Goal: Task Accomplishment & Management: Manage account settings

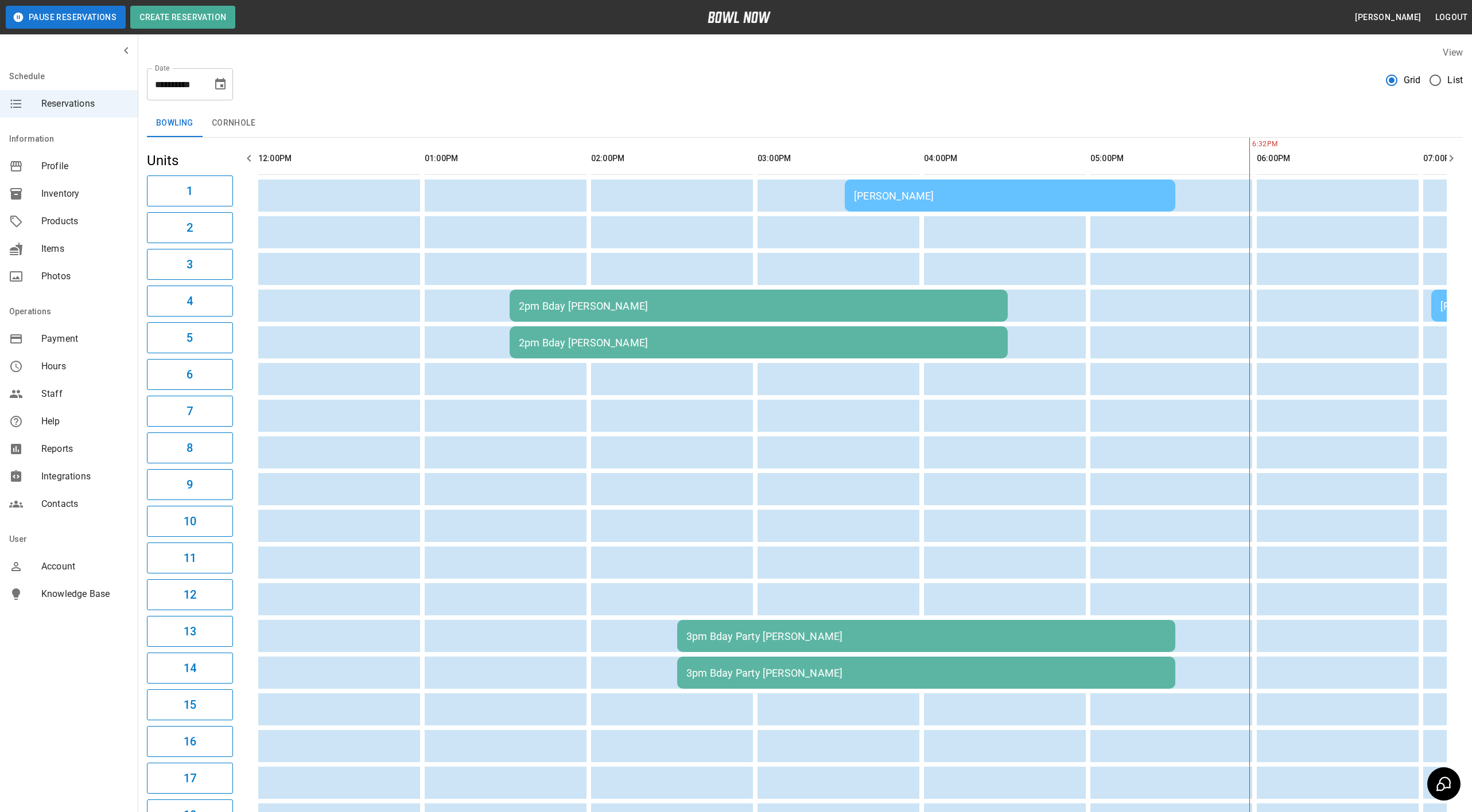
scroll to position [0, 807]
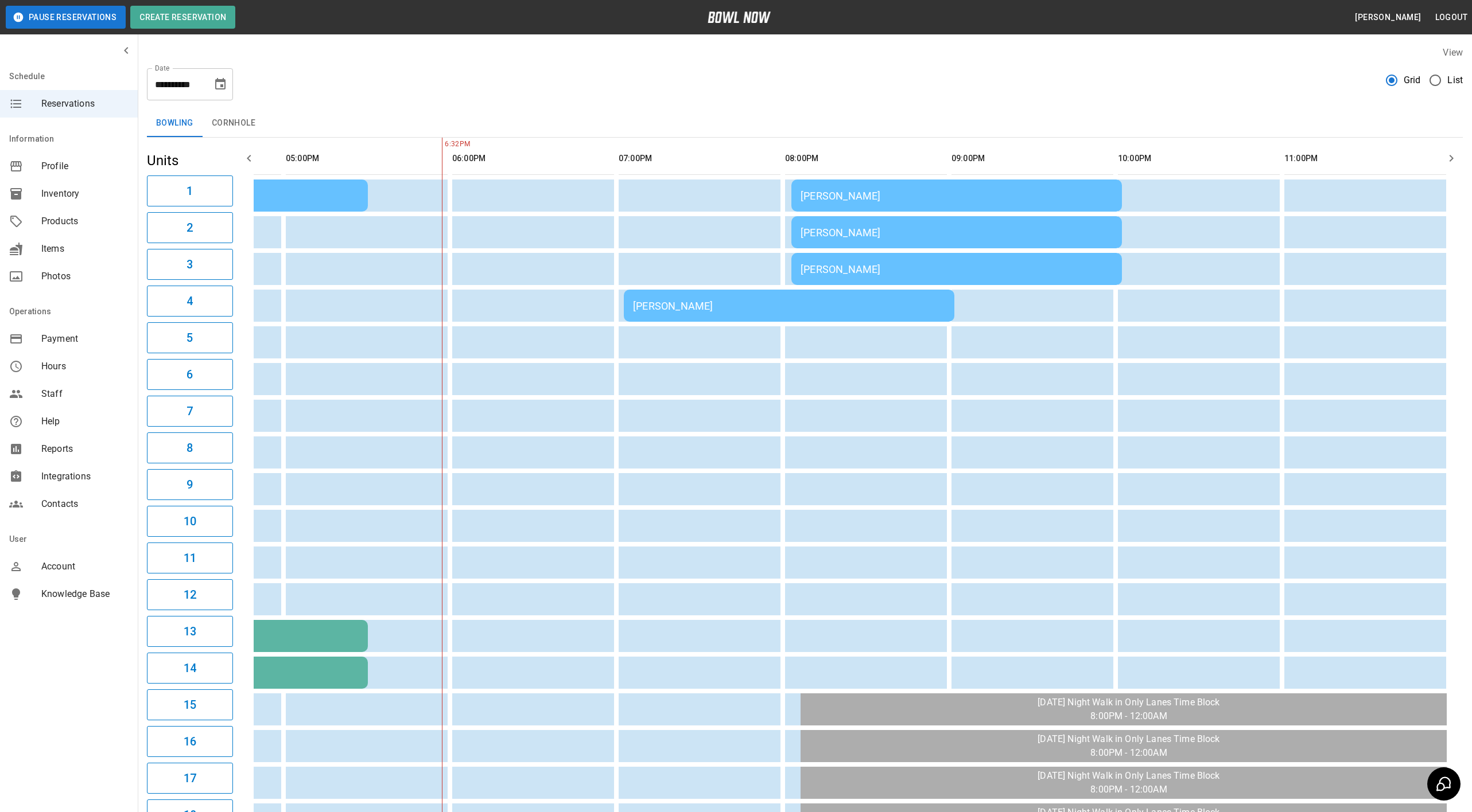
click at [225, 93] on button "Choose date, selected date is Sep 20, 2025" at bounding box center [220, 84] width 23 height 23
click at [397, 95] on div "**********" at bounding box center [805, 80] width 1316 height 41
click at [470, 79] on div "**********" at bounding box center [805, 80] width 1316 height 41
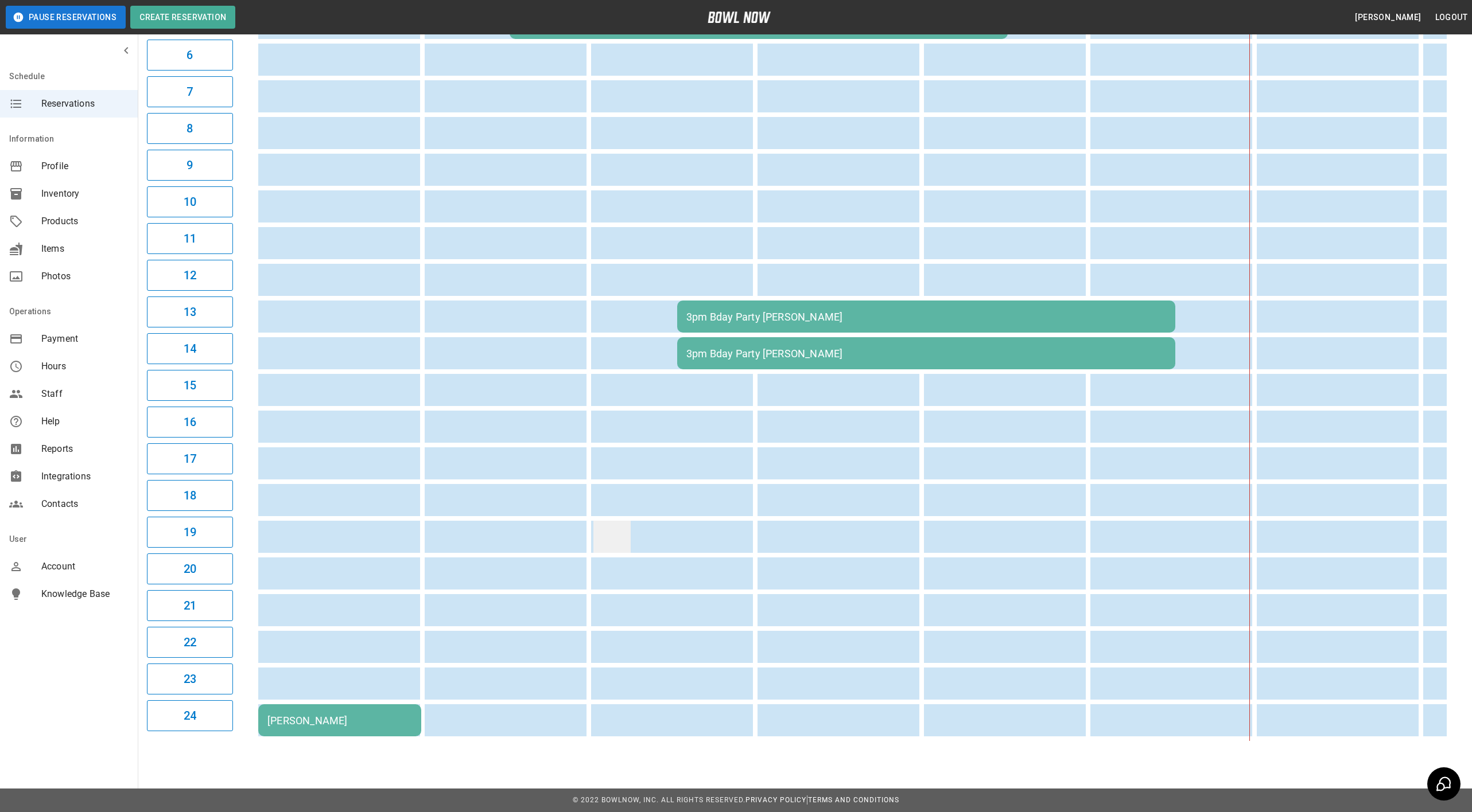
scroll to position [0, 0]
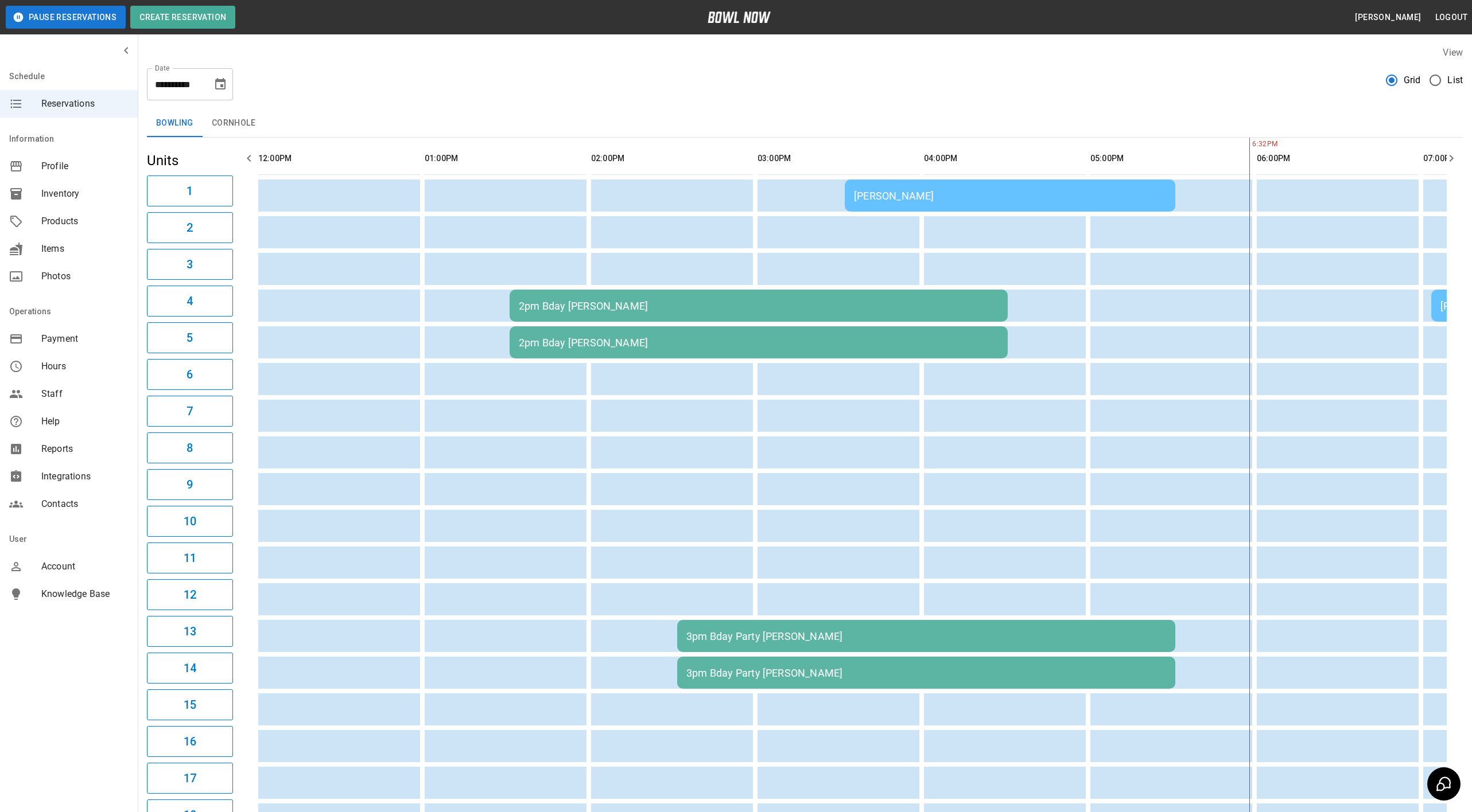
click at [221, 83] on icon "Choose date, selected date is Sep 20, 2025" at bounding box center [220, 84] width 14 height 14
click at [216, 210] on button "19" at bounding box center [221, 210] width 21 height 21
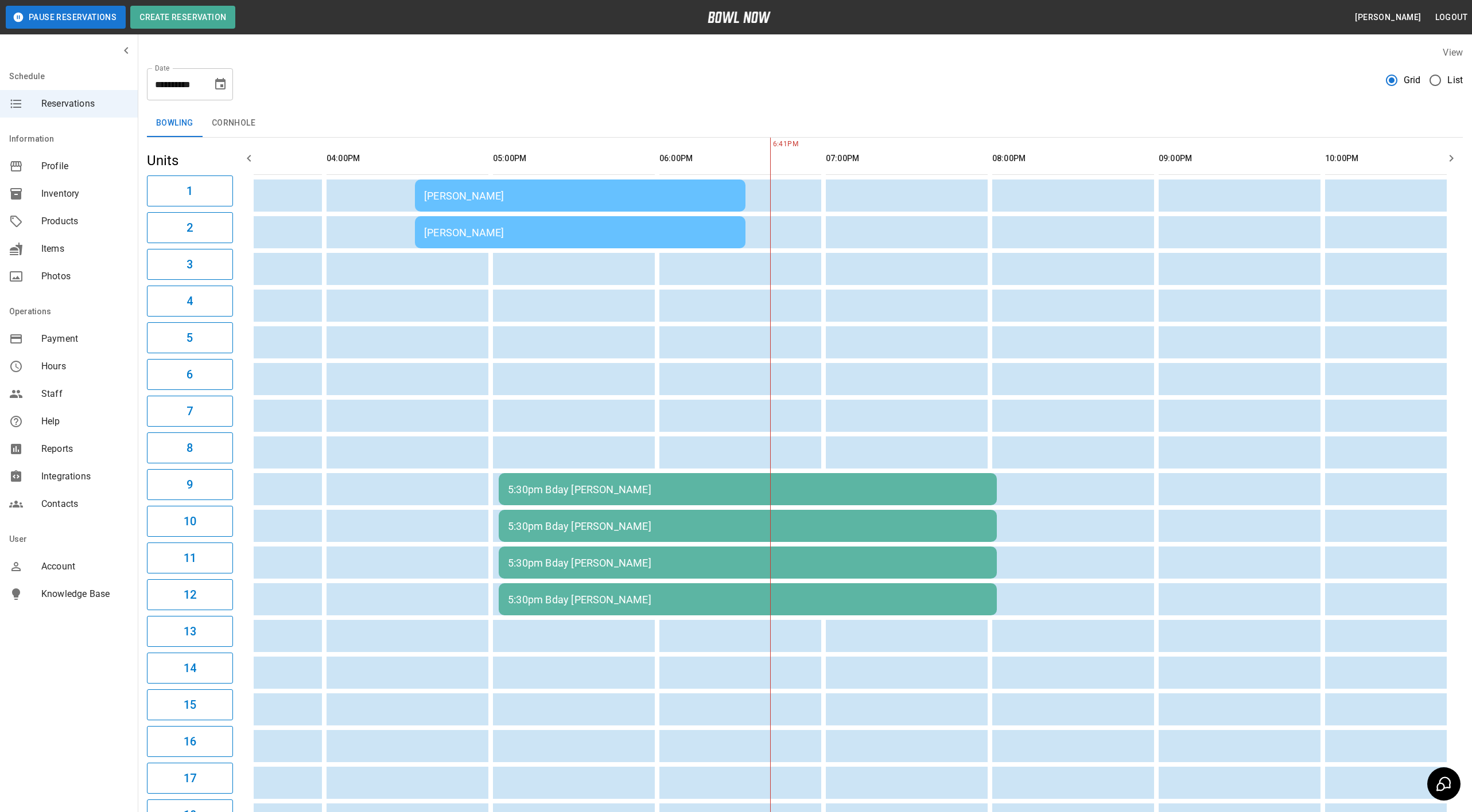
click at [512, 240] on td "[PERSON_NAME]" at bounding box center [580, 232] width 331 height 32
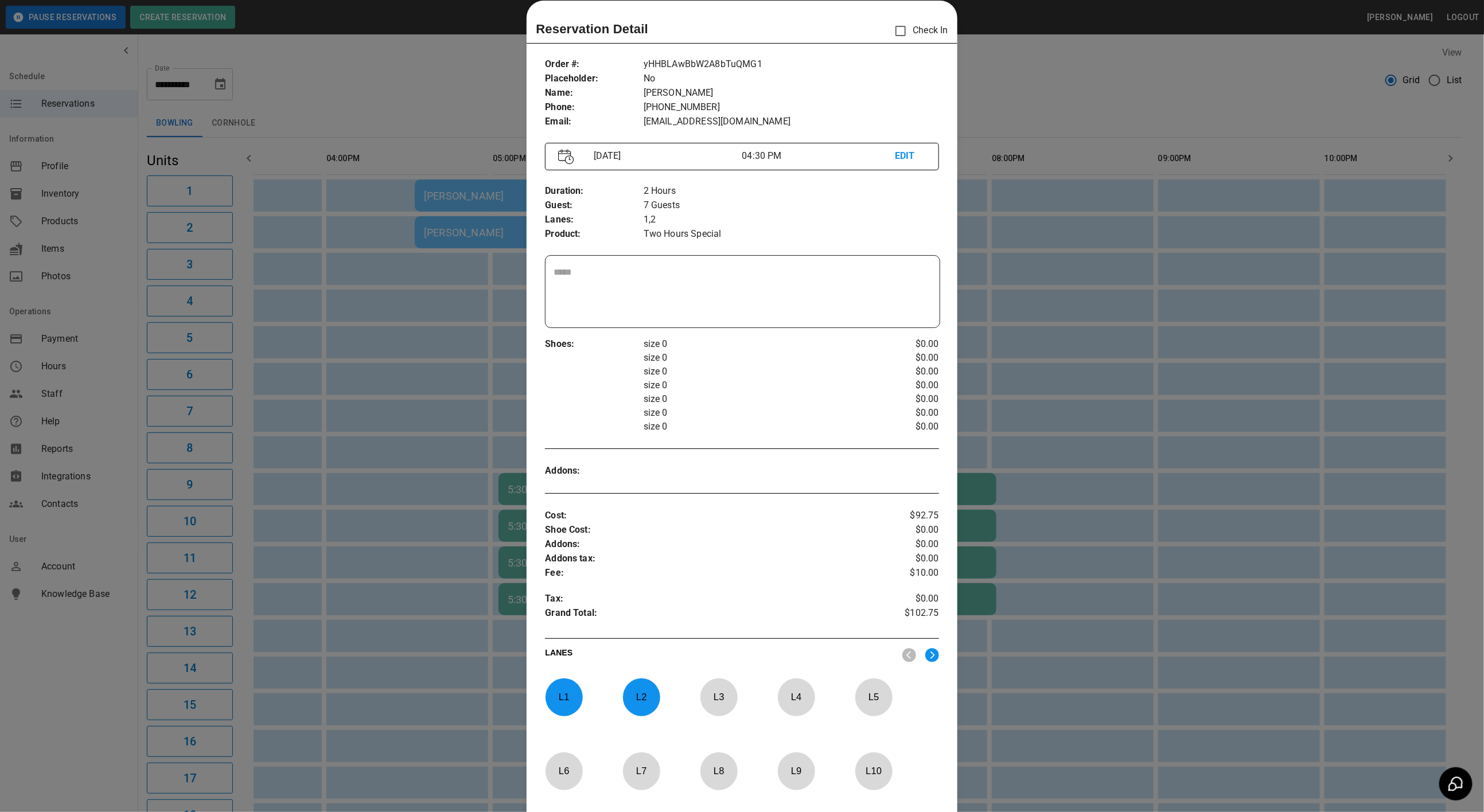
drag, startPoint x: 566, startPoint y: 694, endPoint x: 595, endPoint y: 698, distance: 29.3
click at [573, 698] on p "L 1" at bounding box center [563, 697] width 38 height 27
click at [637, 698] on p "L 2" at bounding box center [641, 697] width 38 height 27
click at [723, 777] on p "L 8" at bounding box center [718, 771] width 38 height 27
click at [709, 773] on p "L 8" at bounding box center [718, 771] width 38 height 27
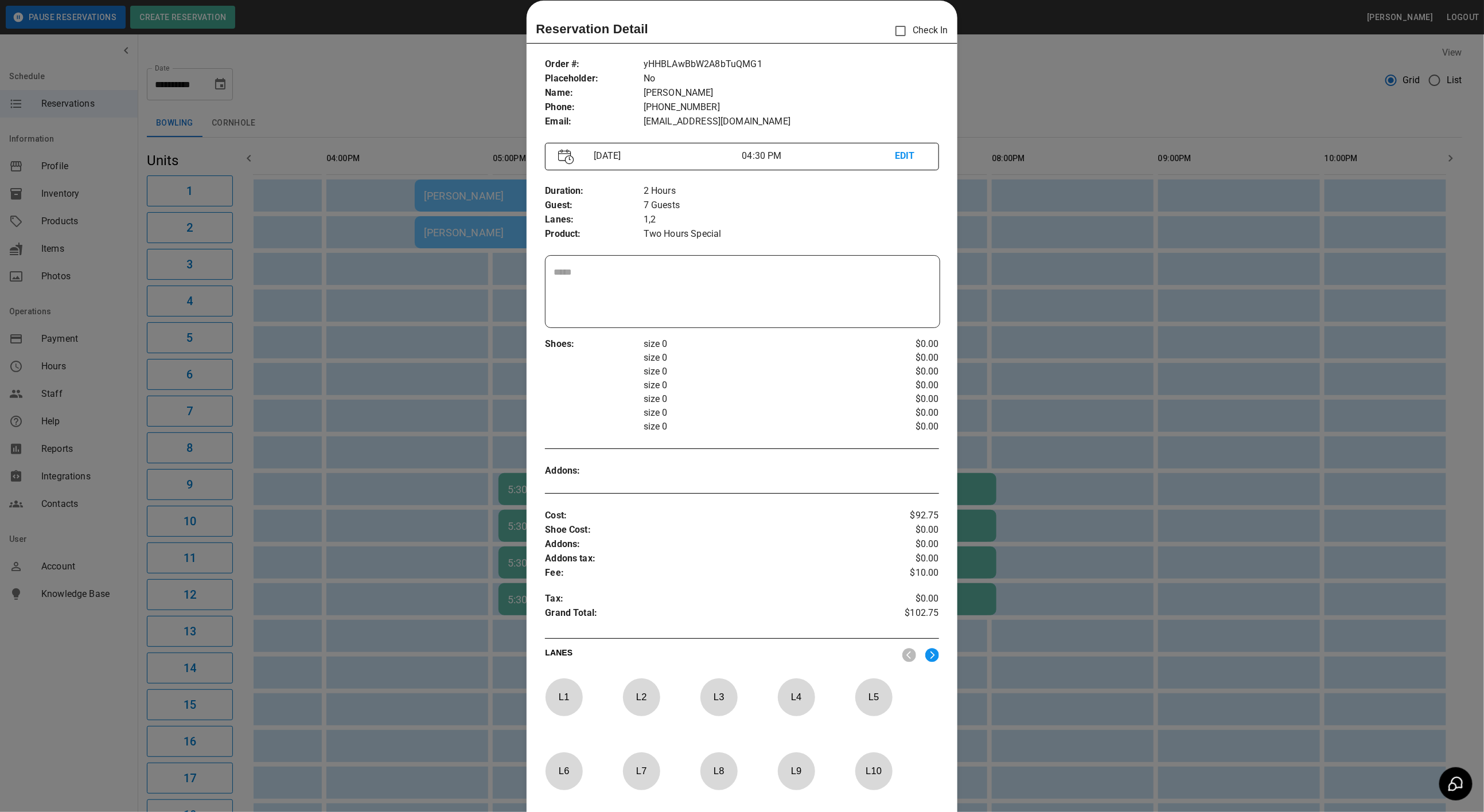
click at [786, 772] on p "L 9" at bounding box center [796, 771] width 38 height 27
click at [799, 776] on p "L 9" at bounding box center [796, 771] width 38 height 27
click at [641, 769] on p "L 7" at bounding box center [641, 771] width 38 height 27
click at [731, 776] on p "L 8" at bounding box center [718, 771] width 38 height 27
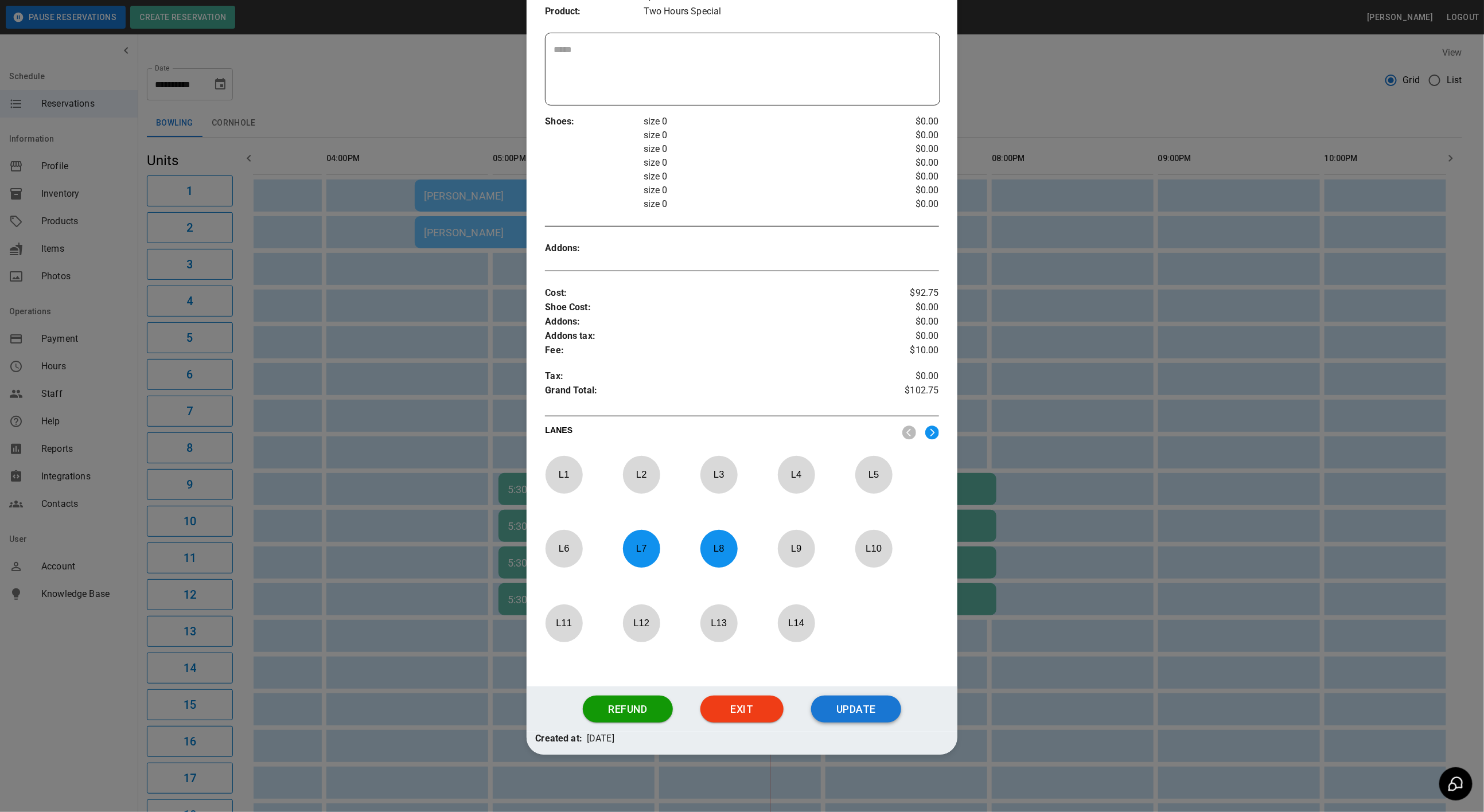
click at [811, 705] on button "Update" at bounding box center [857, 710] width 90 height 28
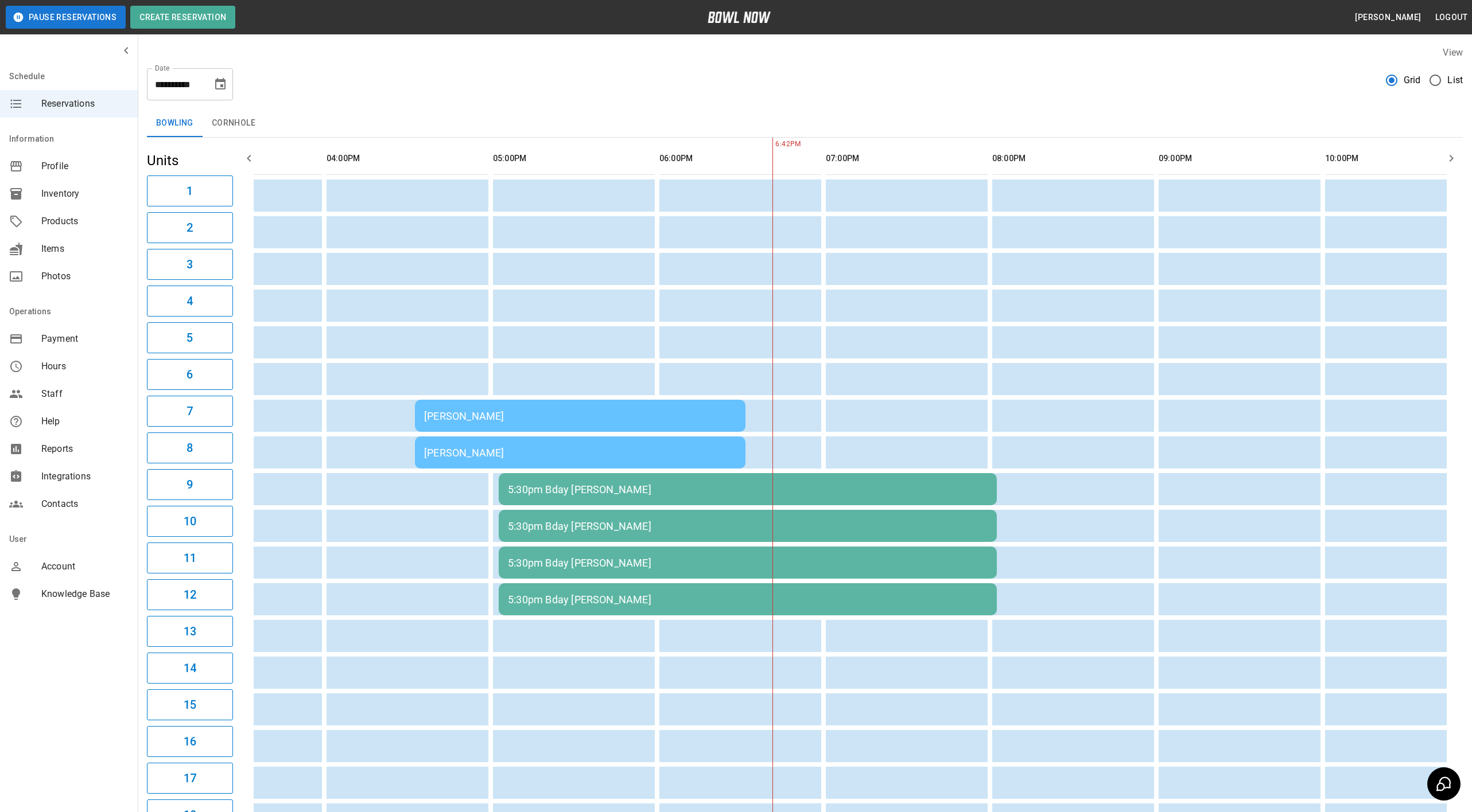
click at [525, 515] on td "5:30pm Bday [PERSON_NAME]" at bounding box center [747, 526] width 498 height 32
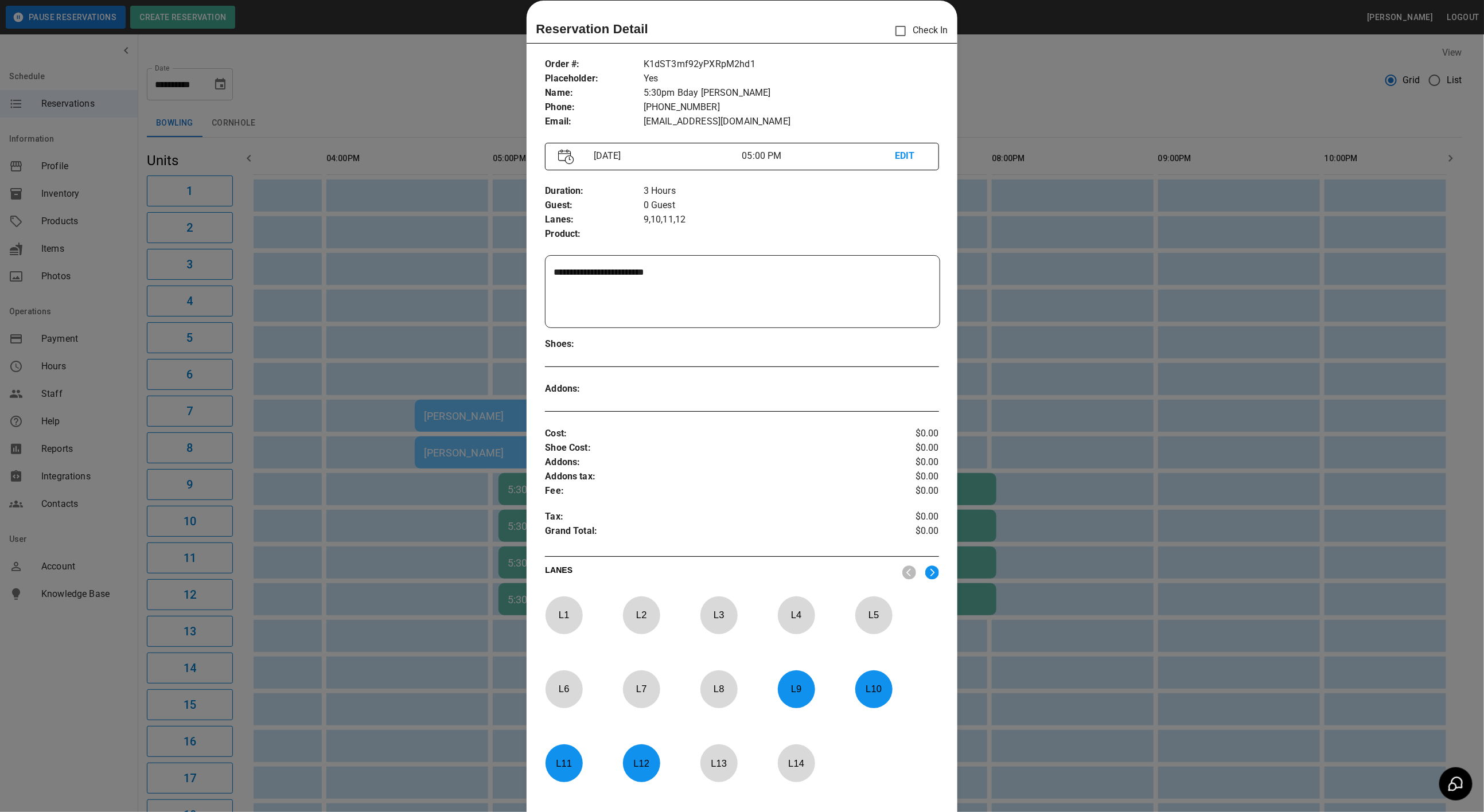
click at [791, 690] on p "L 9" at bounding box center [796, 689] width 38 height 27
click at [867, 690] on p "L 10" at bounding box center [873, 689] width 38 height 27
click at [557, 764] on p "L 11" at bounding box center [563, 763] width 38 height 27
click at [622, 764] on p "L 12" at bounding box center [641, 763] width 38 height 27
click at [561, 626] on p "L 1" at bounding box center [563, 615] width 38 height 27
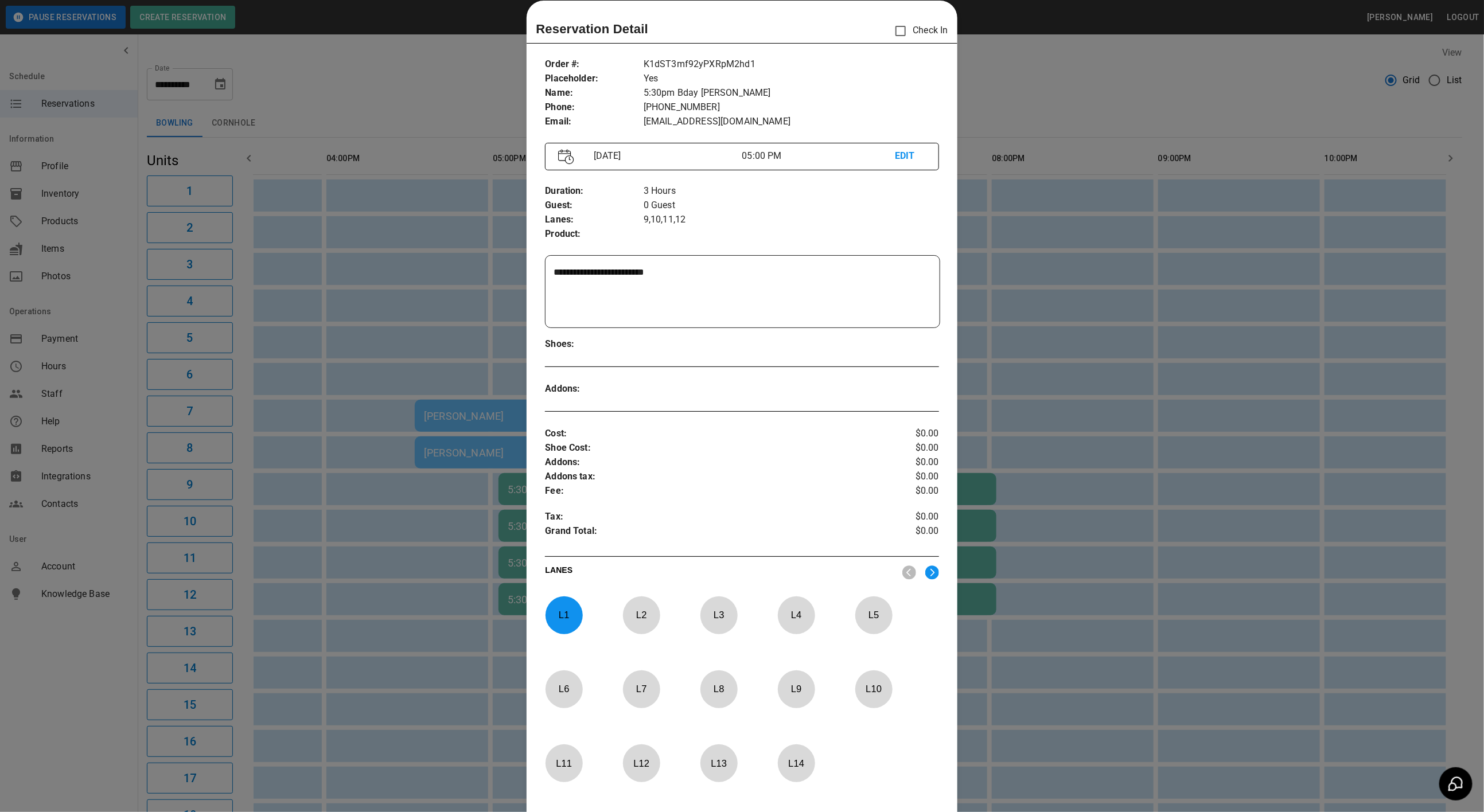
click at [637, 622] on p "L 2" at bounding box center [641, 615] width 38 height 27
click at [713, 616] on p "L 3" at bounding box center [718, 615] width 38 height 27
click at [835, 616] on div "L 4" at bounding box center [811, 629] width 68 height 65
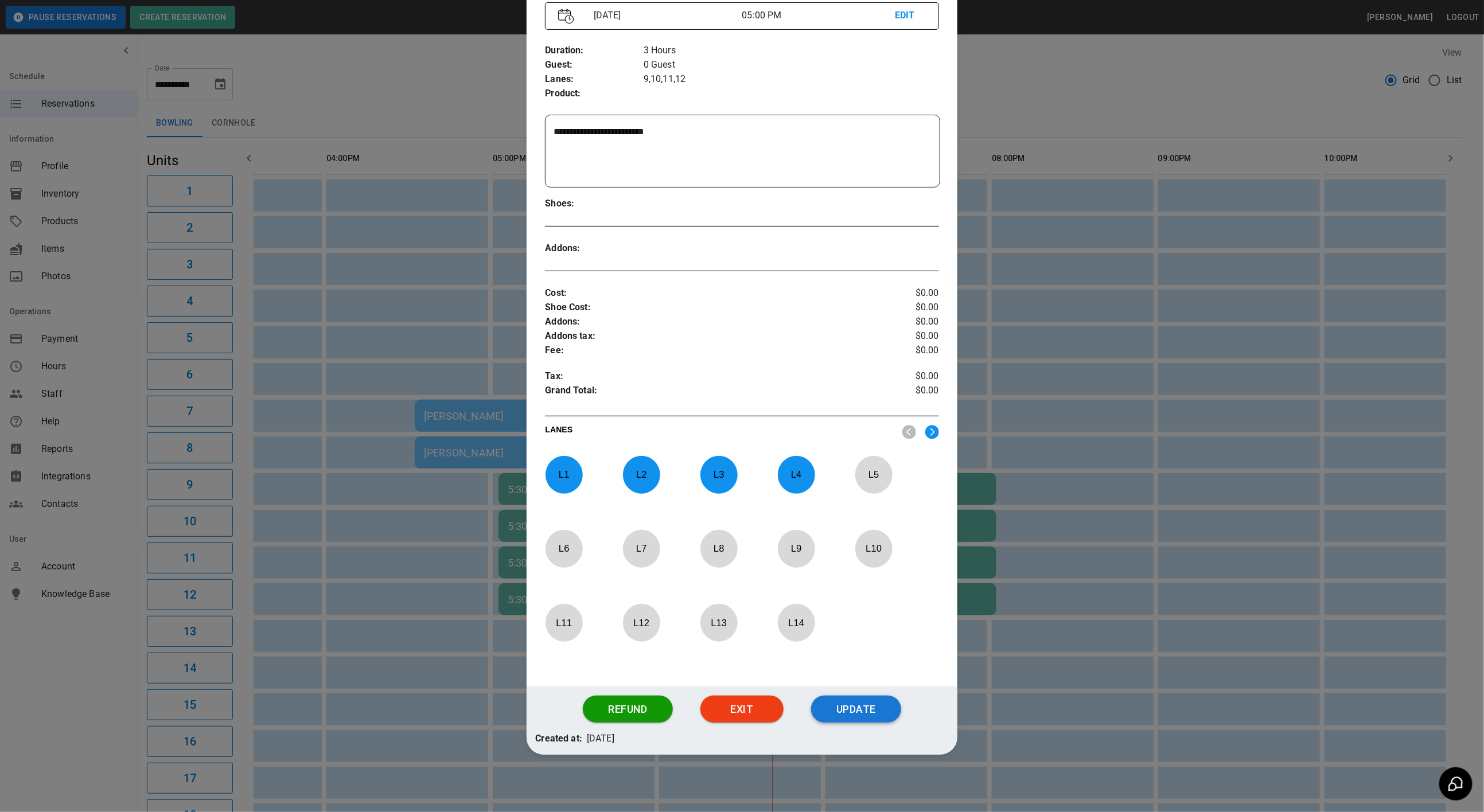
click at [852, 708] on button "Update" at bounding box center [857, 710] width 90 height 28
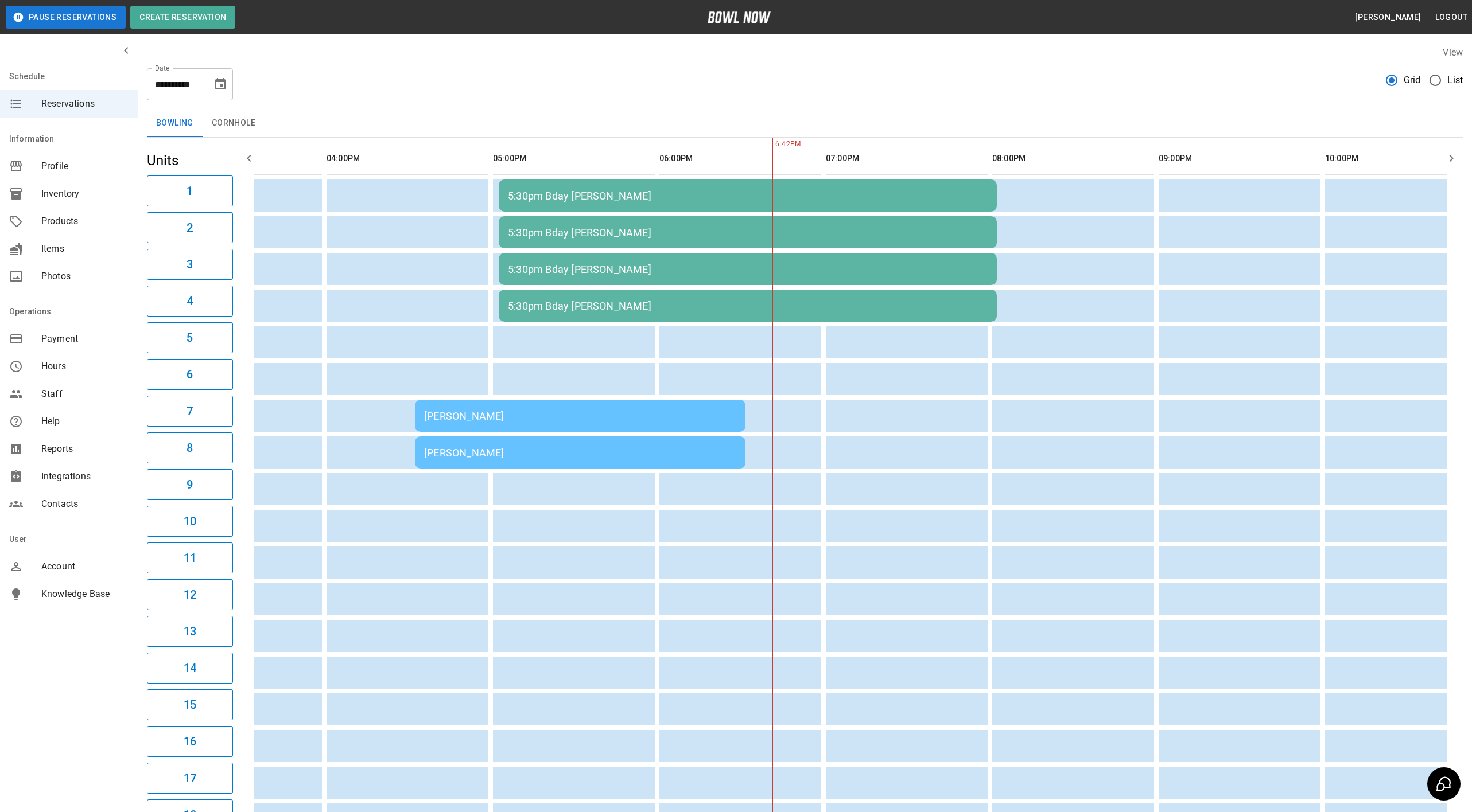
click at [670, 186] on td "5:30pm Bday [PERSON_NAME]" at bounding box center [747, 195] width 498 height 32
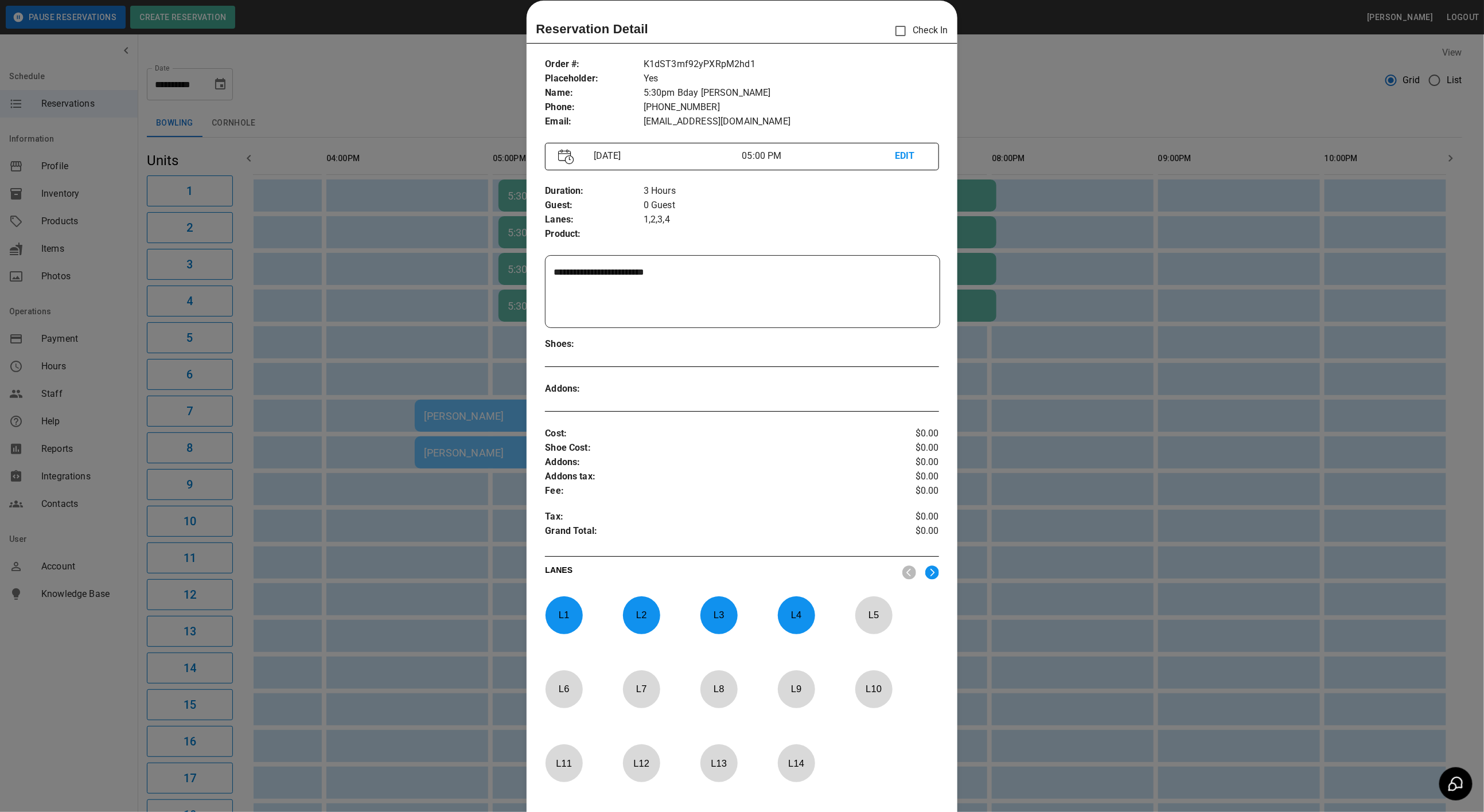
click at [499, 127] on div at bounding box center [742, 406] width 1484 height 812
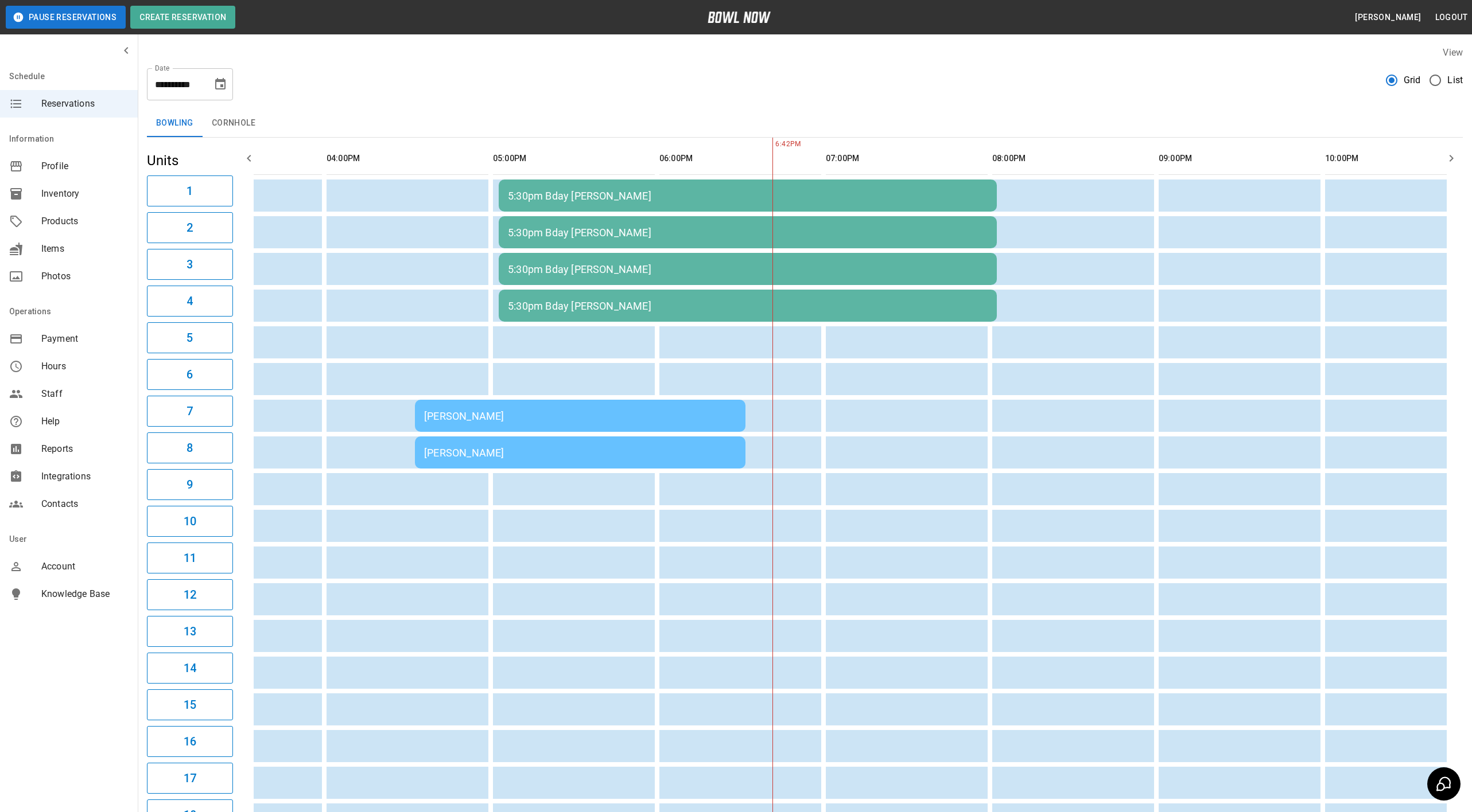
click at [221, 86] on icon "Choose date, selected date is Sep 19, 2025" at bounding box center [220, 83] width 10 height 11
click at [247, 212] on button "20" at bounding box center [244, 210] width 21 height 21
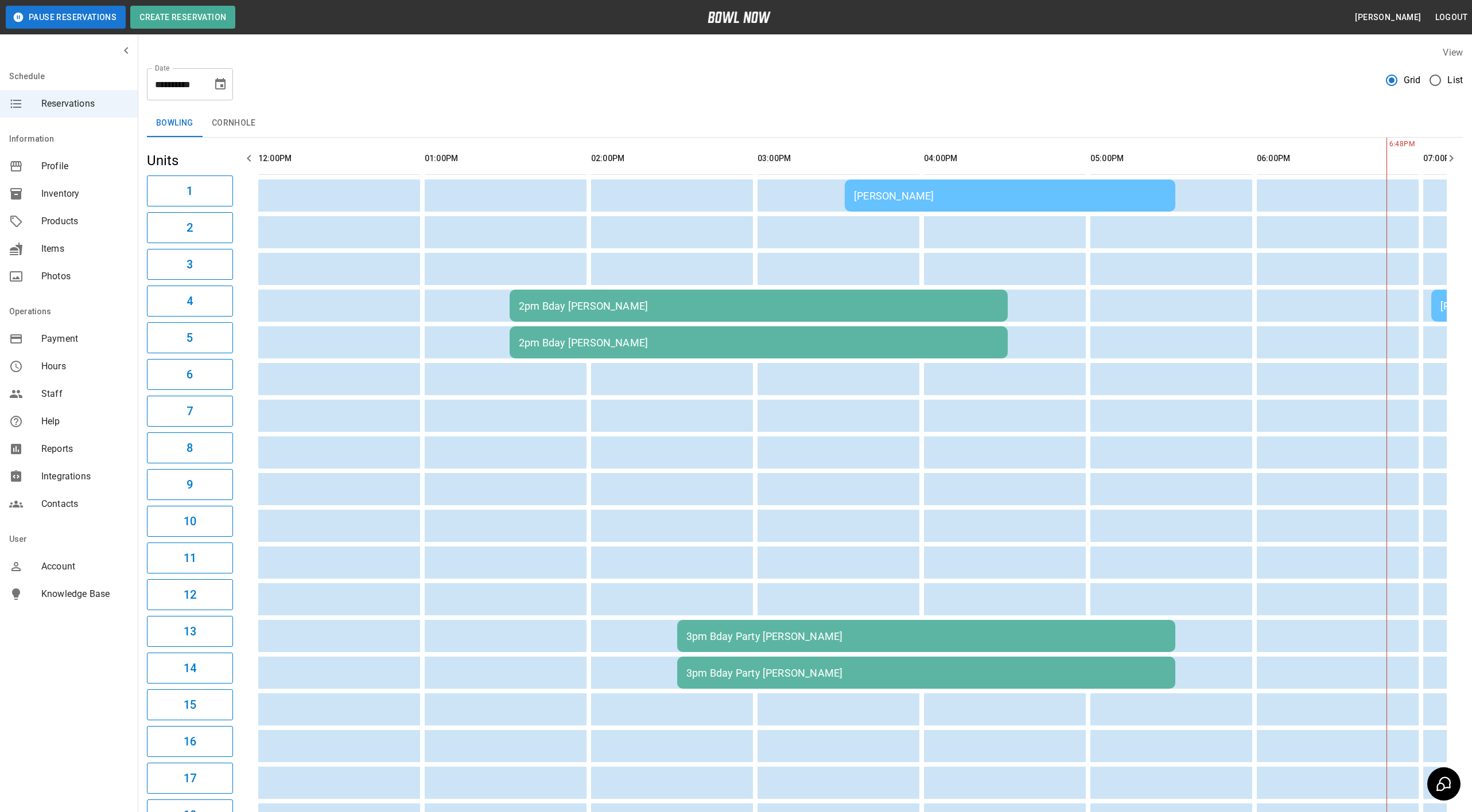
click at [964, 197] on div "[PERSON_NAME]" at bounding box center [1009, 196] width 312 height 12
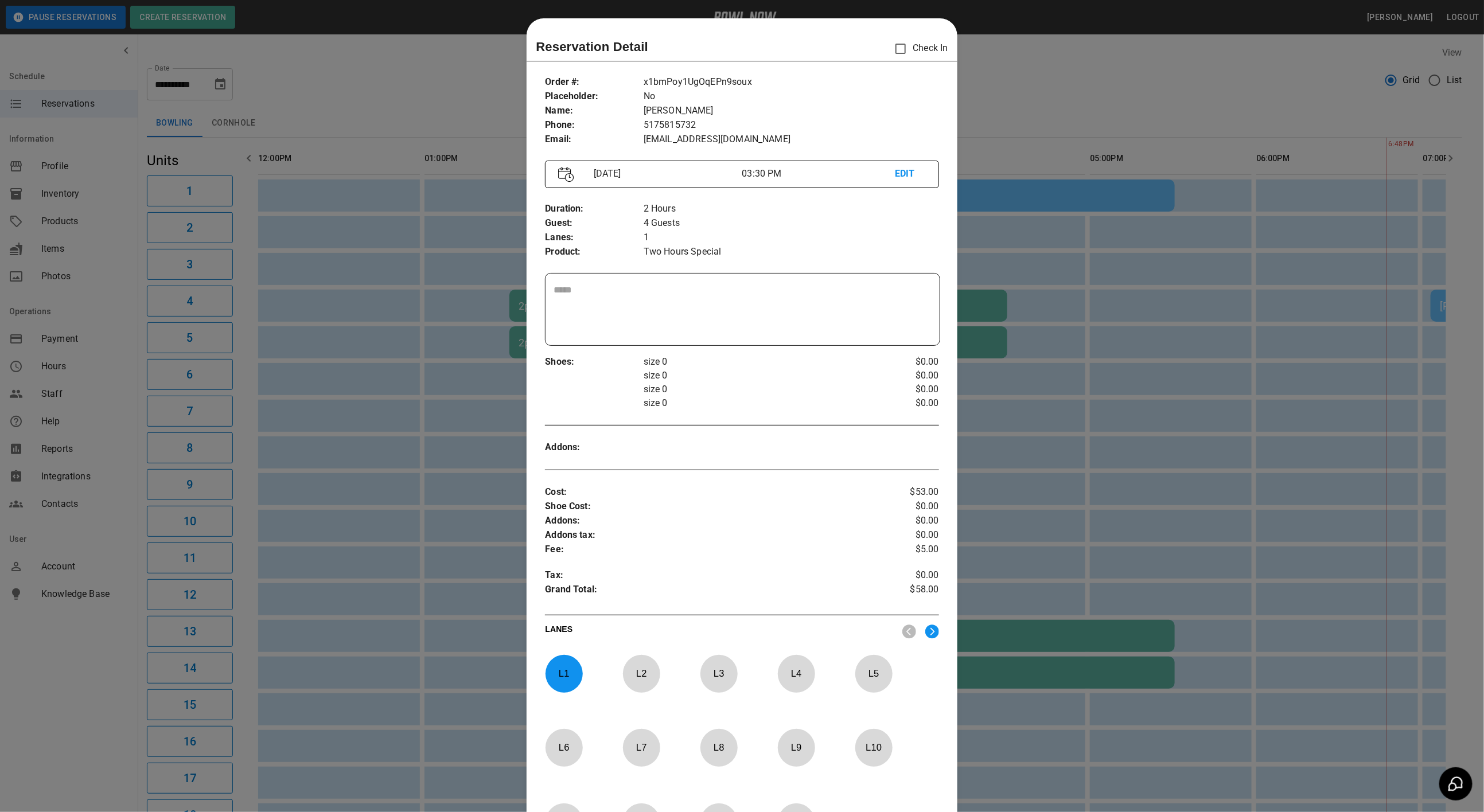
scroll to position [18, 0]
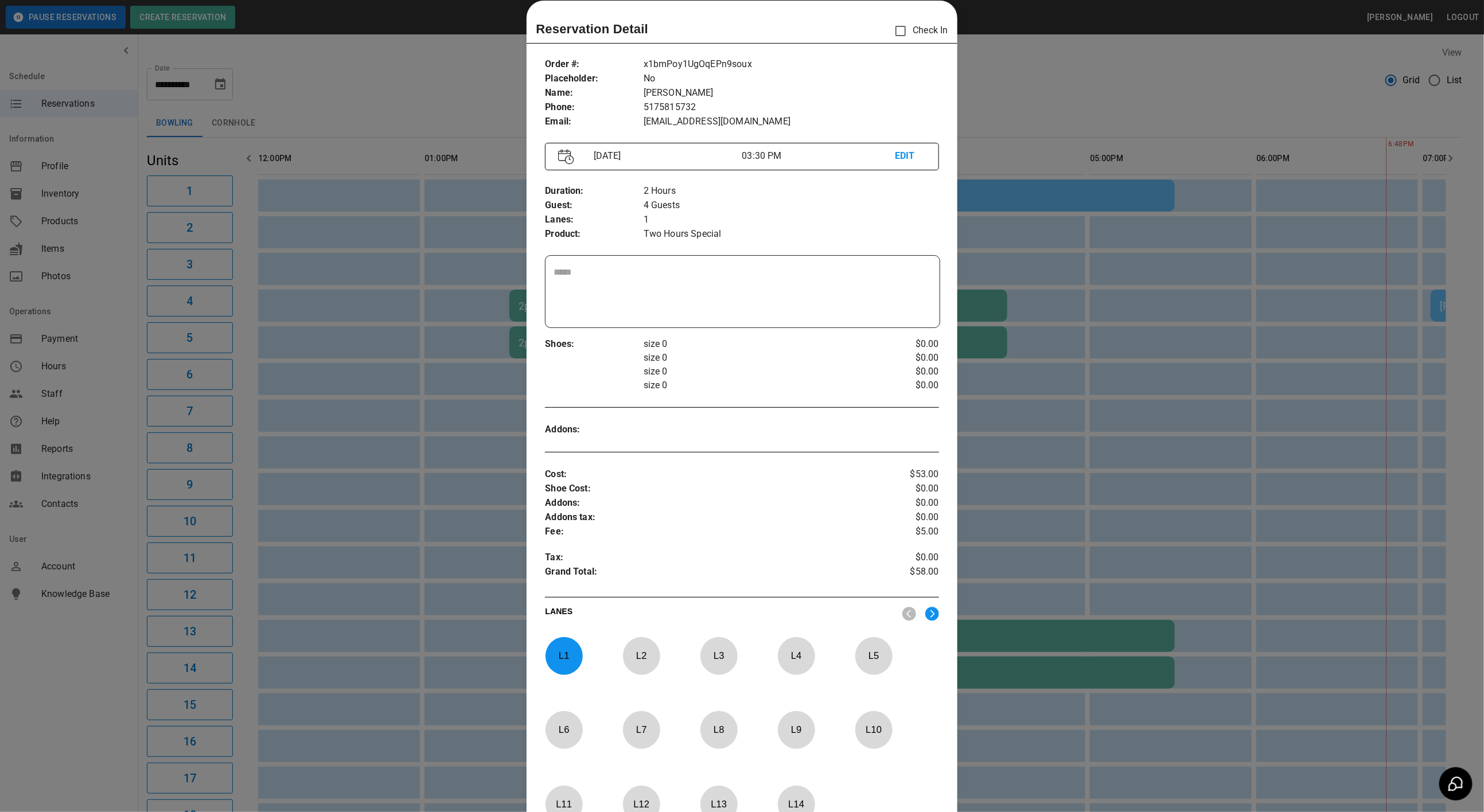
click at [569, 658] on p "L 1" at bounding box center [563, 656] width 38 height 27
click at [797, 663] on p "L 4" at bounding box center [796, 656] width 38 height 27
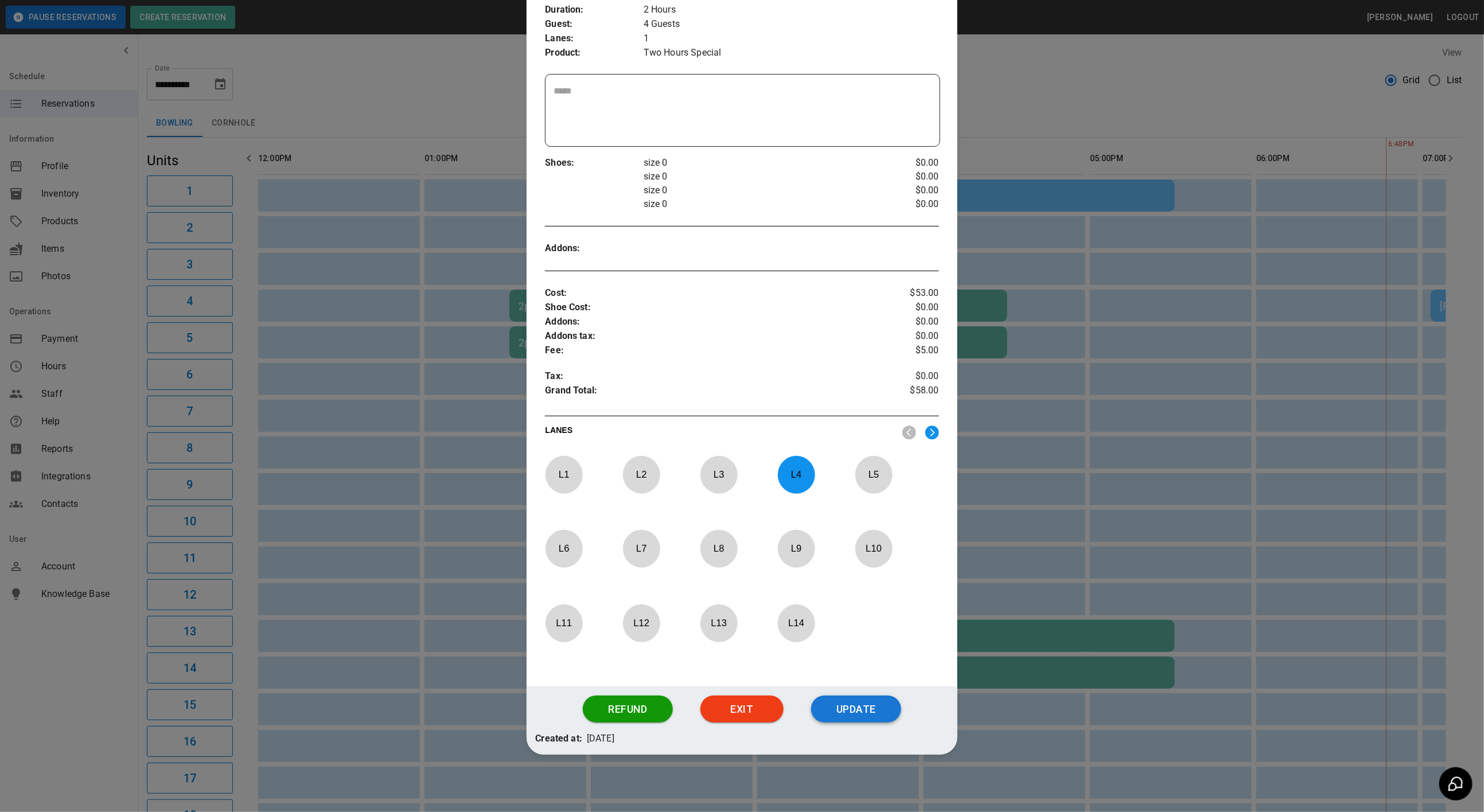
click at [873, 716] on button "Update" at bounding box center [857, 710] width 90 height 28
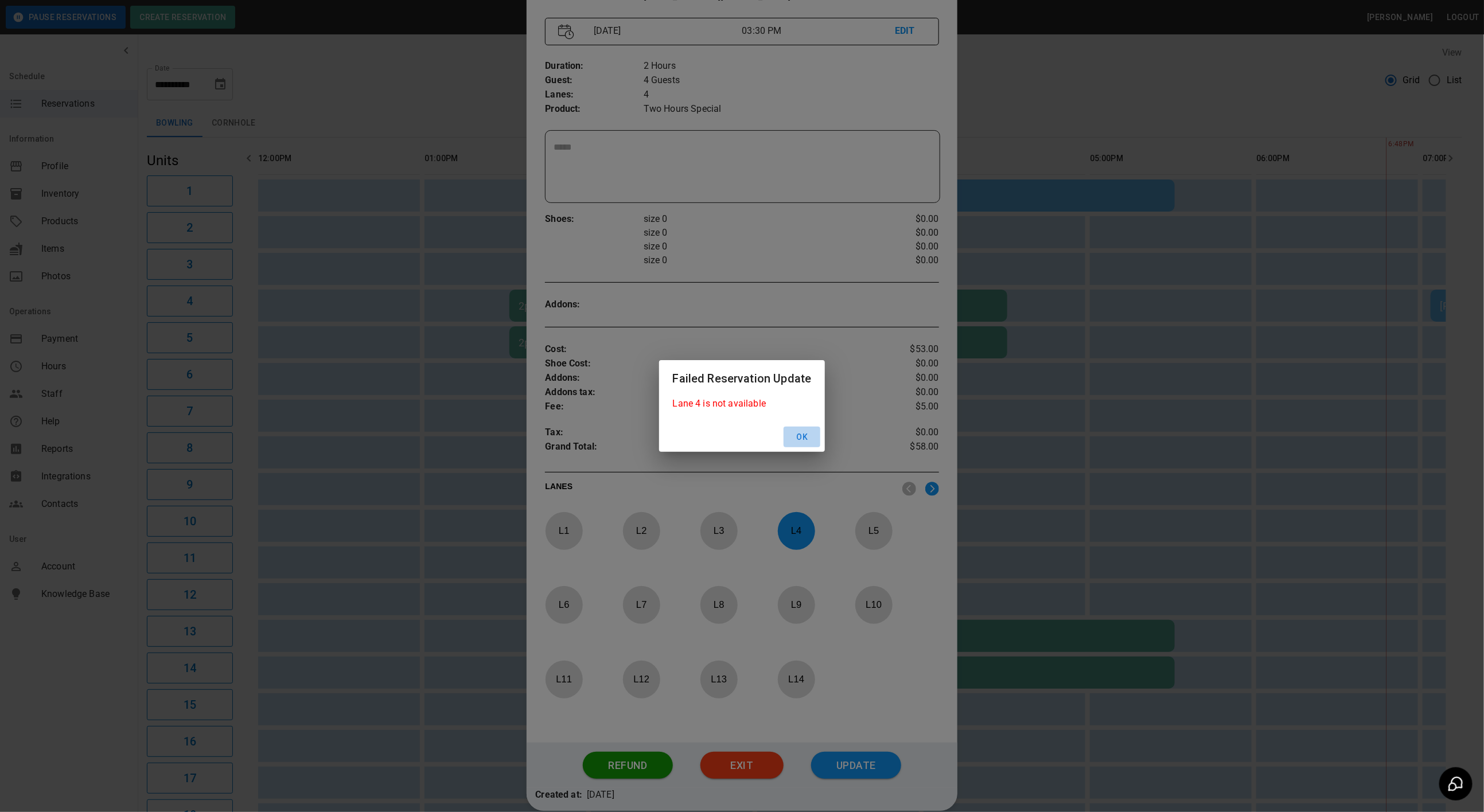
click at [794, 441] on button "Ok" at bounding box center [802, 437] width 37 height 21
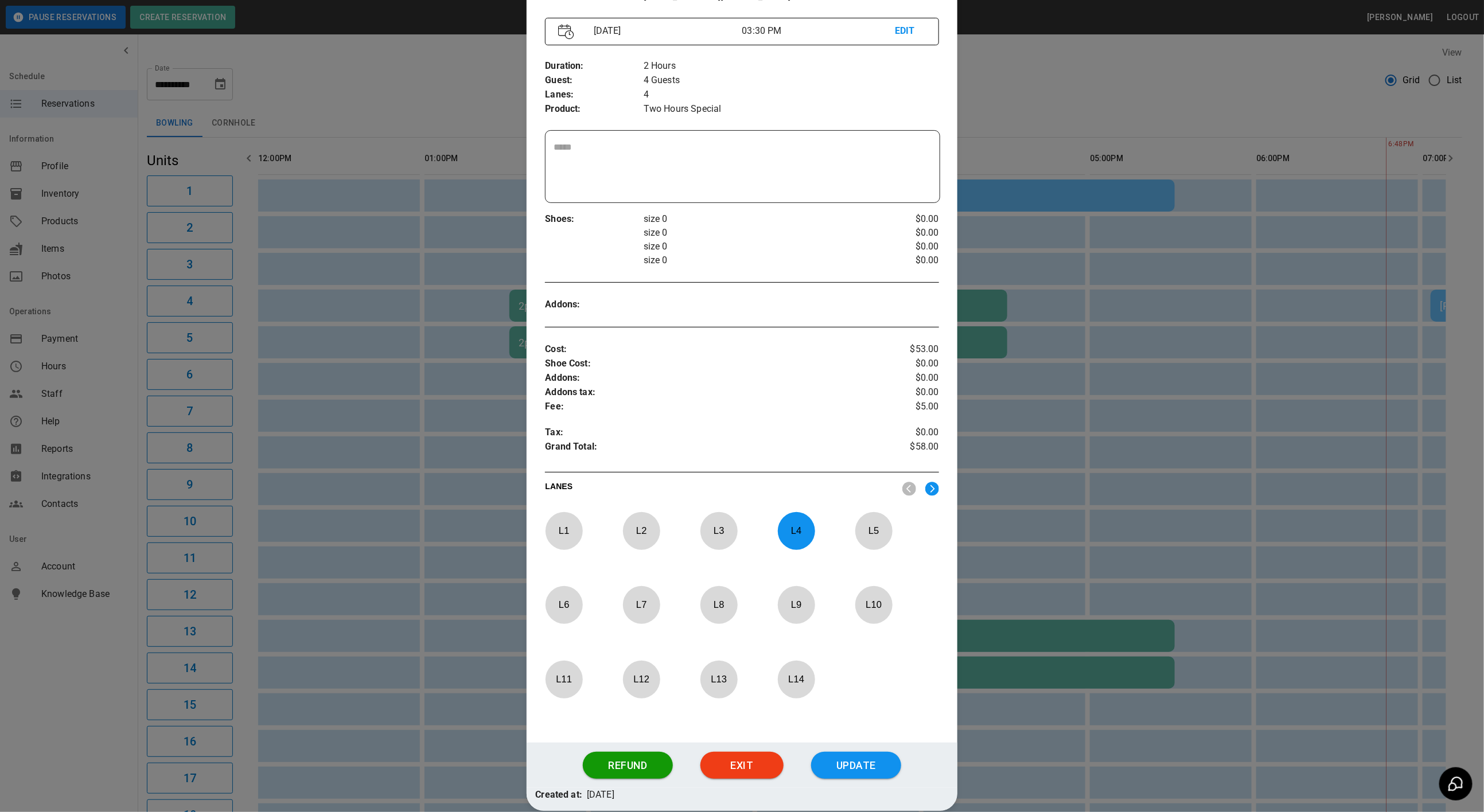
click at [791, 533] on p "L 4" at bounding box center [796, 531] width 38 height 27
click at [857, 534] on p "L 5" at bounding box center [873, 531] width 38 height 27
click at [823, 770] on button "Update" at bounding box center [857, 766] width 90 height 28
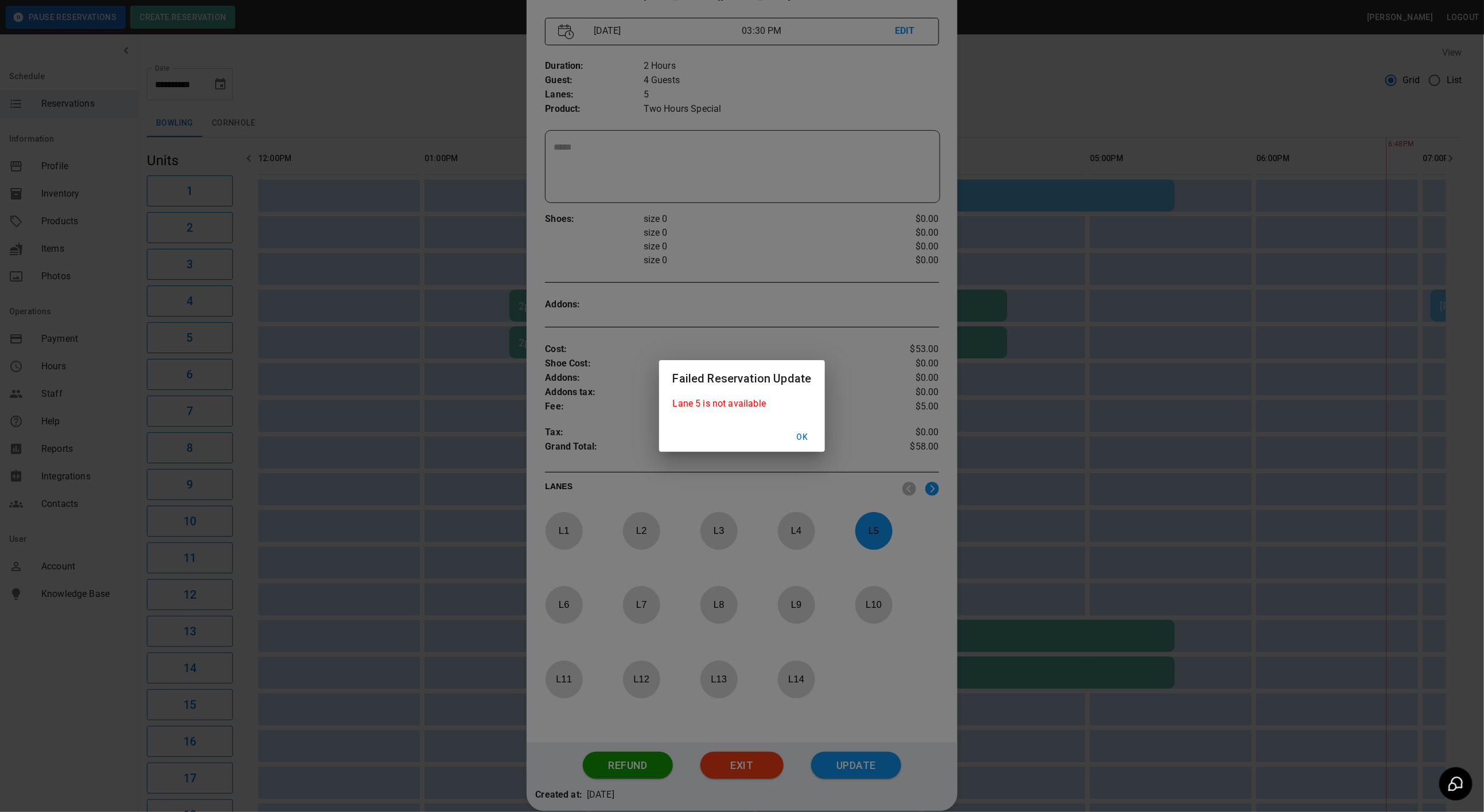
click at [806, 444] on button "Ok" at bounding box center [802, 437] width 37 height 21
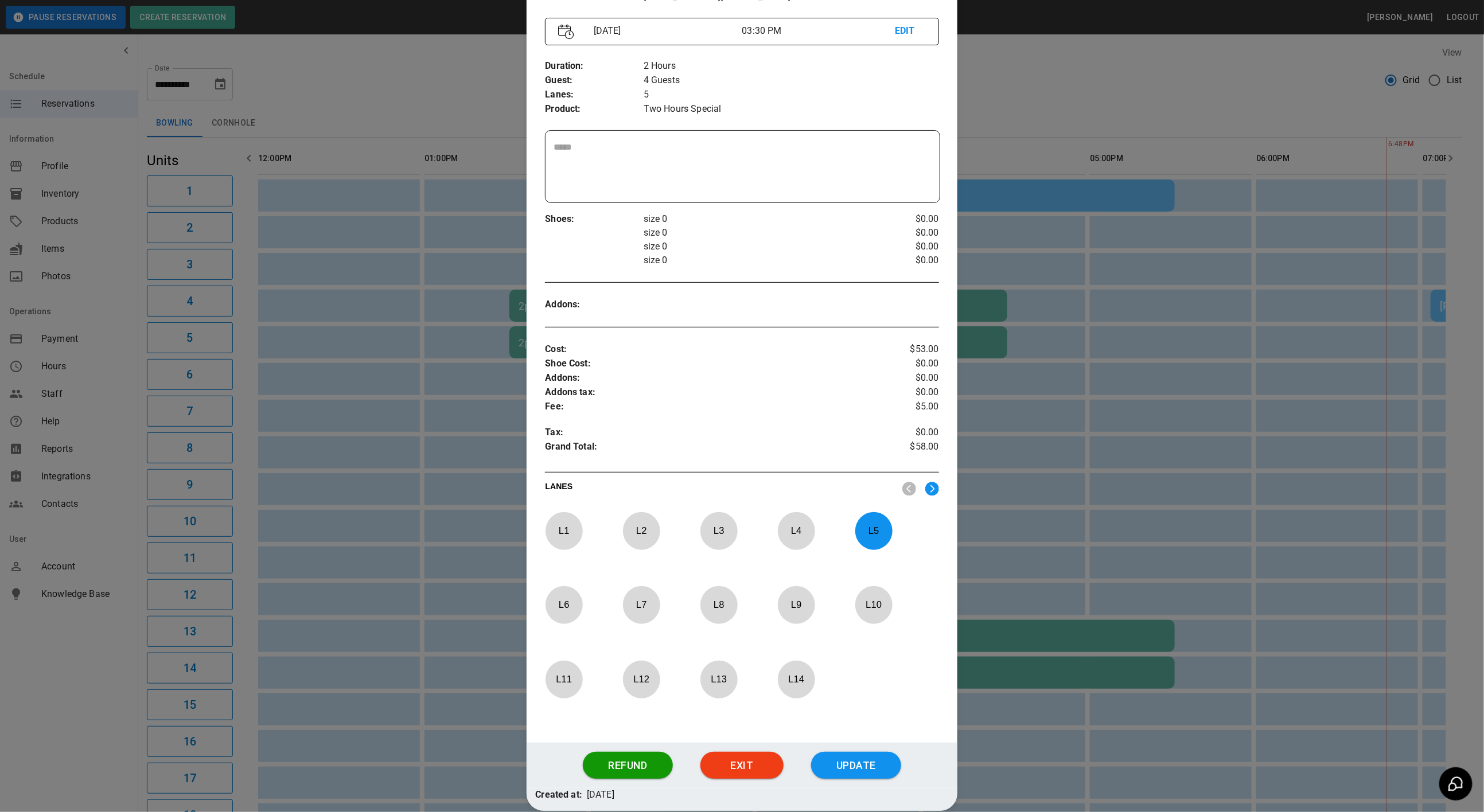
click at [1040, 489] on div at bounding box center [742, 406] width 1484 height 812
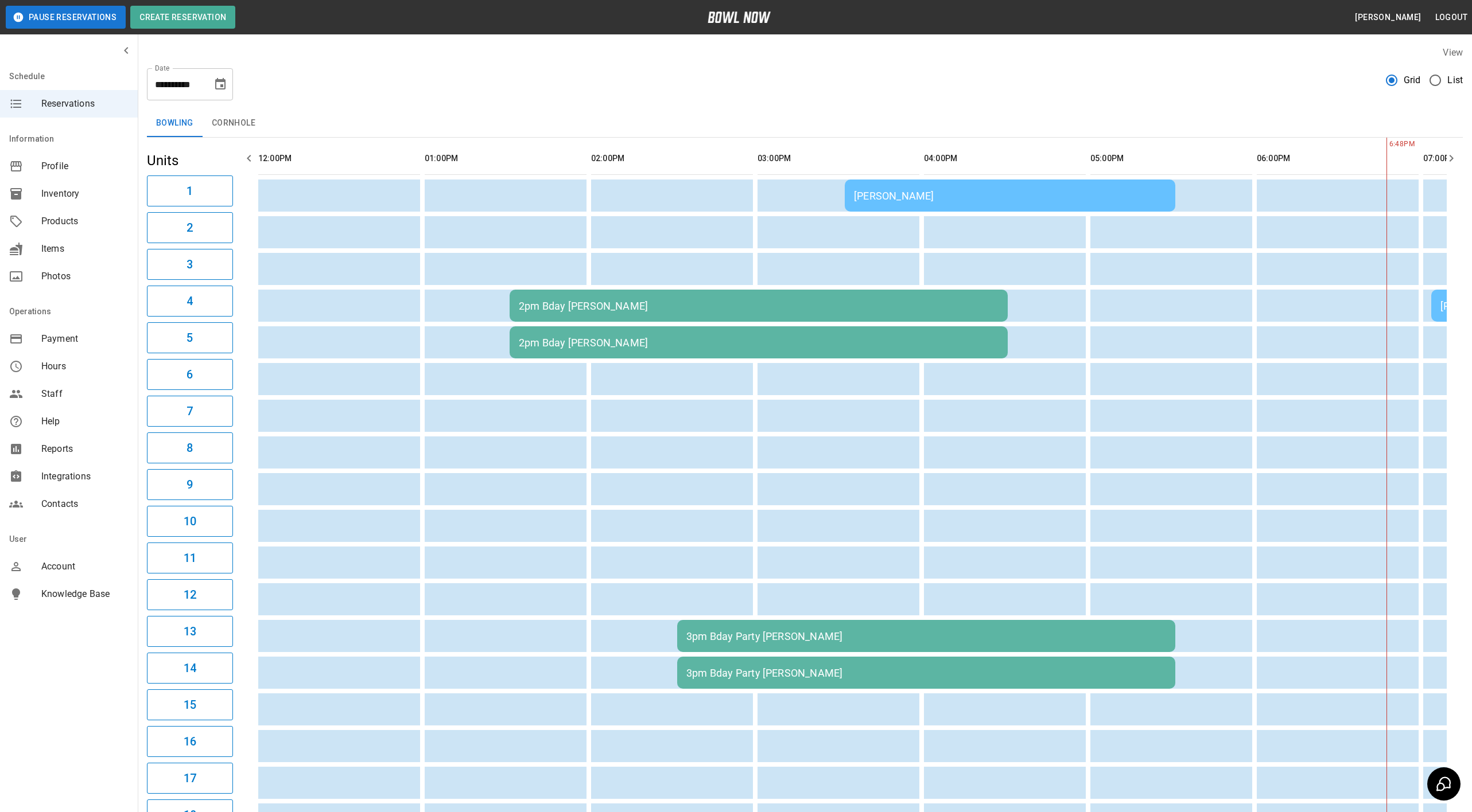
click at [991, 200] on div "[PERSON_NAME]" at bounding box center [1009, 196] width 312 height 12
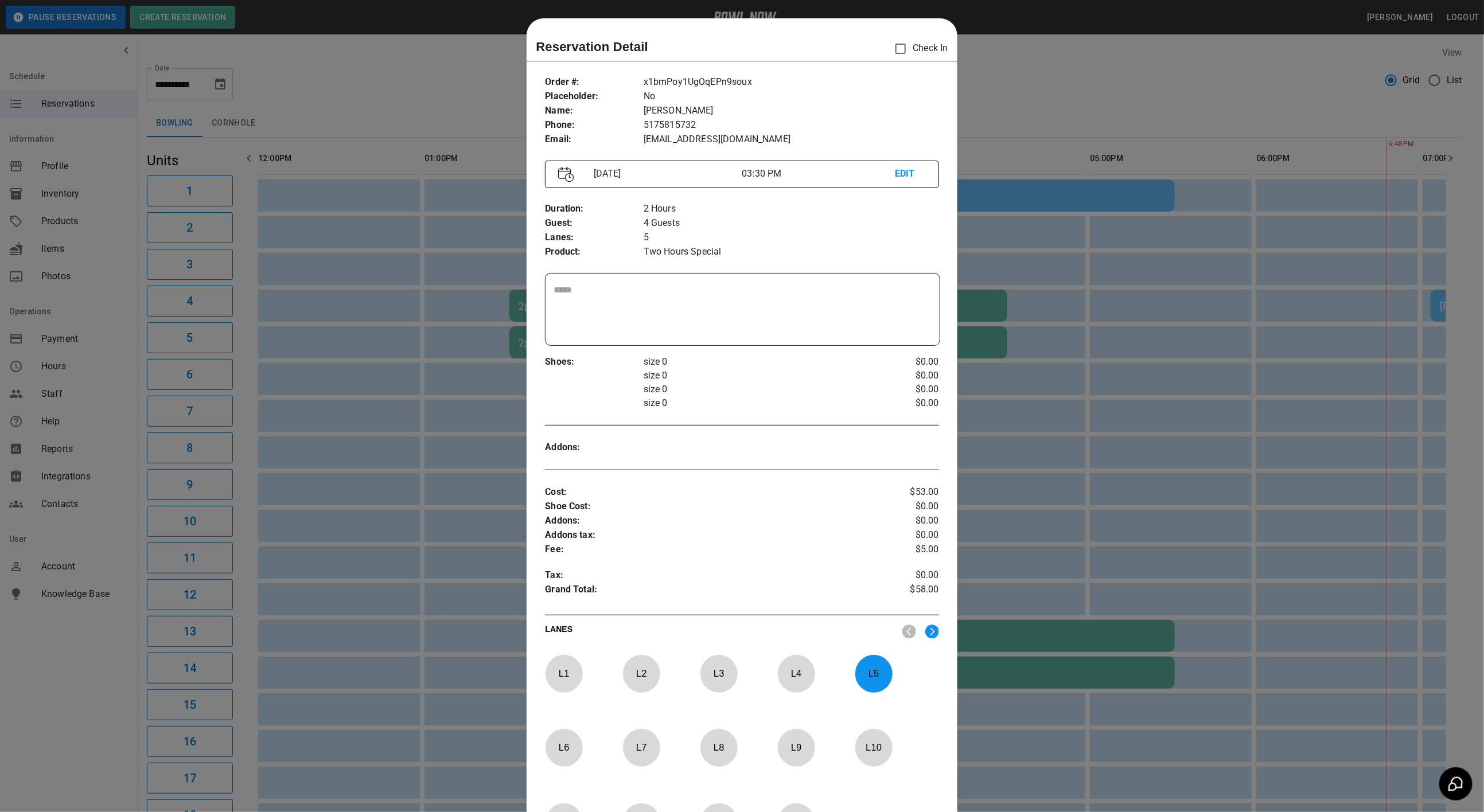
scroll to position [18, 0]
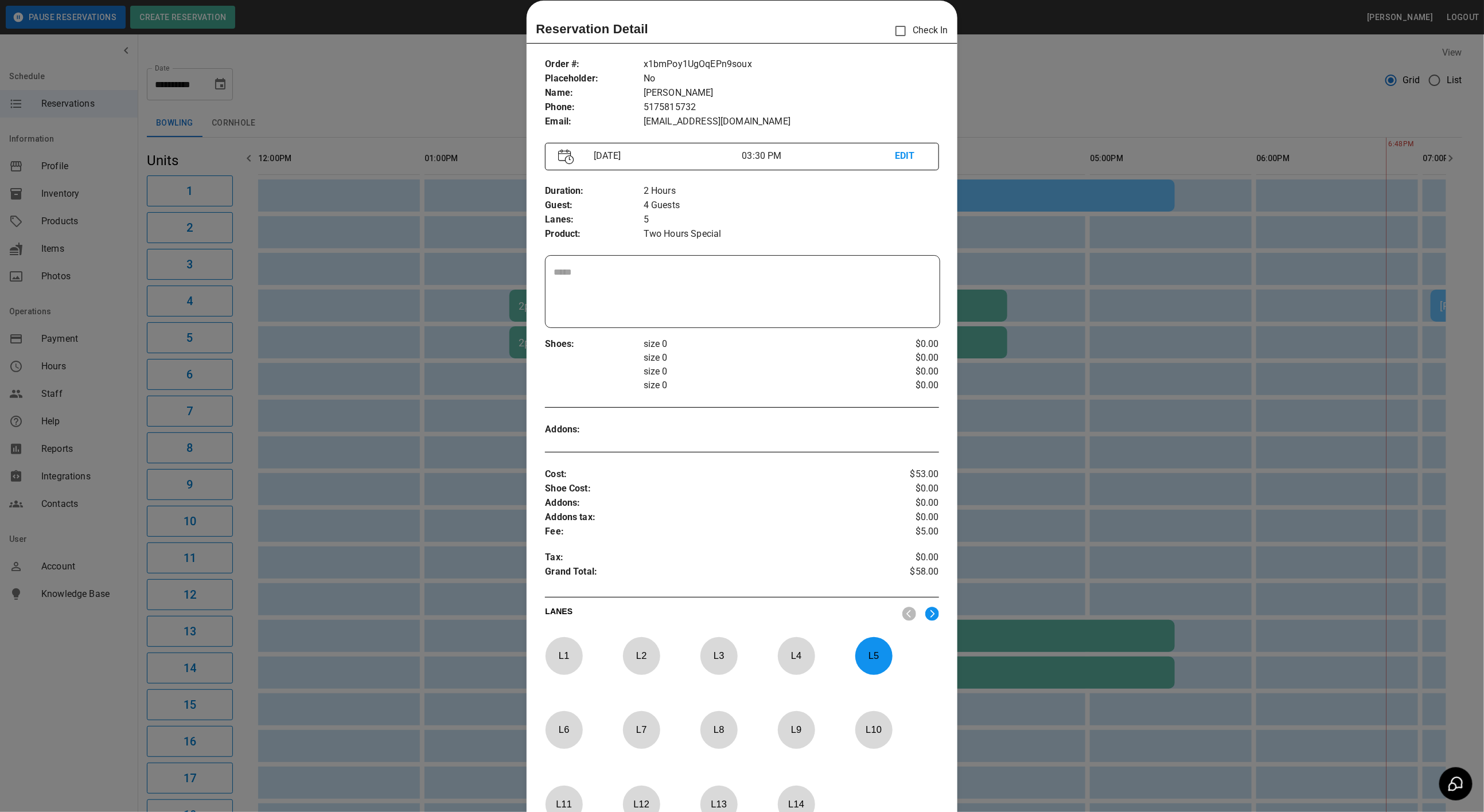
click at [863, 656] on p "L 5" at bounding box center [873, 656] width 38 height 27
click at [560, 716] on div at bounding box center [563, 730] width 37 height 38
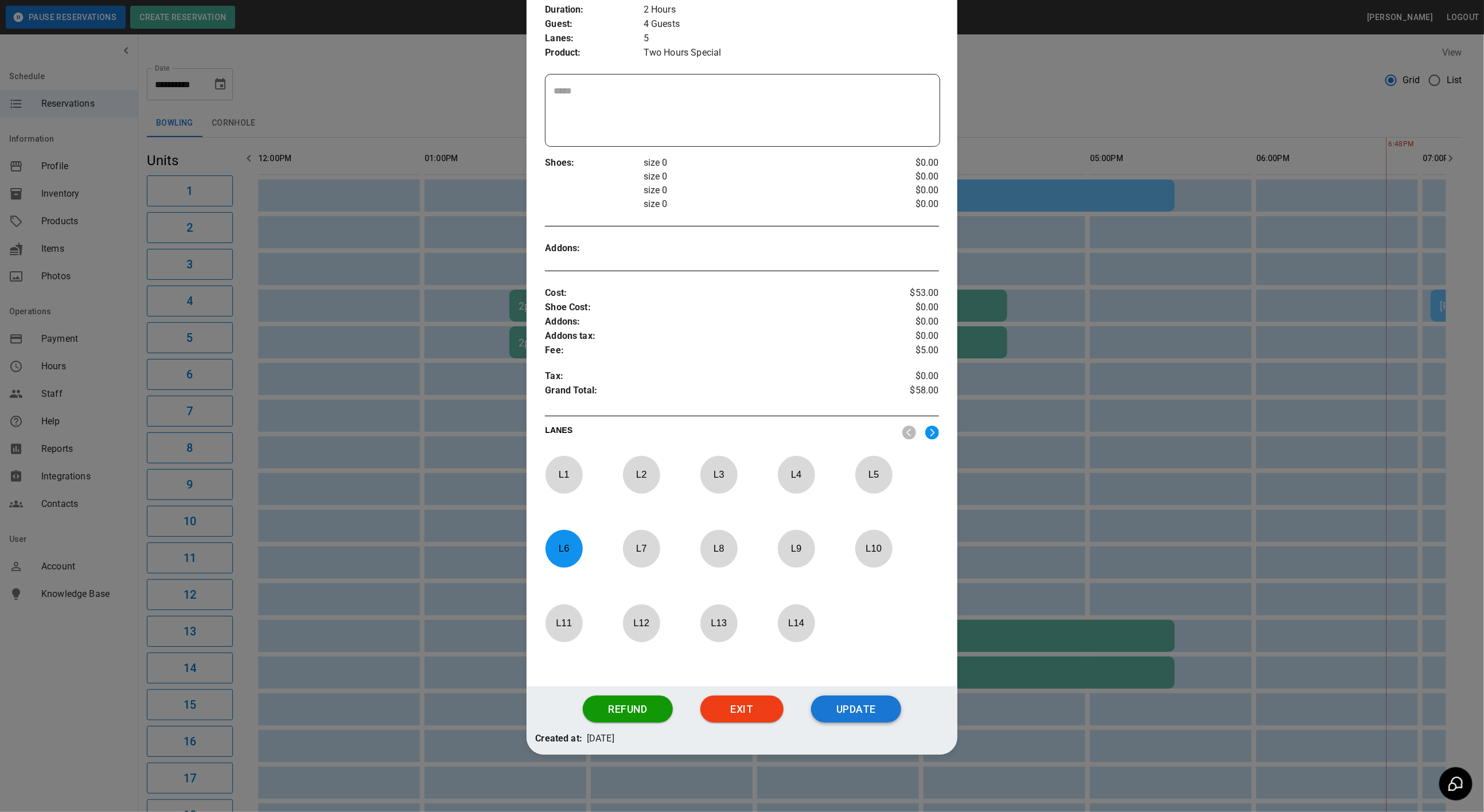
click at [854, 704] on button "Update" at bounding box center [857, 710] width 90 height 28
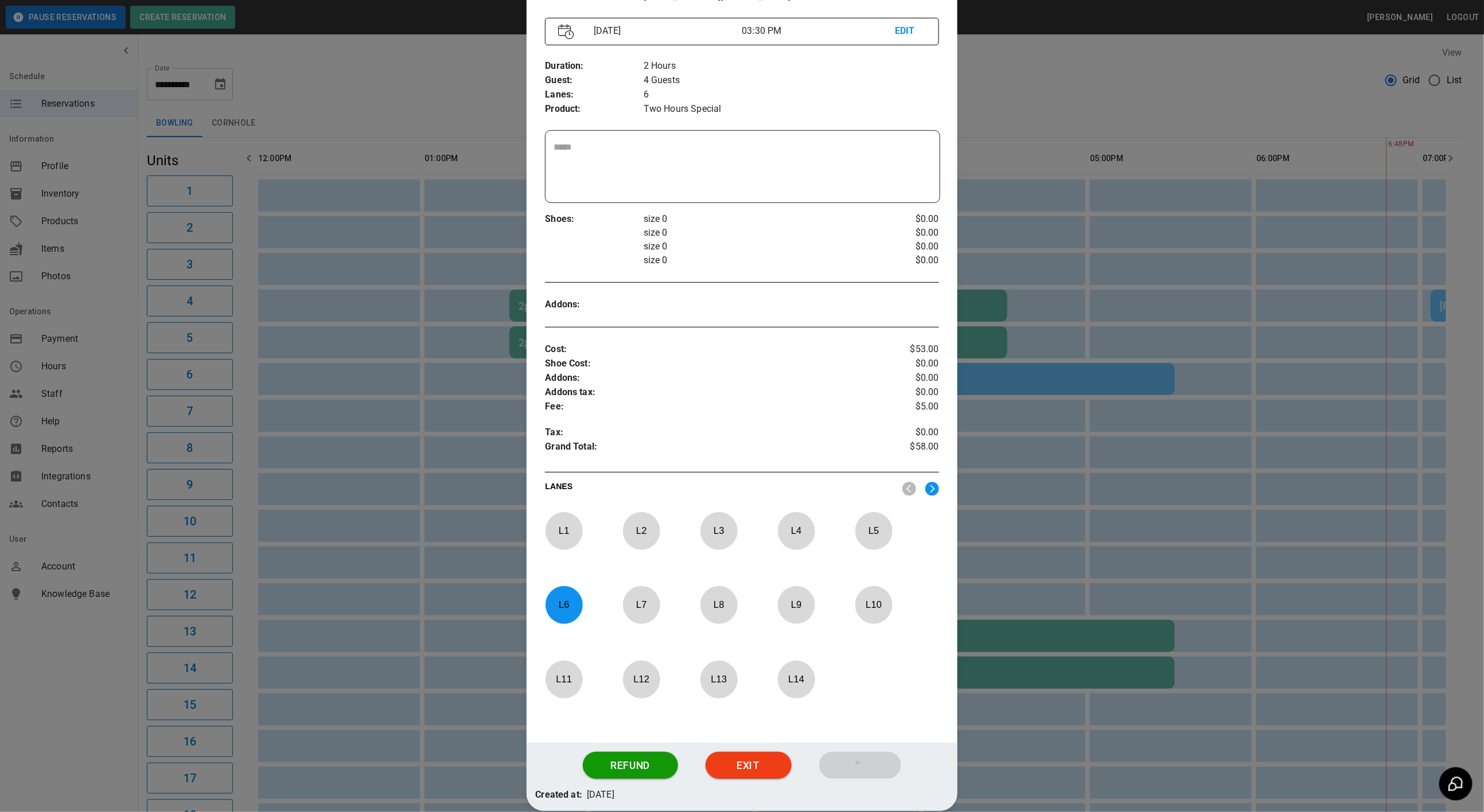
click at [1113, 56] on div "View" at bounding box center [804, 52] width 1315 height 13
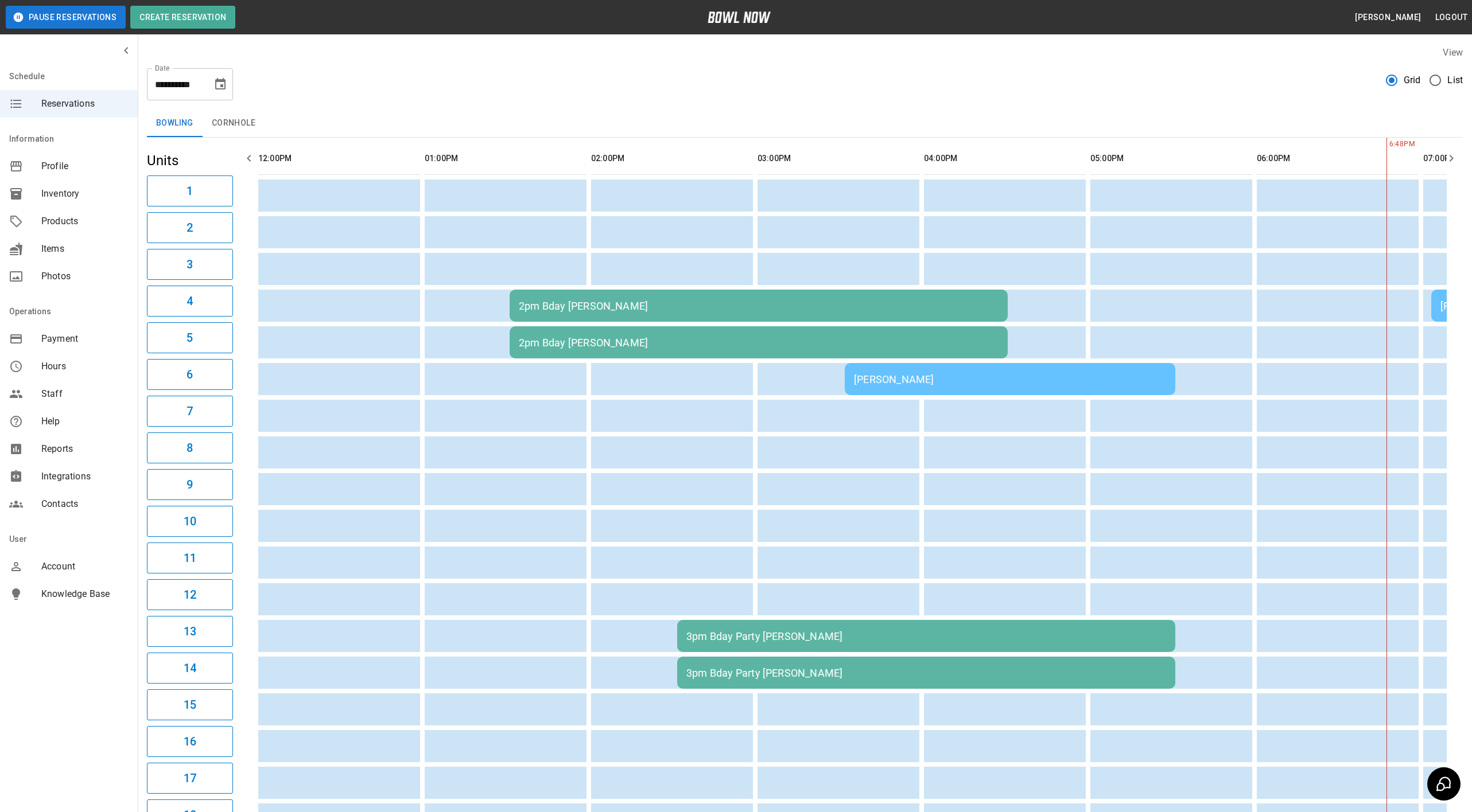
click at [916, 317] on td "2pm Bday [PERSON_NAME]" at bounding box center [758, 306] width 498 height 32
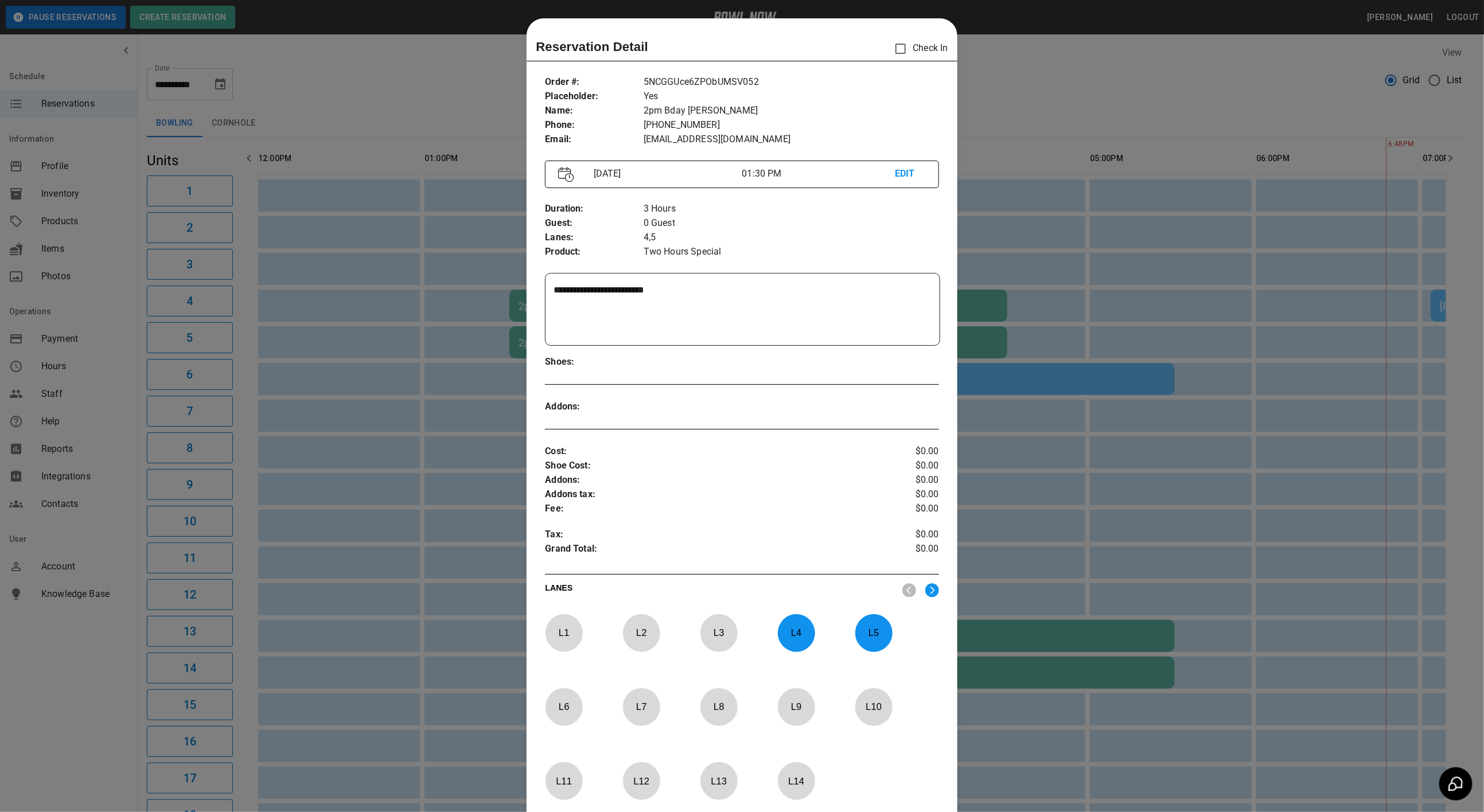
scroll to position [18, 0]
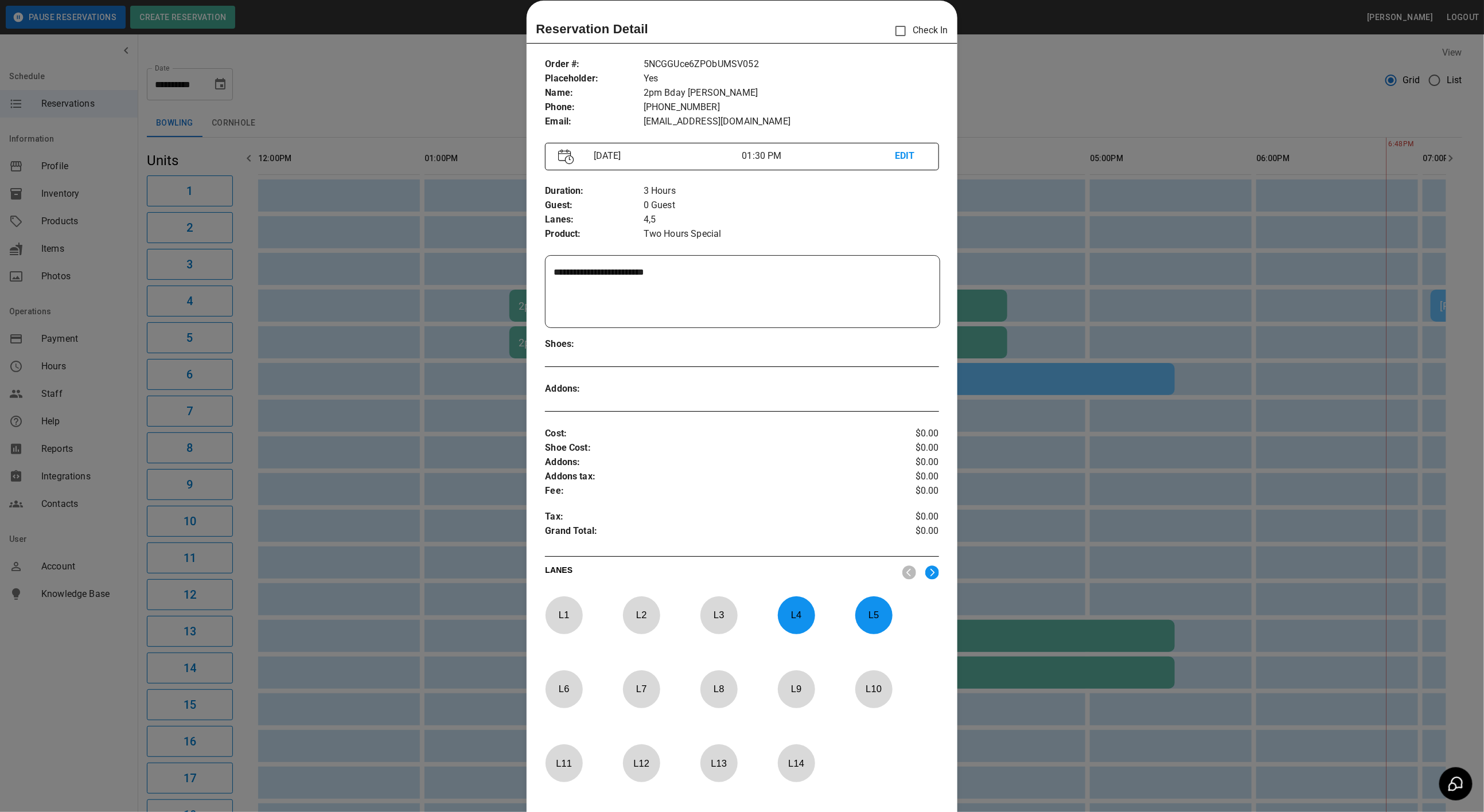
drag, startPoint x: 790, startPoint y: 611, endPoint x: 840, endPoint y: 607, distance: 50.2
click at [791, 611] on p "L 4" at bounding box center [796, 615] width 38 height 27
click at [857, 611] on p "L 5" at bounding box center [873, 615] width 38 height 27
click at [513, 615] on div at bounding box center [742, 406] width 1484 height 812
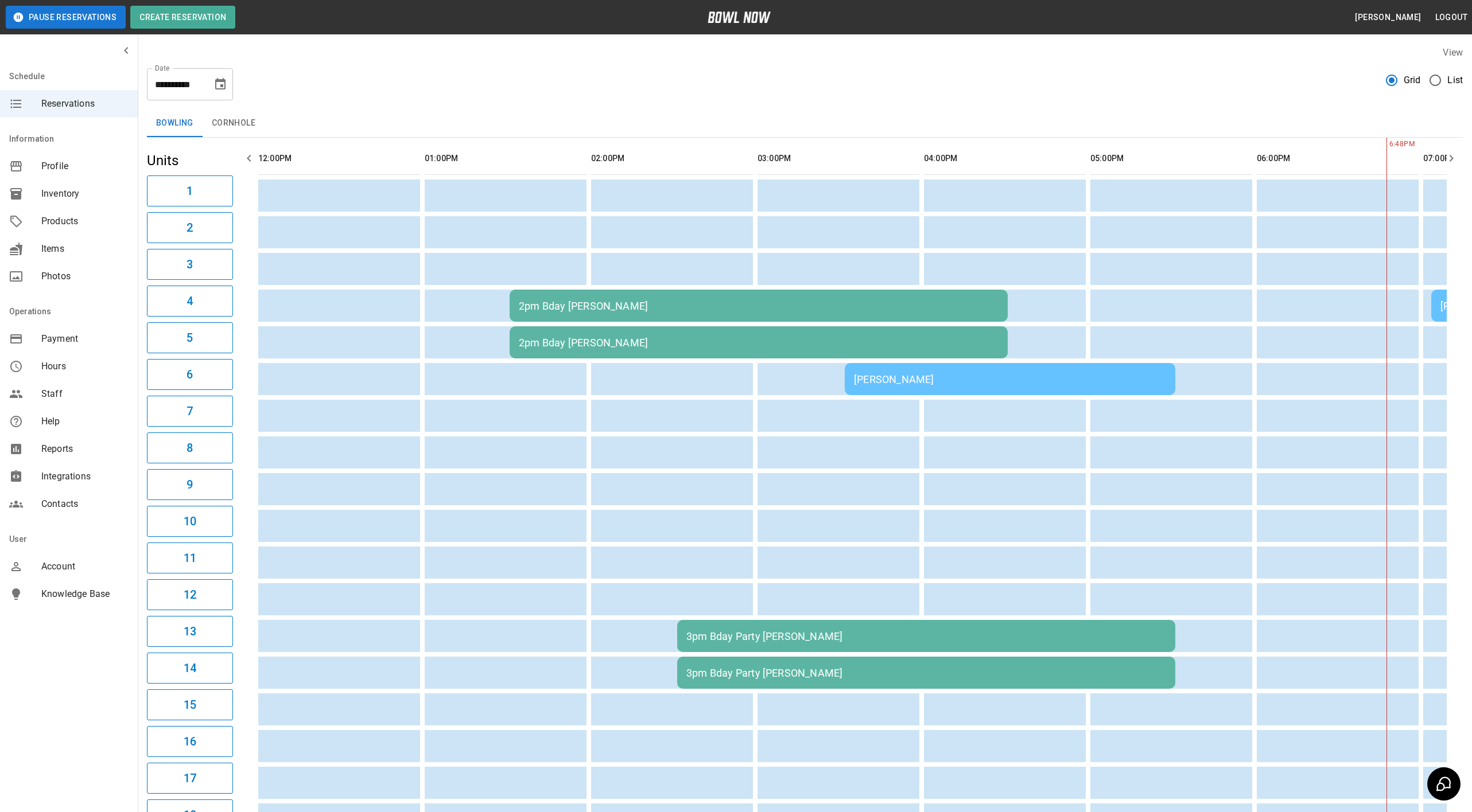
click at [642, 319] on td "2pm Bday [PERSON_NAME]" at bounding box center [758, 306] width 498 height 32
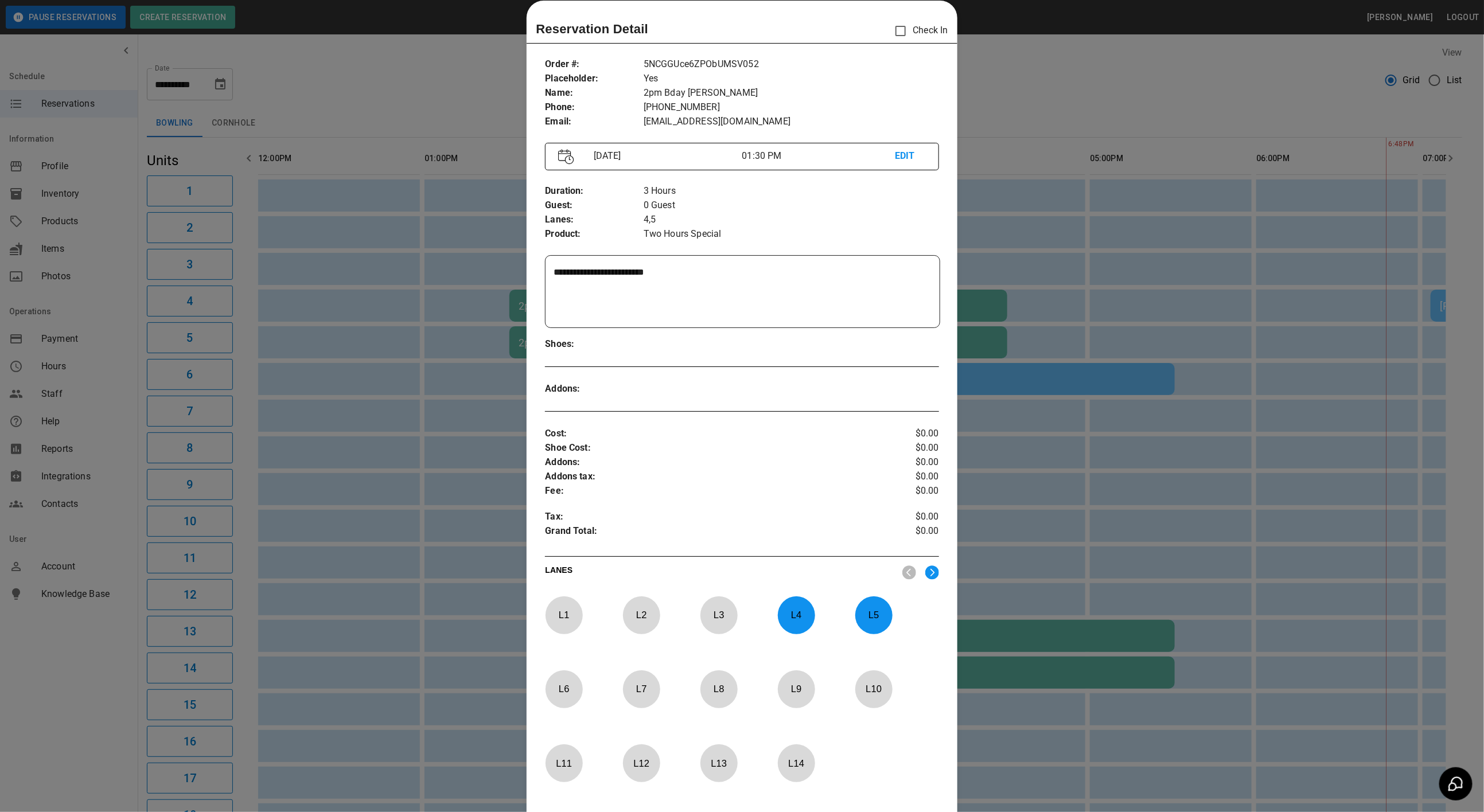
click at [552, 622] on p "L 1" at bounding box center [563, 615] width 38 height 27
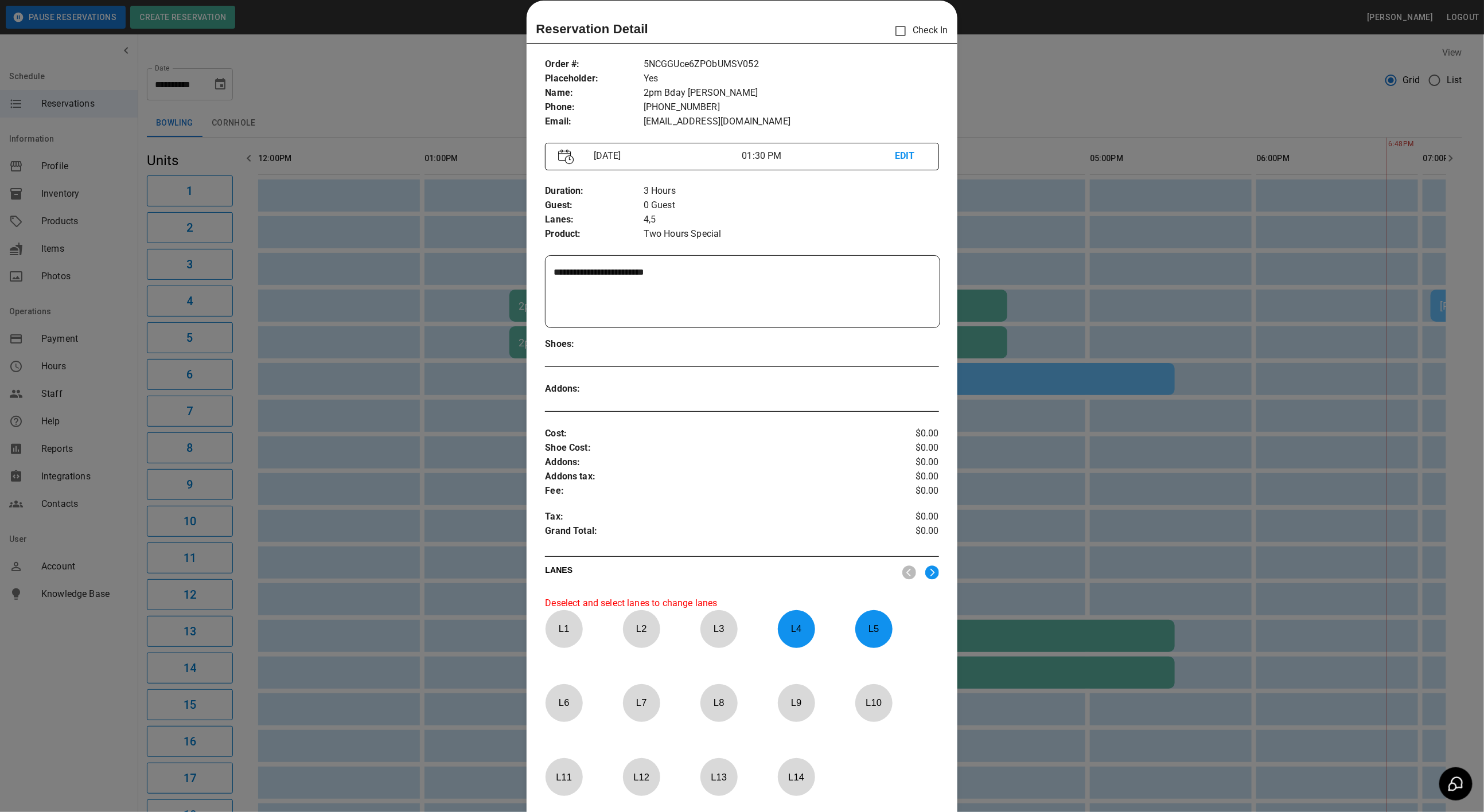
click at [802, 643] on p "L 4" at bounding box center [796, 629] width 38 height 27
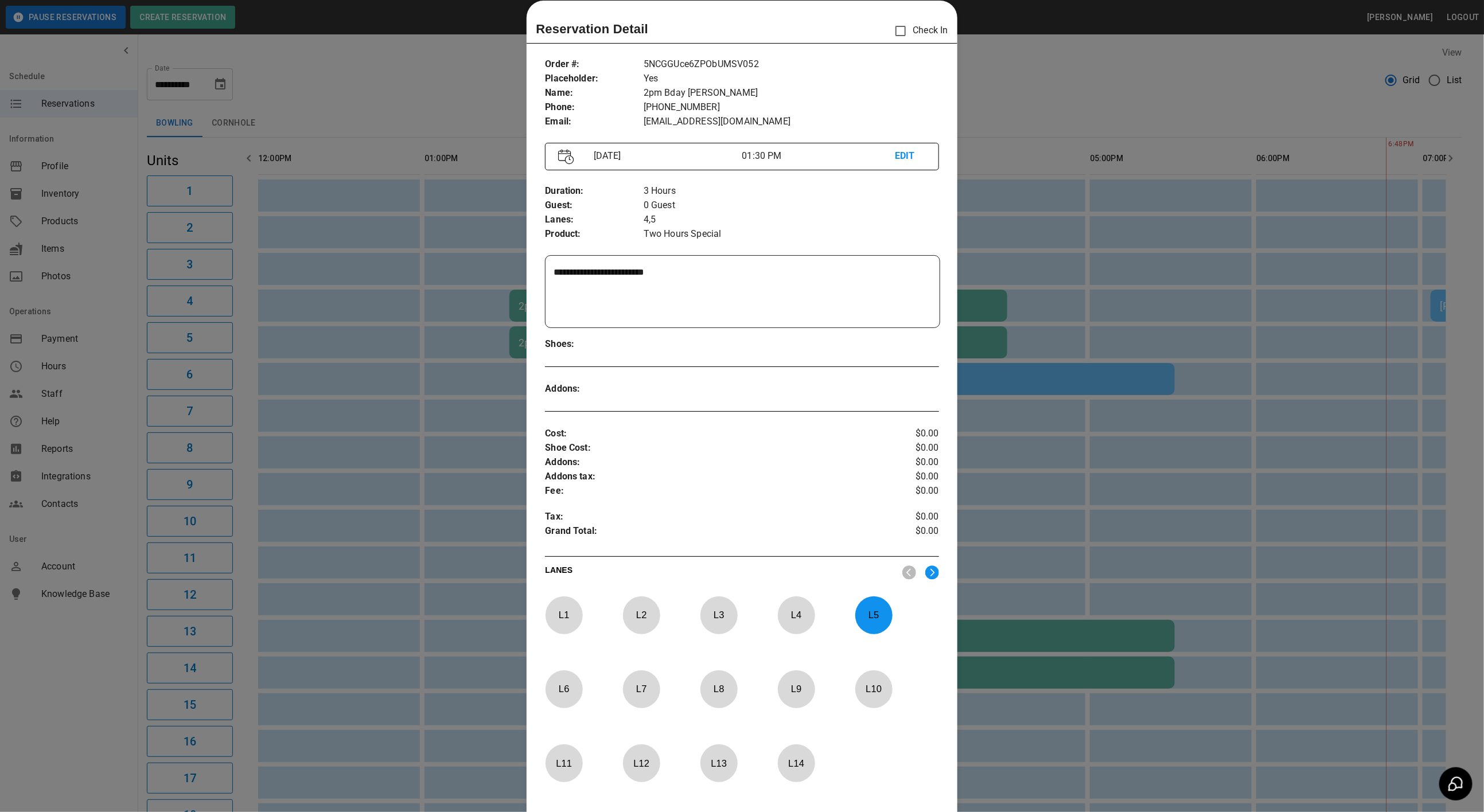
click at [855, 624] on p "L 5" at bounding box center [873, 615] width 38 height 27
click at [545, 624] on p "L 1" at bounding box center [563, 615] width 38 height 27
click at [653, 620] on p "L 2" at bounding box center [641, 615] width 38 height 27
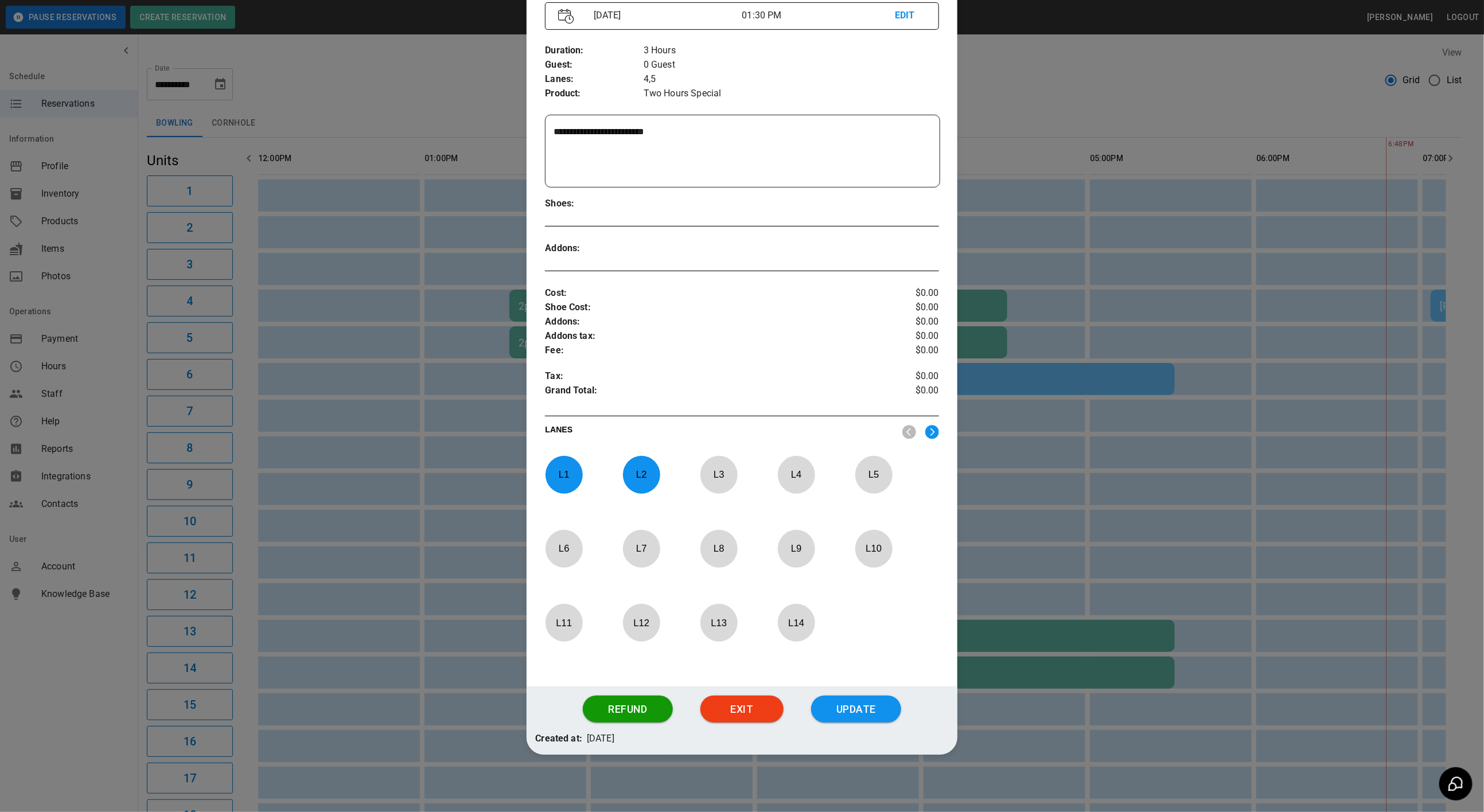
click at [859, 724] on div "Refund Exit Update" at bounding box center [742, 709] width 430 height 46
click at [859, 705] on button "Update" at bounding box center [857, 710] width 90 height 28
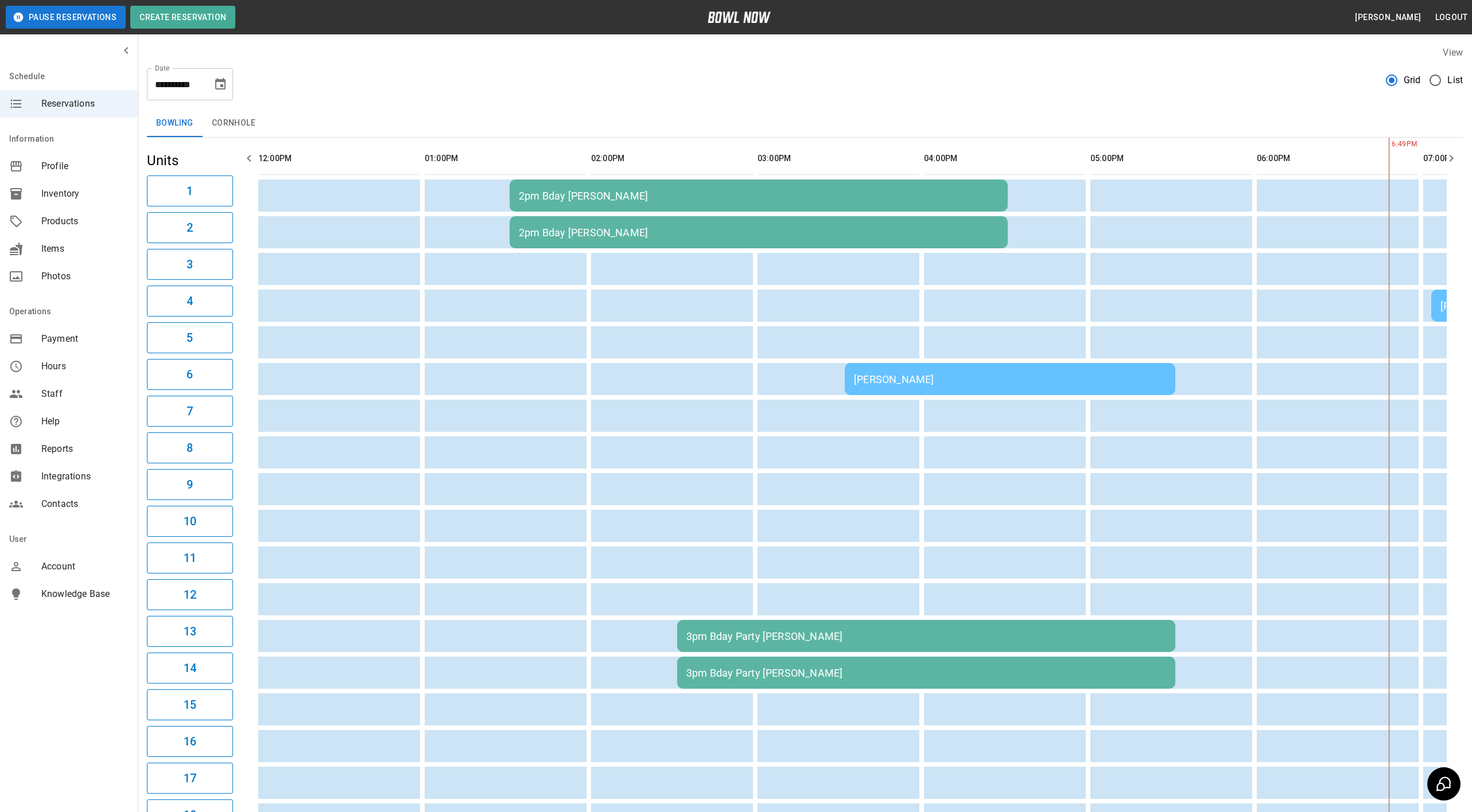
click at [666, 184] on td "2pm Bday [PERSON_NAME]" at bounding box center [758, 195] width 498 height 32
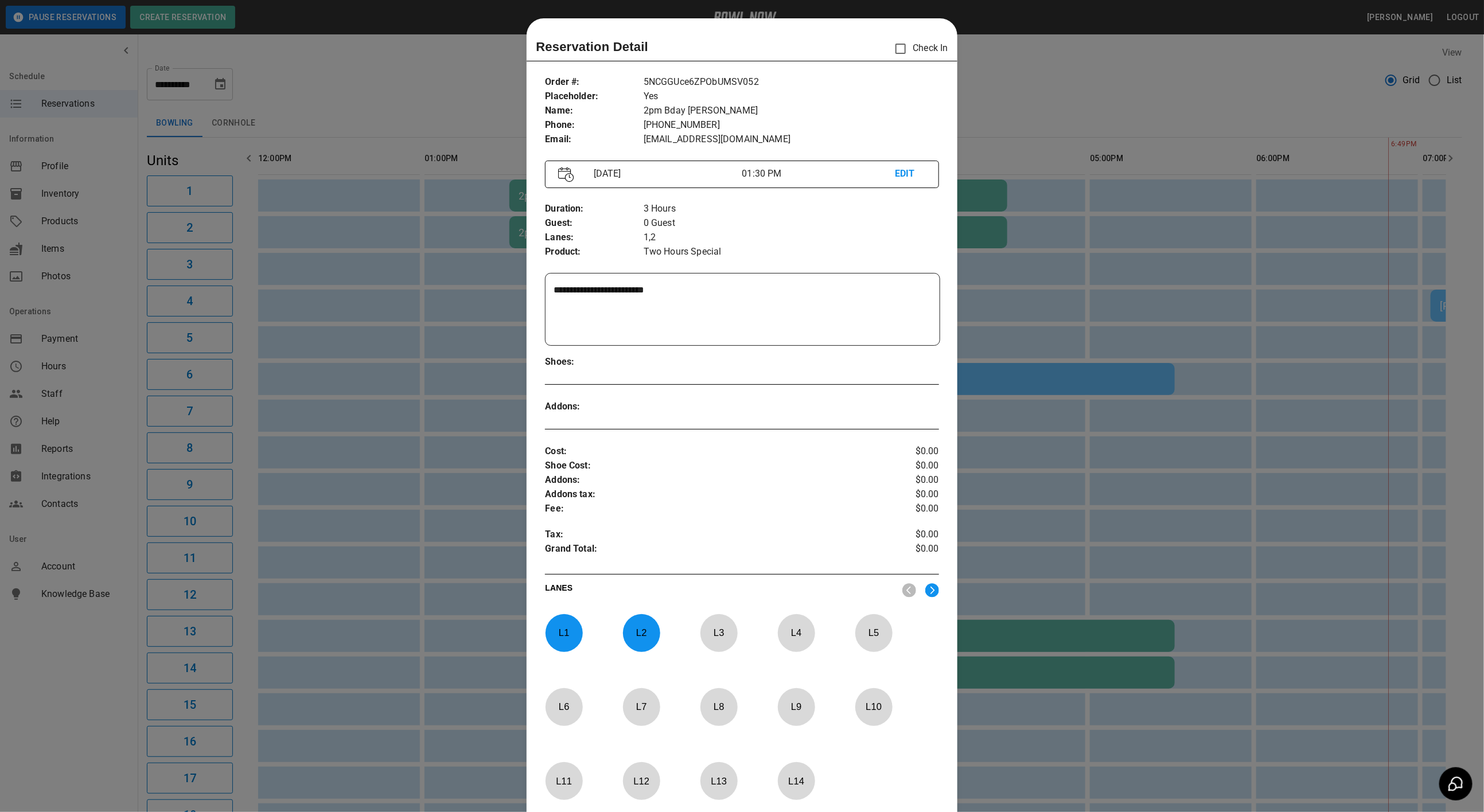
scroll to position [18, 0]
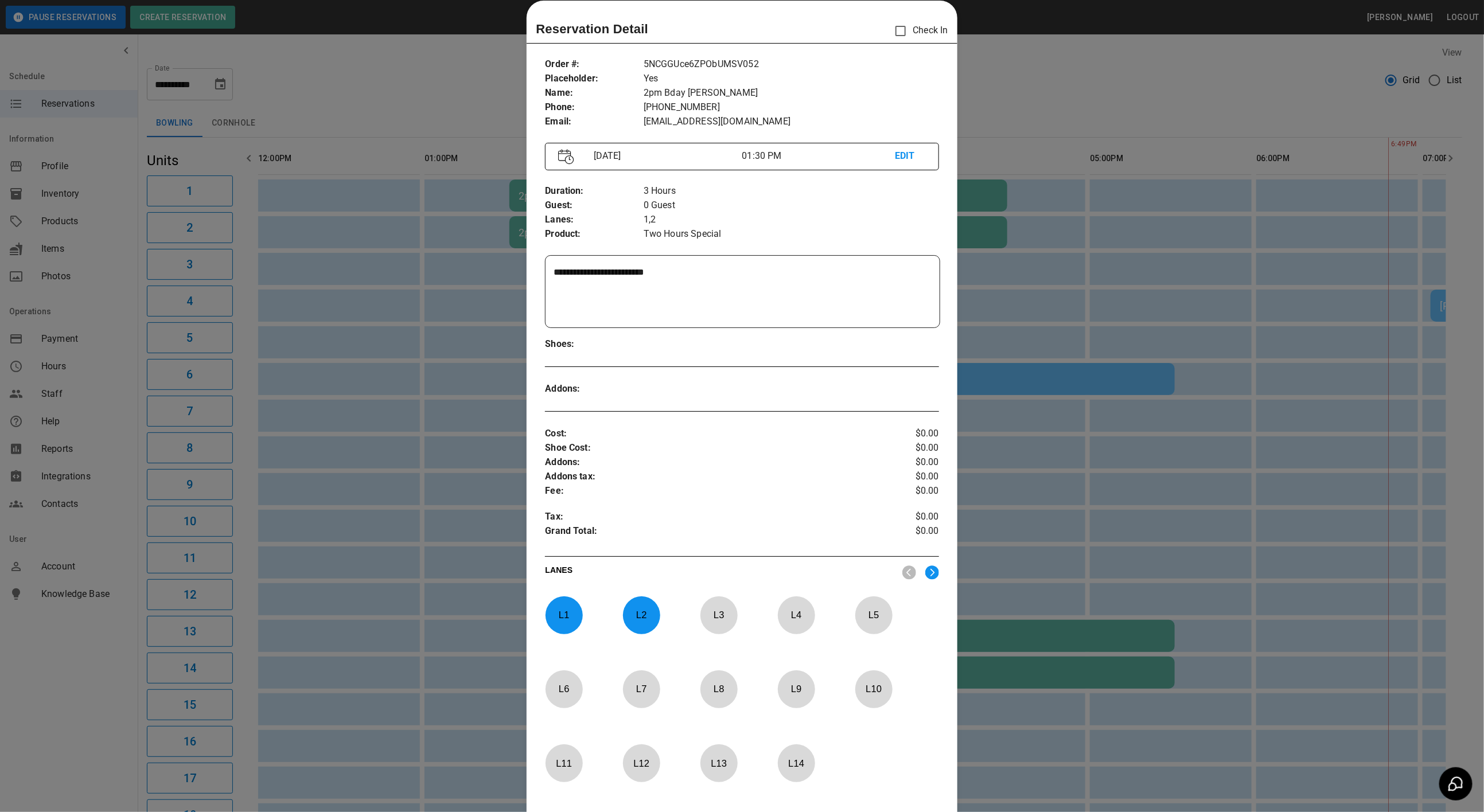
click at [472, 77] on div at bounding box center [742, 406] width 1484 height 812
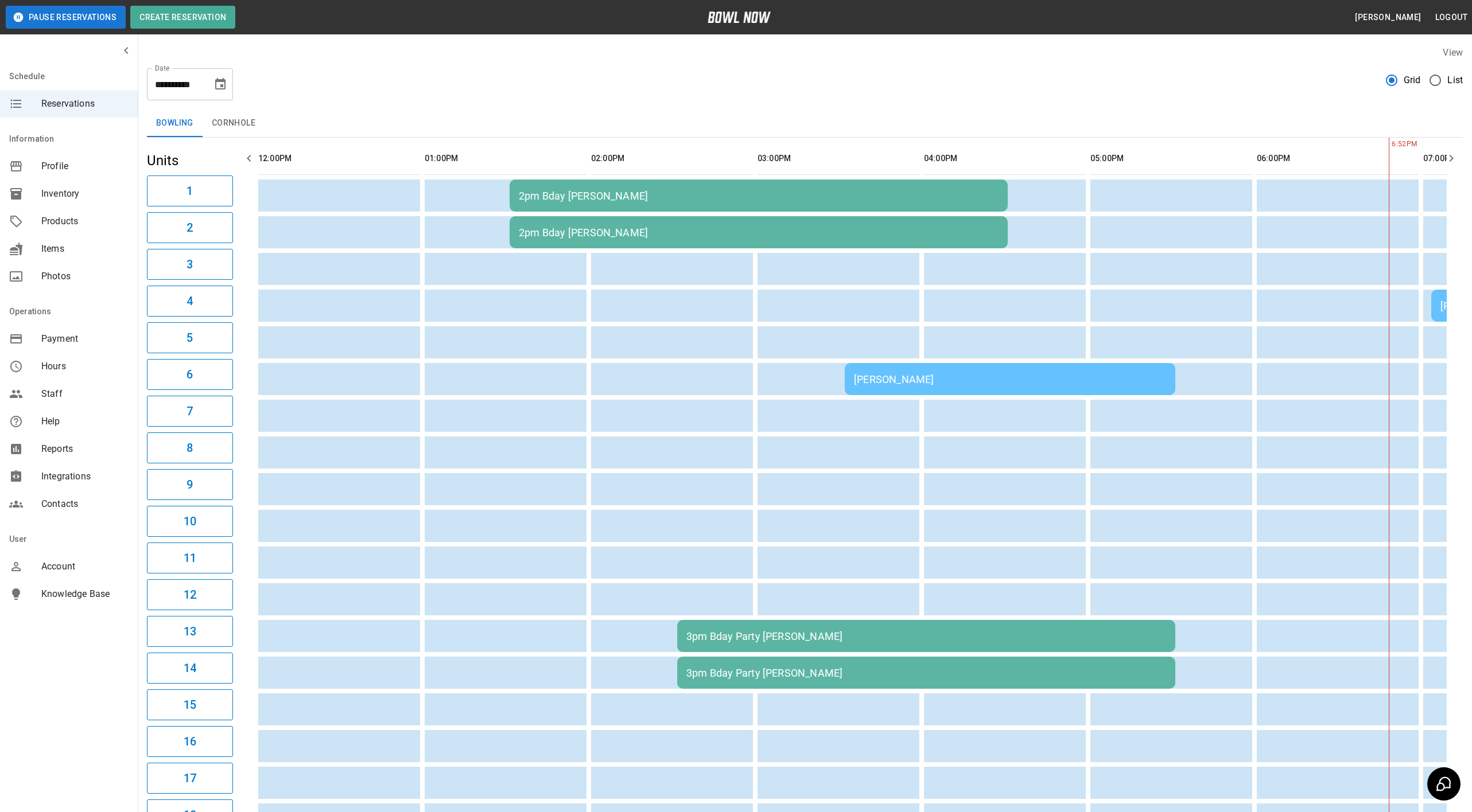
click at [765, 631] on div "3pm Bday Party [PERSON_NAME]" at bounding box center [926, 636] width 480 height 12
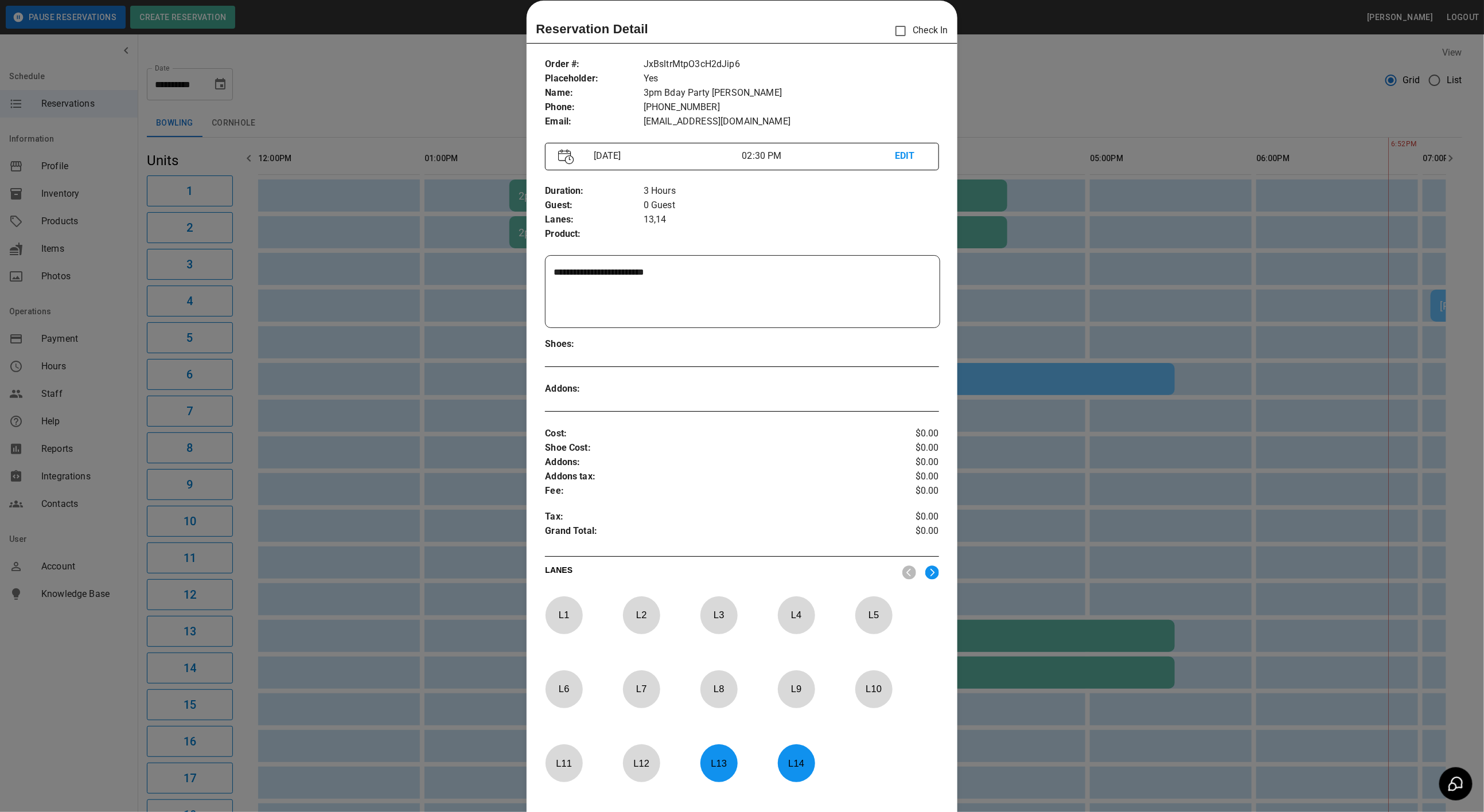
click at [717, 770] on p "L 13" at bounding box center [718, 763] width 38 height 27
click at [791, 770] on p "L 14" at bounding box center [796, 763] width 38 height 27
click at [644, 689] on p "L 7" at bounding box center [641, 689] width 38 height 27
click at [715, 695] on p "L 8" at bounding box center [718, 689] width 38 height 27
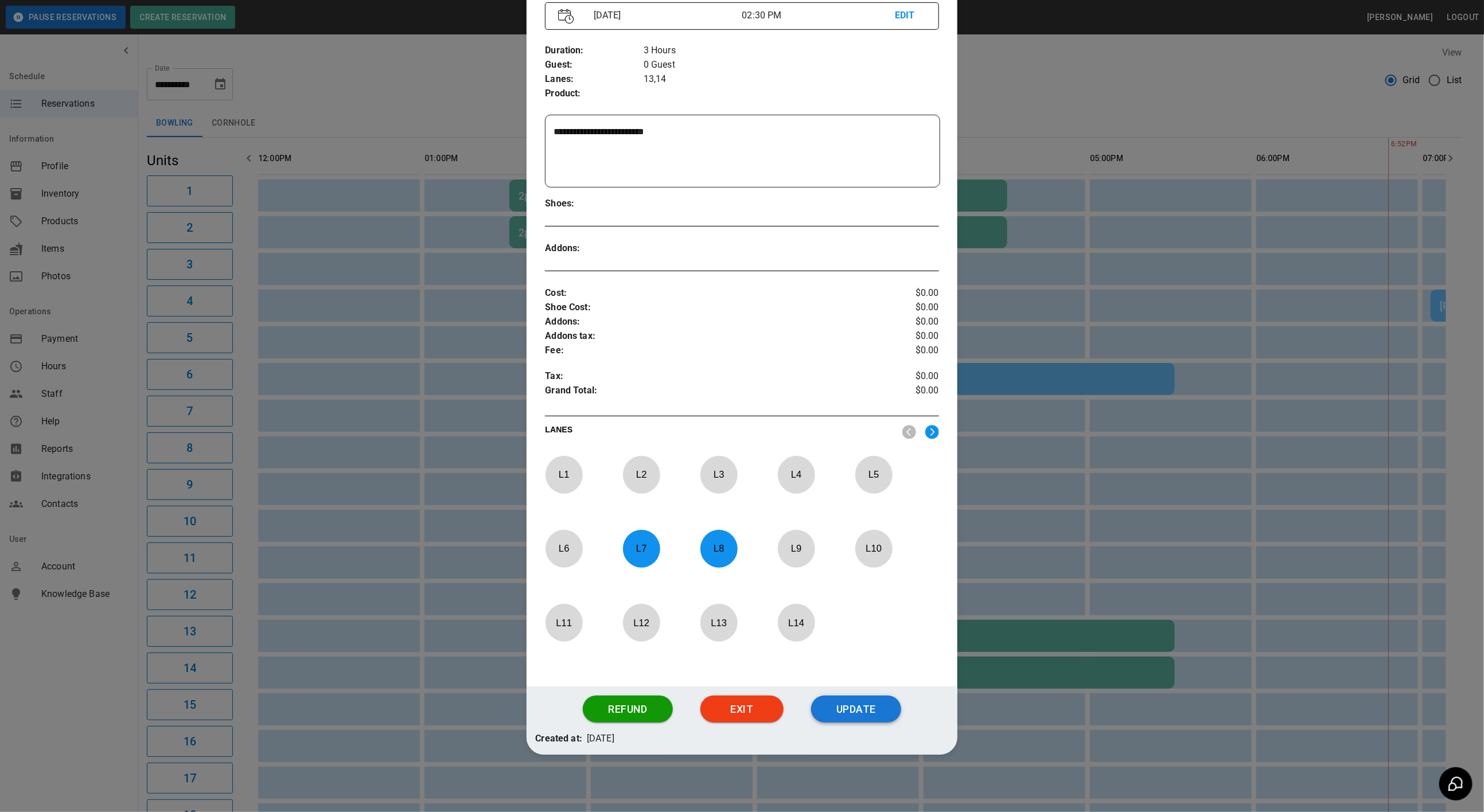
click at [821, 709] on button "Update" at bounding box center [857, 710] width 90 height 28
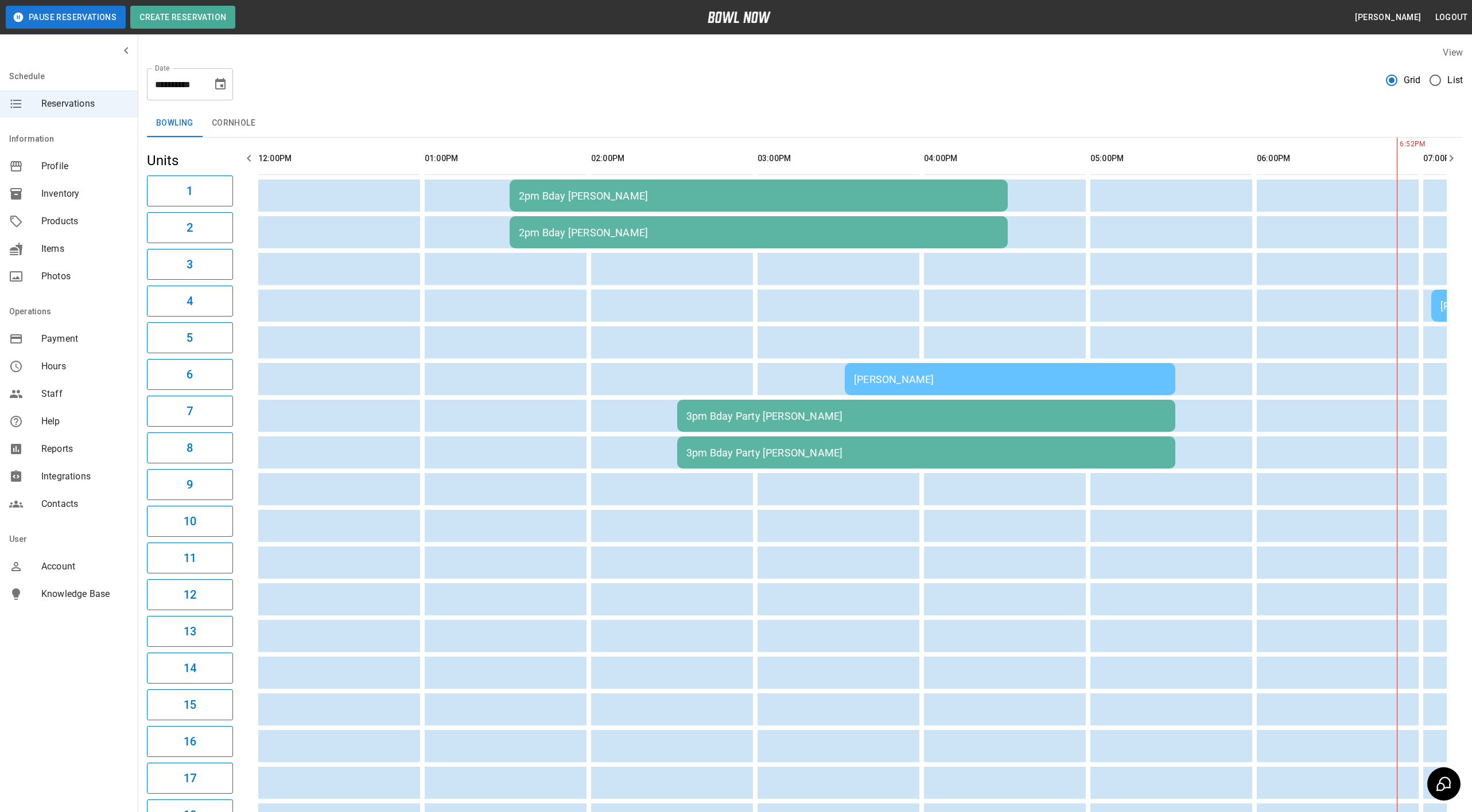
click at [871, 373] on div "[PERSON_NAME]" at bounding box center [1009, 379] width 312 height 12
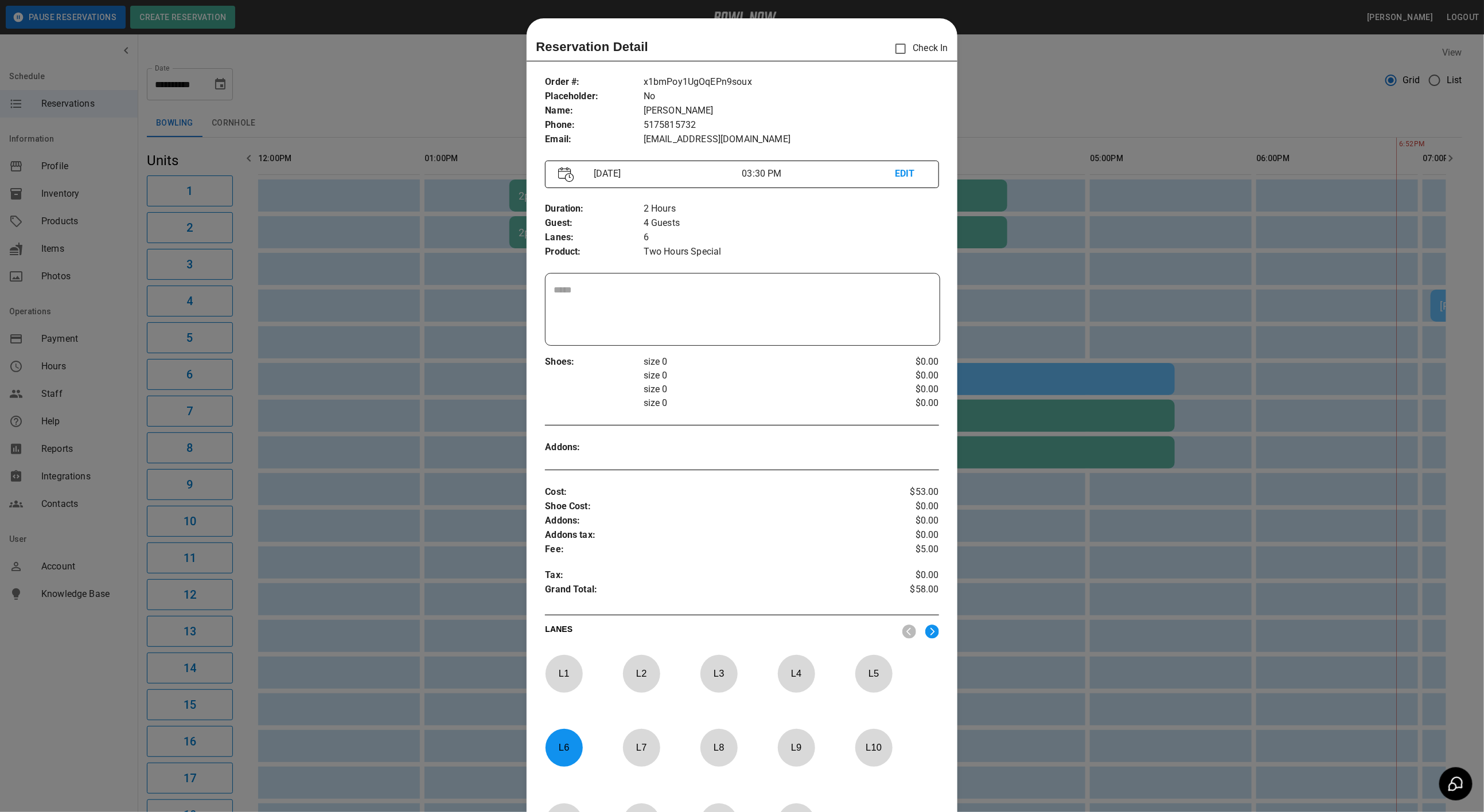
scroll to position [18, 0]
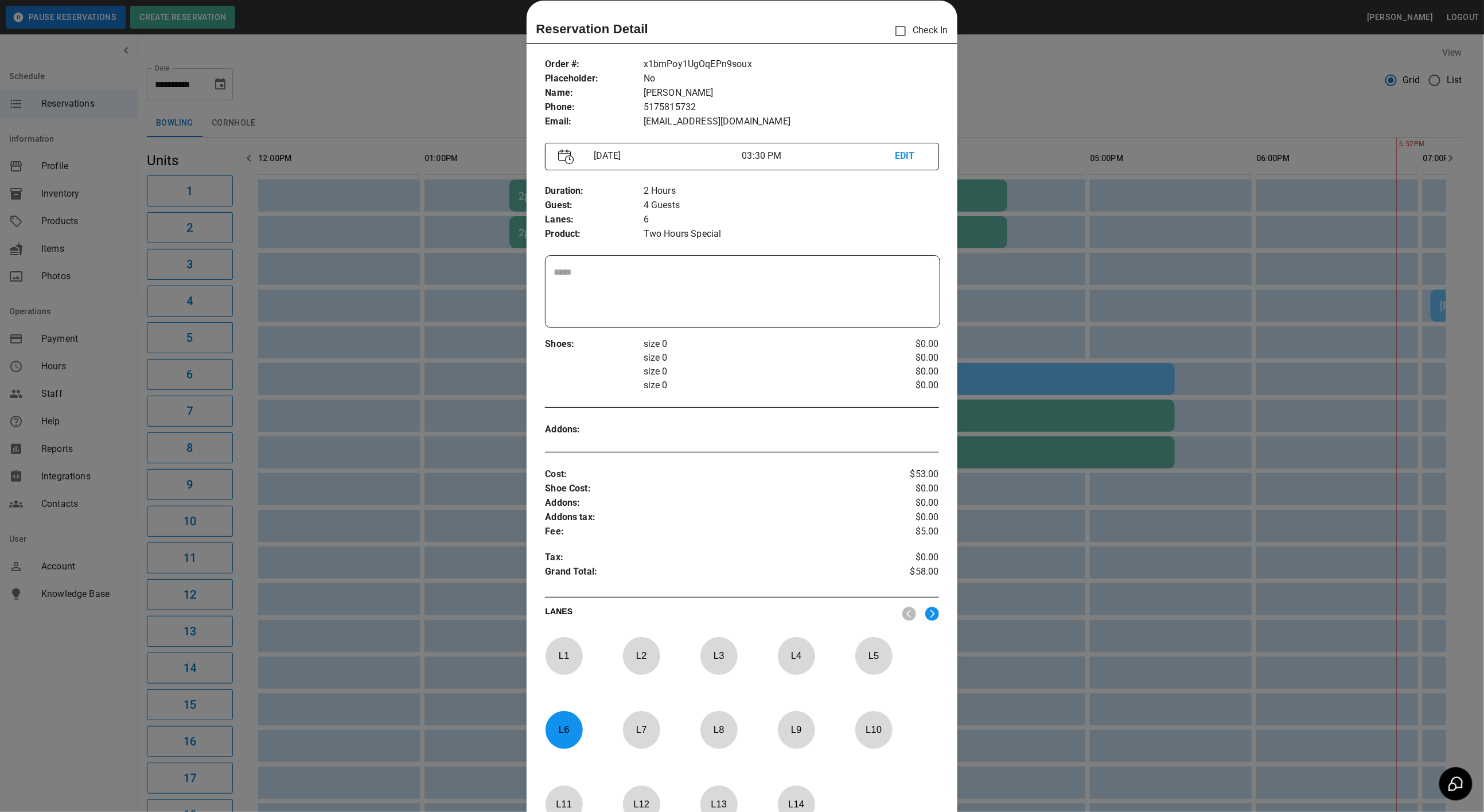
click at [560, 731] on p "L 6" at bounding box center [563, 730] width 38 height 27
click at [700, 653] on p "L 3" at bounding box center [718, 656] width 38 height 27
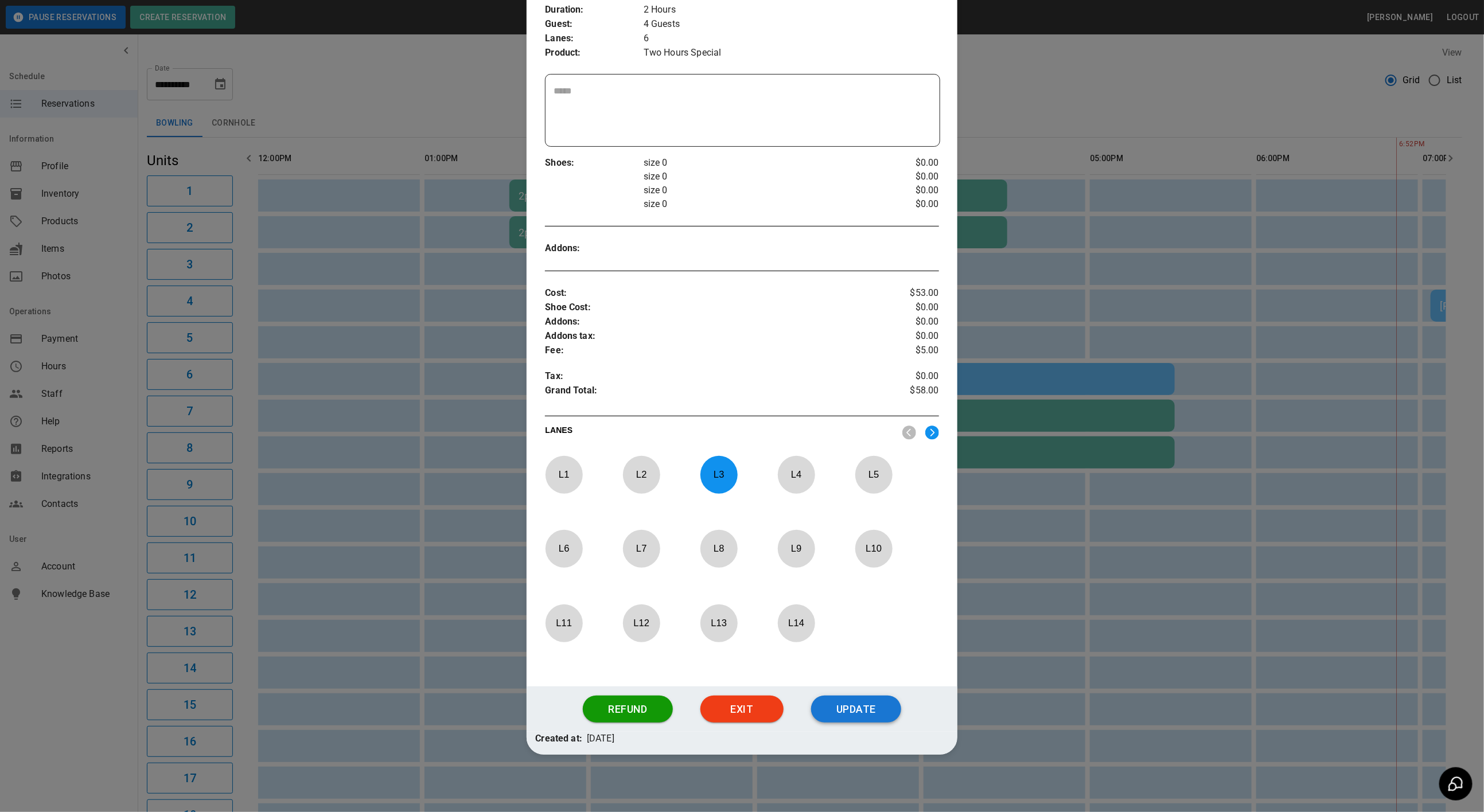
click at [844, 698] on button "Update" at bounding box center [857, 710] width 90 height 28
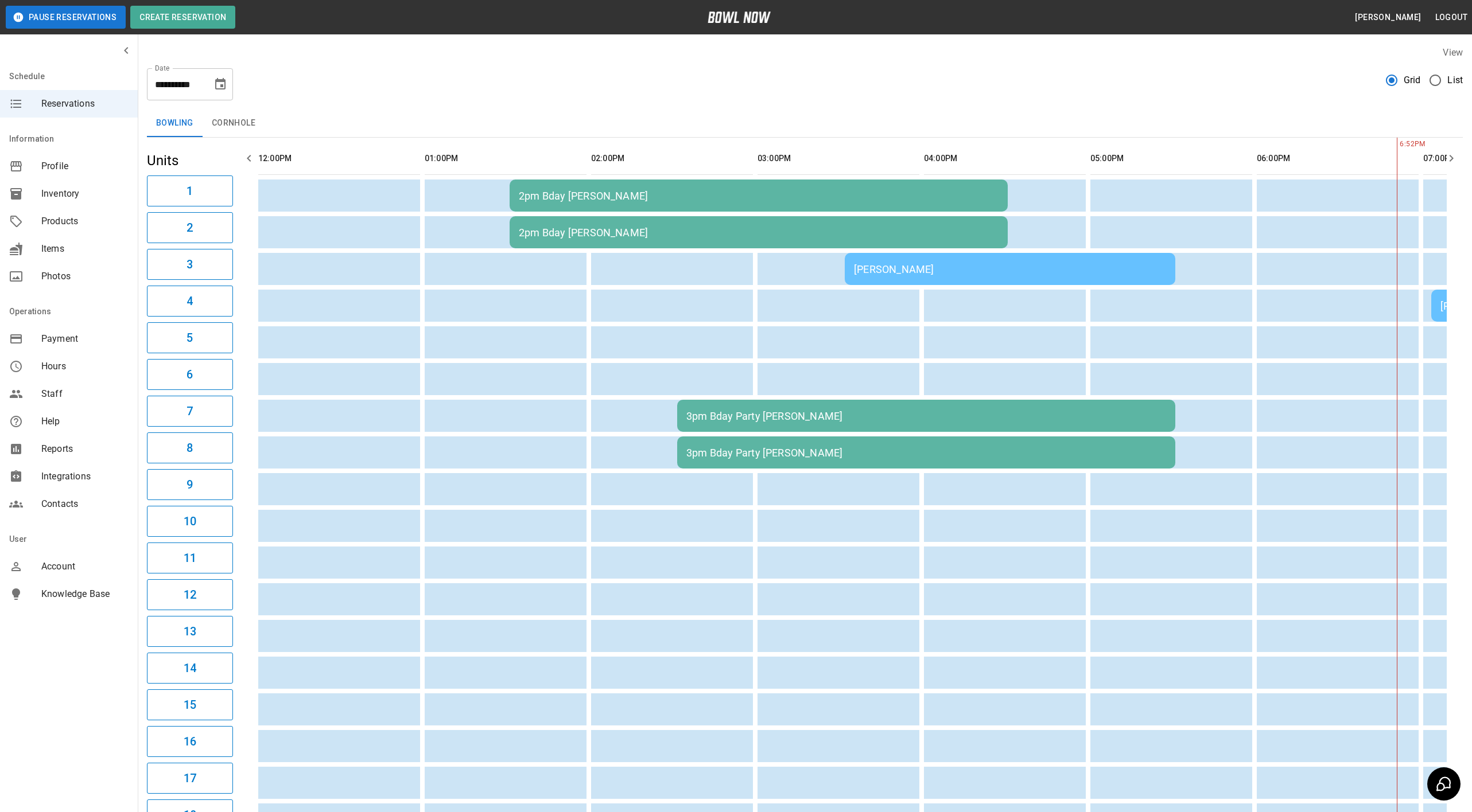
click at [1002, 415] on div "3pm Bday Party [PERSON_NAME]" at bounding box center [926, 416] width 480 height 12
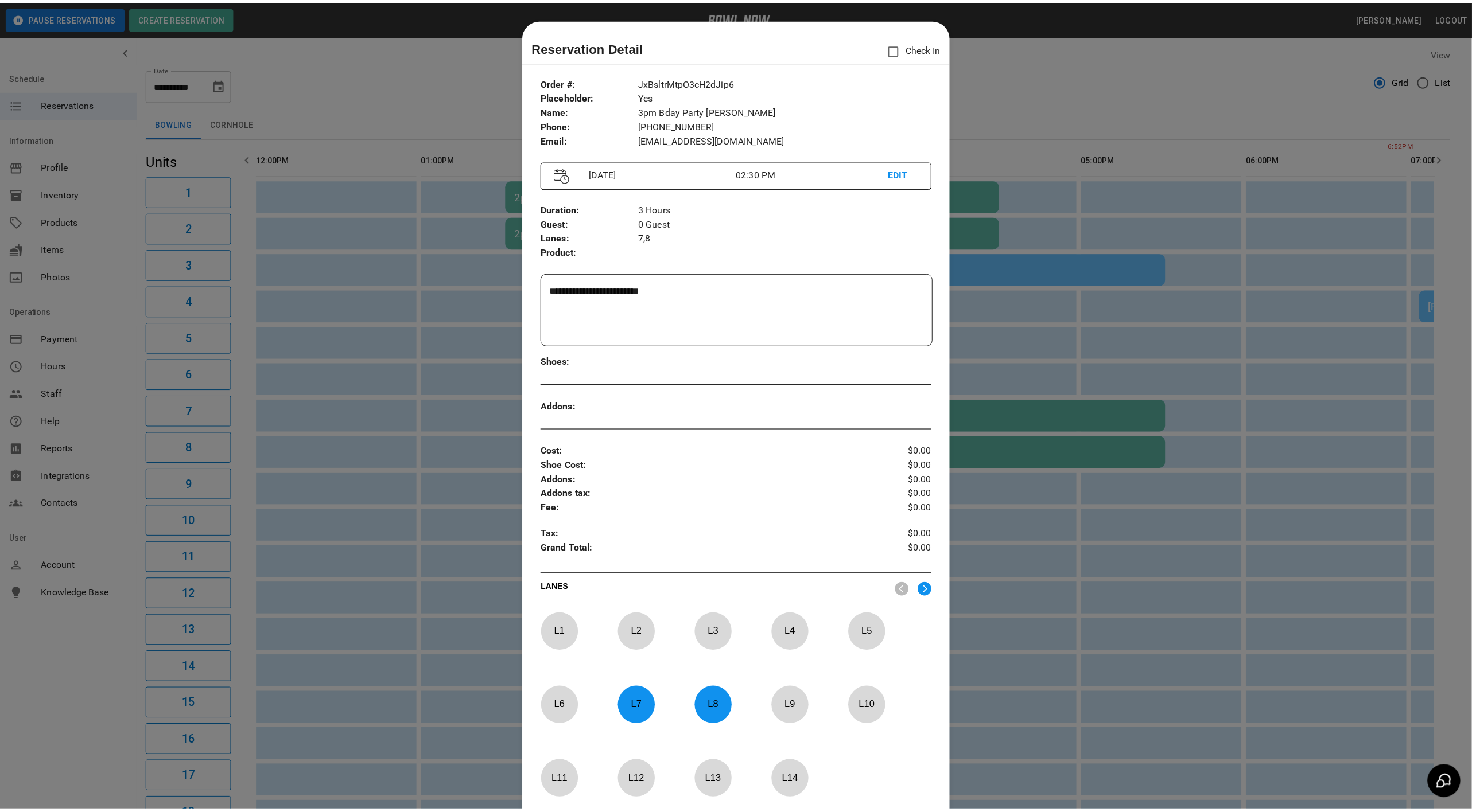
scroll to position [18, 0]
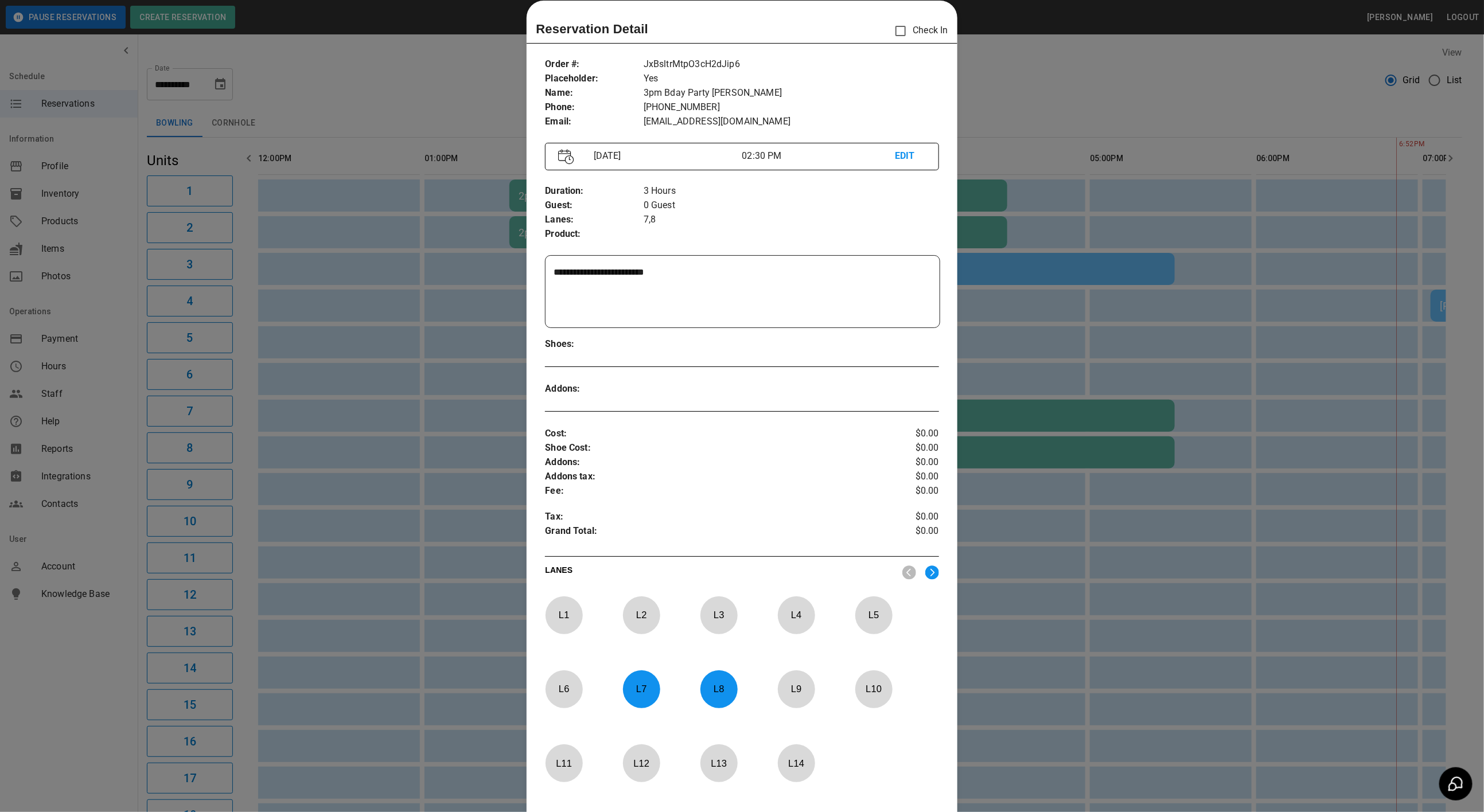
click at [1050, 99] on div at bounding box center [742, 406] width 1484 height 812
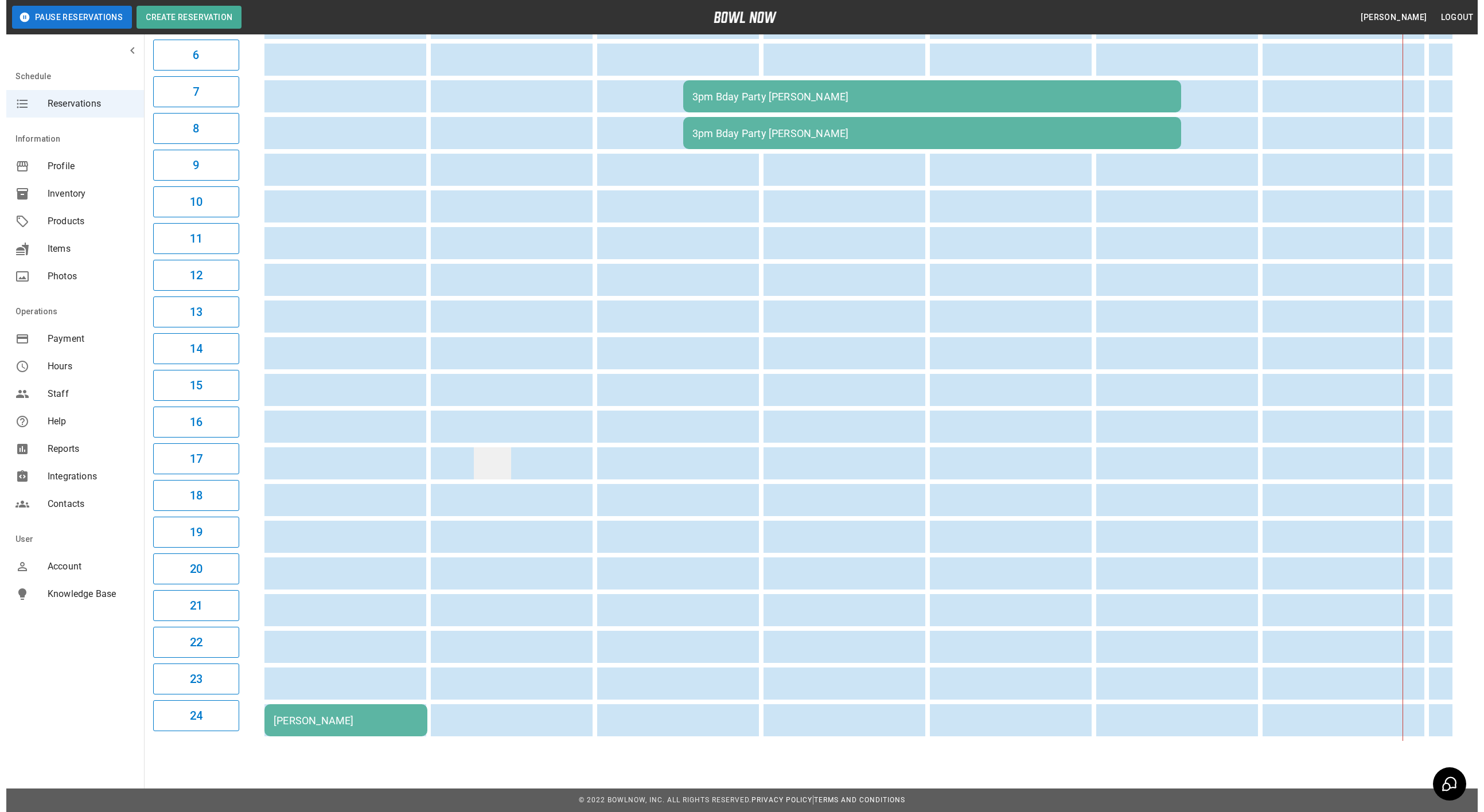
scroll to position [0, 0]
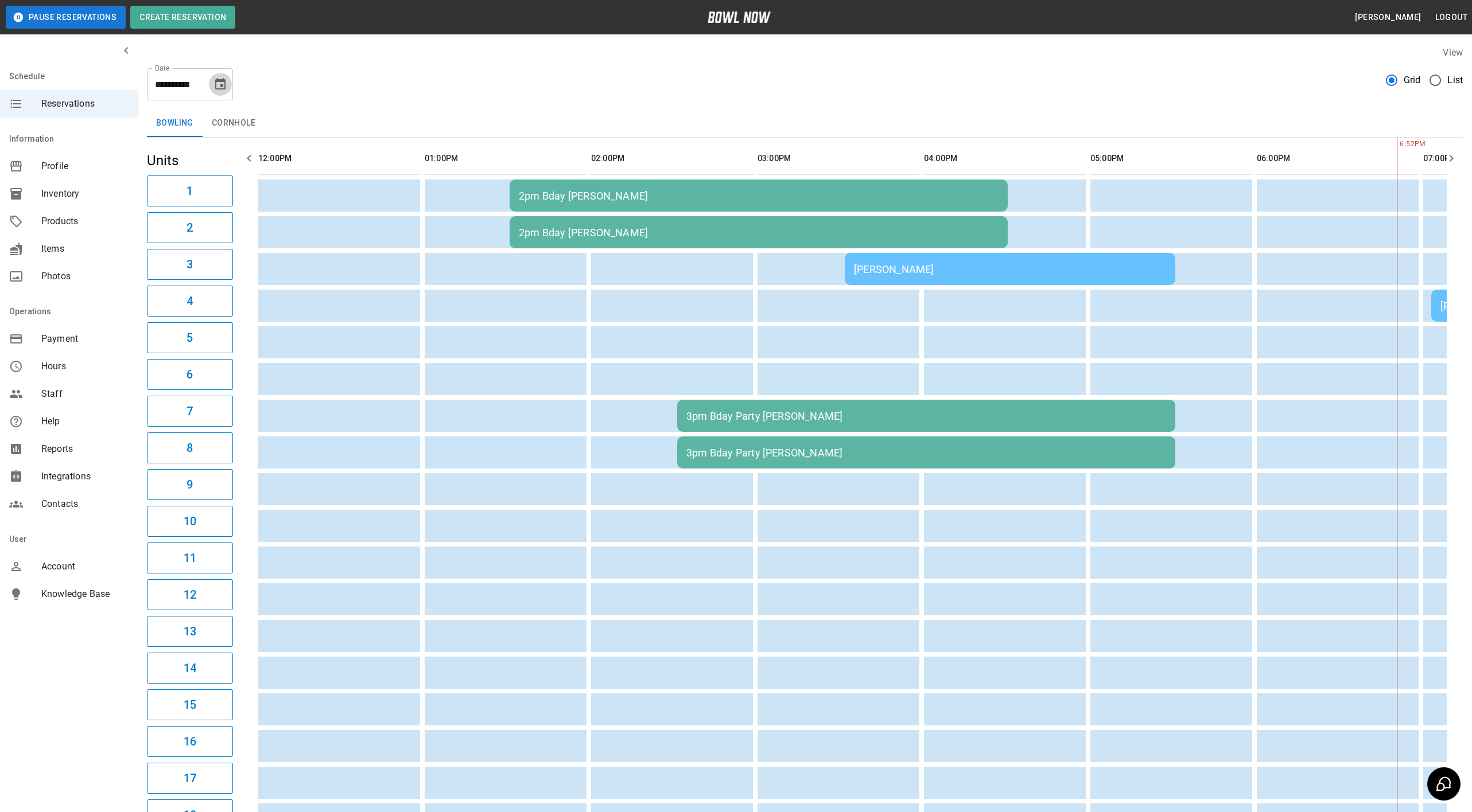
click at [218, 83] on icon "Choose date, selected date is Sep 20, 2025" at bounding box center [220, 84] width 14 height 14
click at [100, 224] on button "21" at bounding box center [107, 232] width 21 height 21
type input "**********"
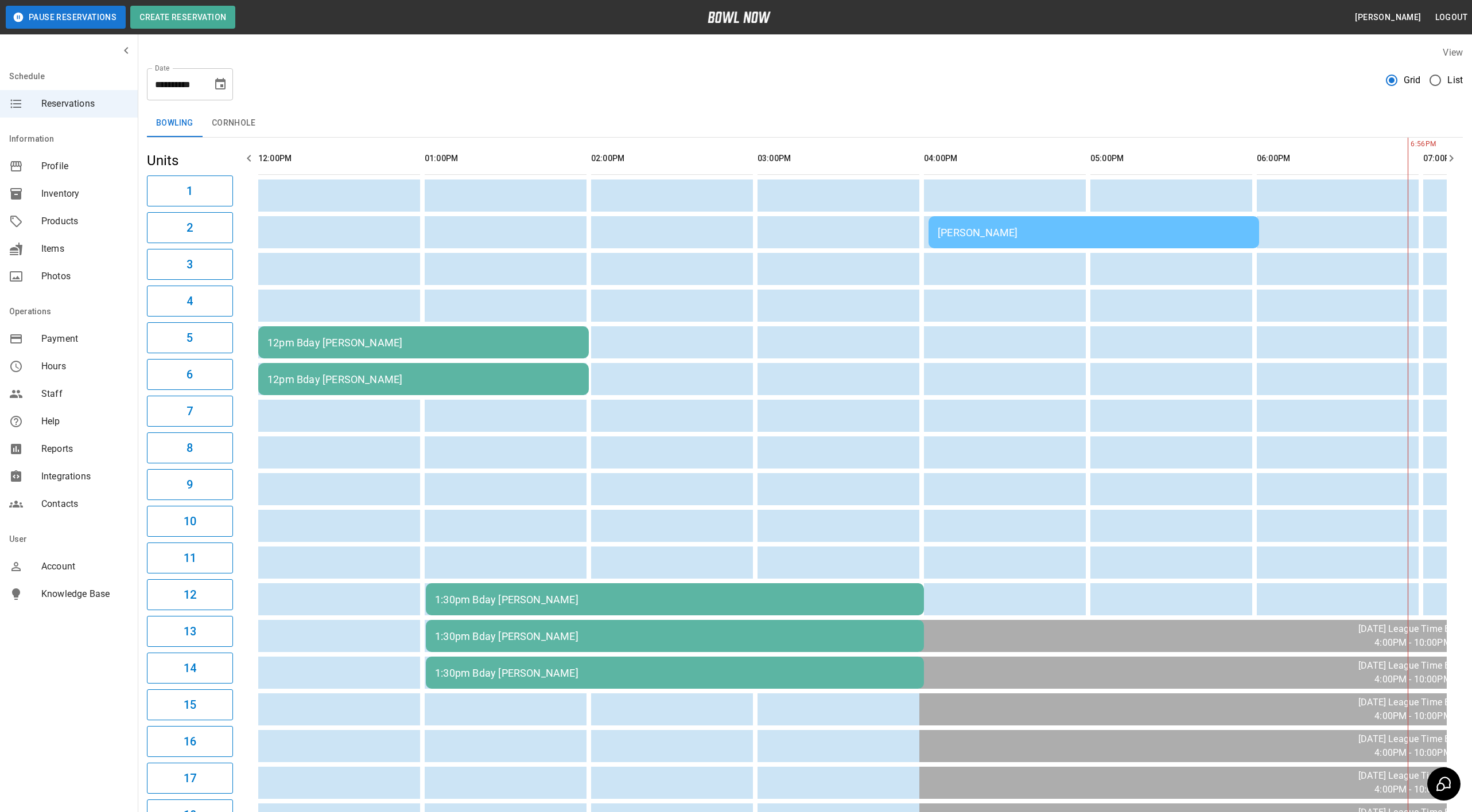
click at [397, 365] on td "12pm Bday [PERSON_NAME]" at bounding box center [423, 379] width 331 height 32
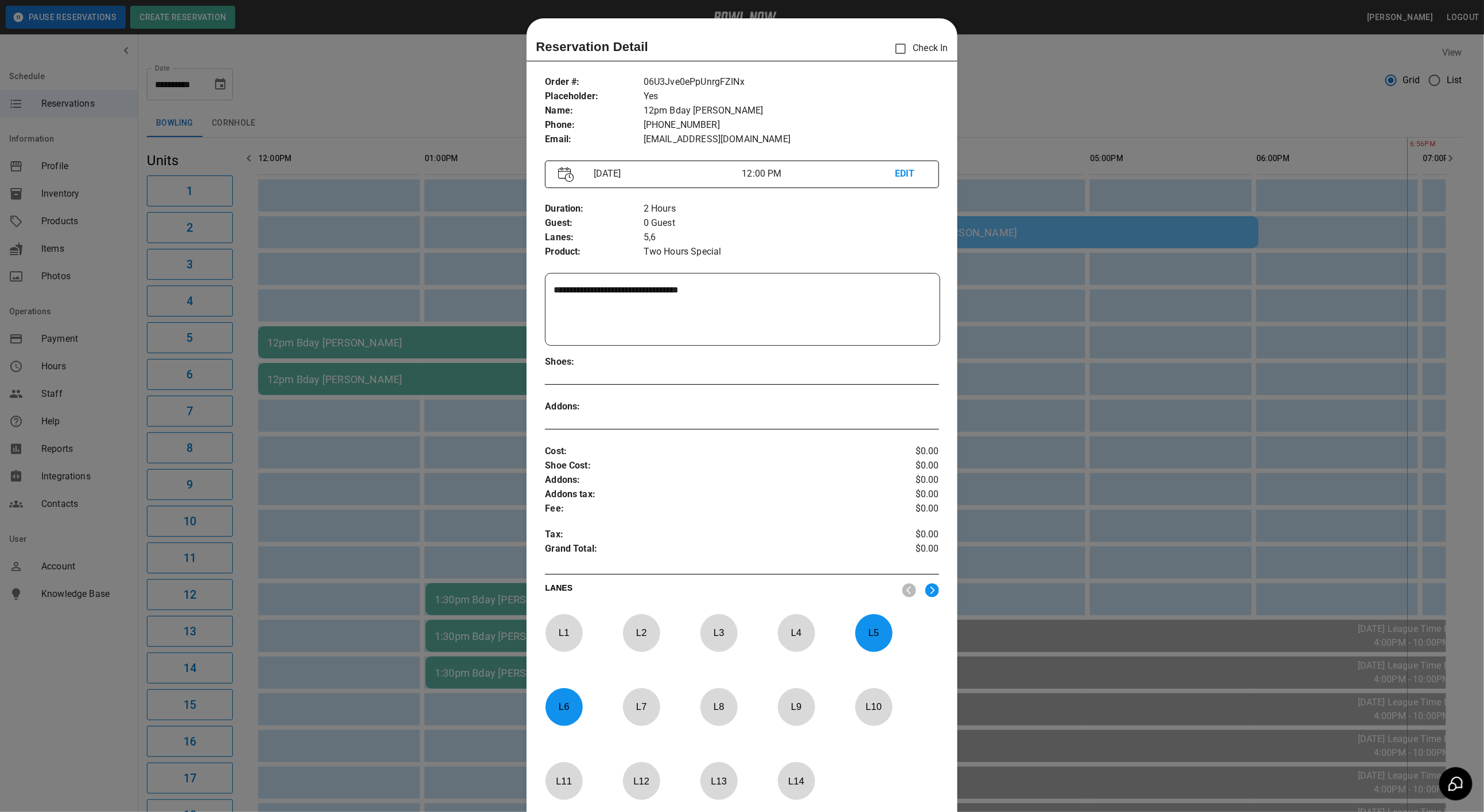
scroll to position [18, 0]
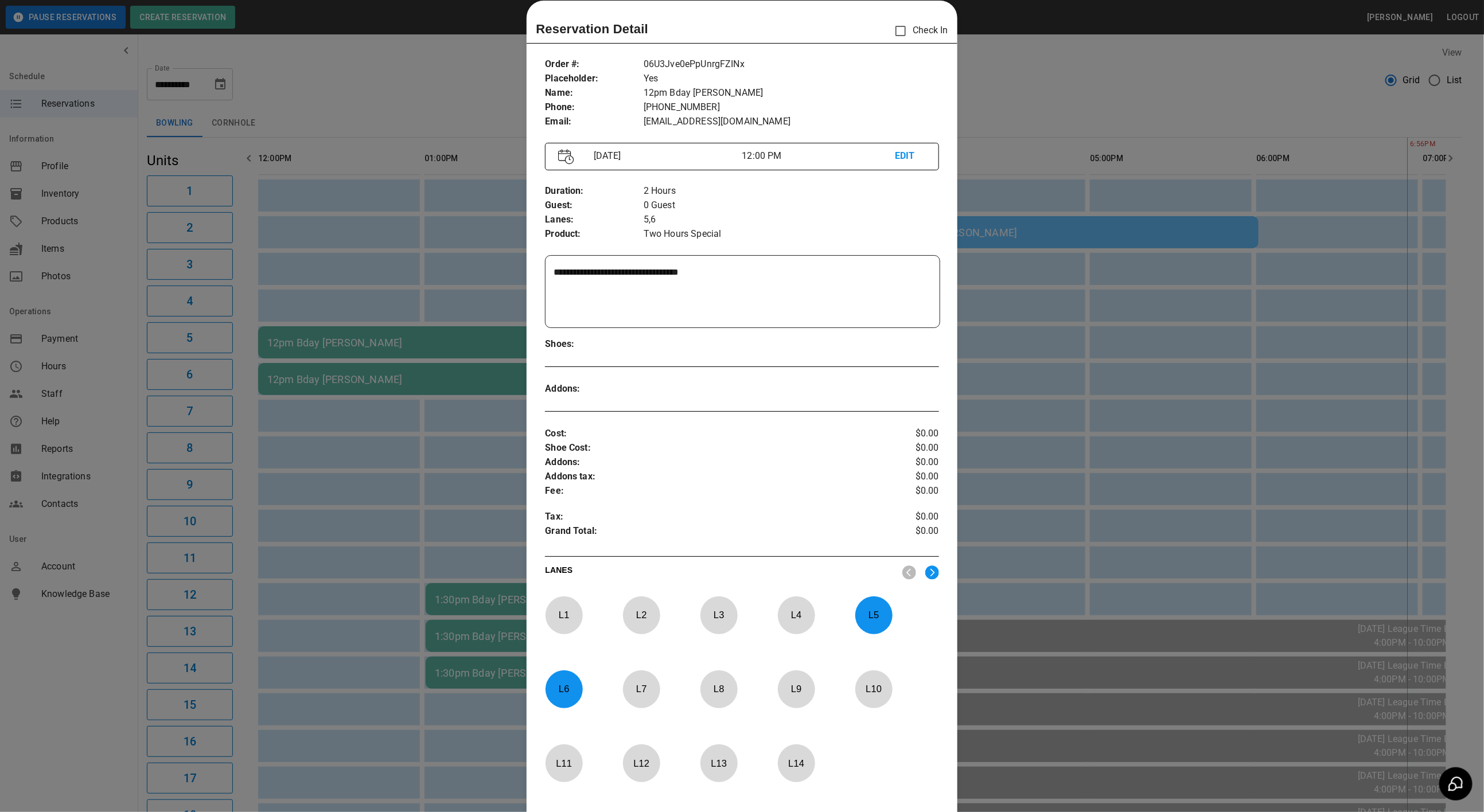
click at [870, 618] on p "L 5" at bounding box center [873, 615] width 38 height 27
click at [557, 691] on p "L 6" at bounding box center [563, 689] width 38 height 27
click at [624, 691] on p "L 7" at bounding box center [641, 689] width 38 height 27
click at [726, 705] on div at bounding box center [718, 690] width 37 height 38
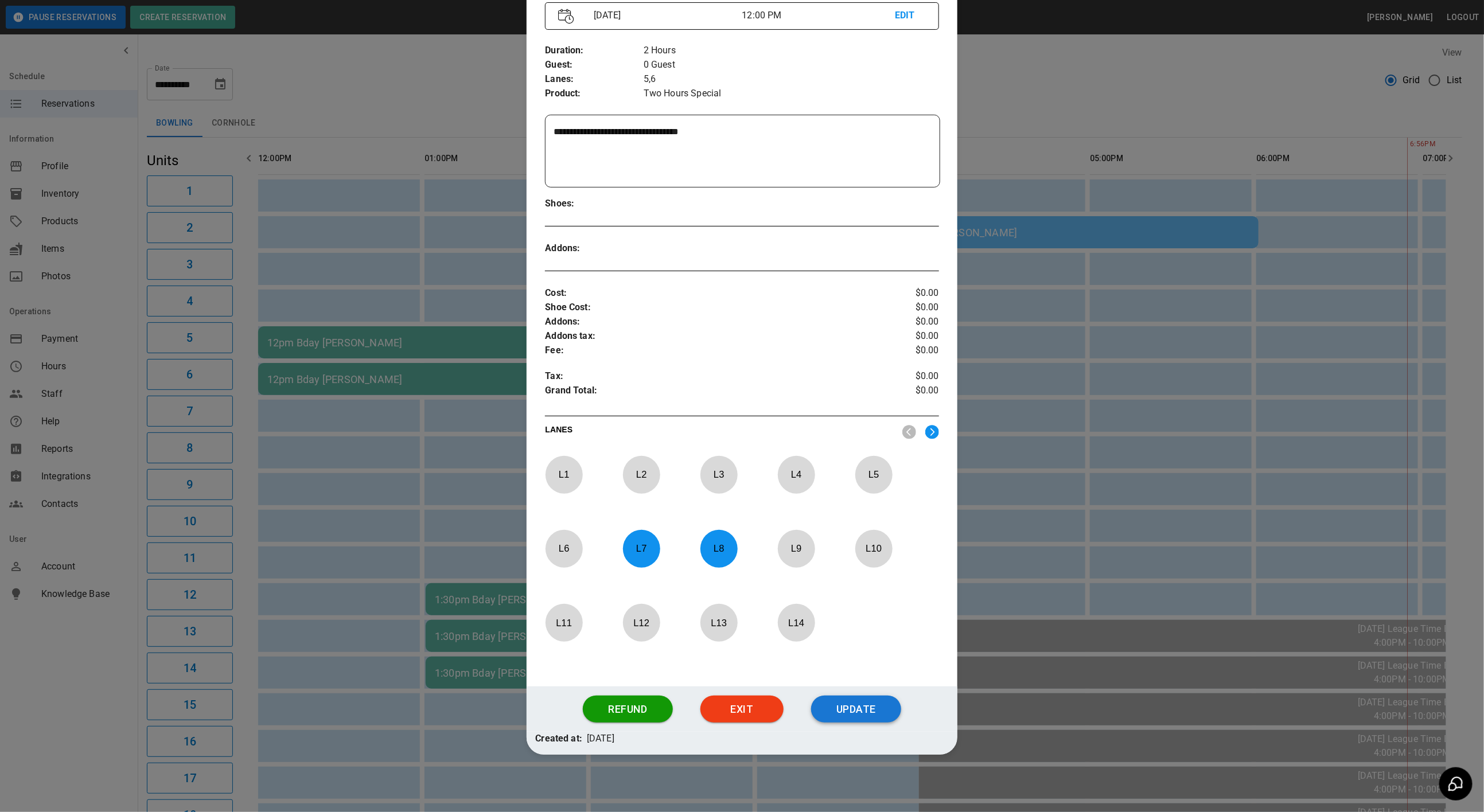
click at [858, 698] on button "Update" at bounding box center [857, 710] width 90 height 28
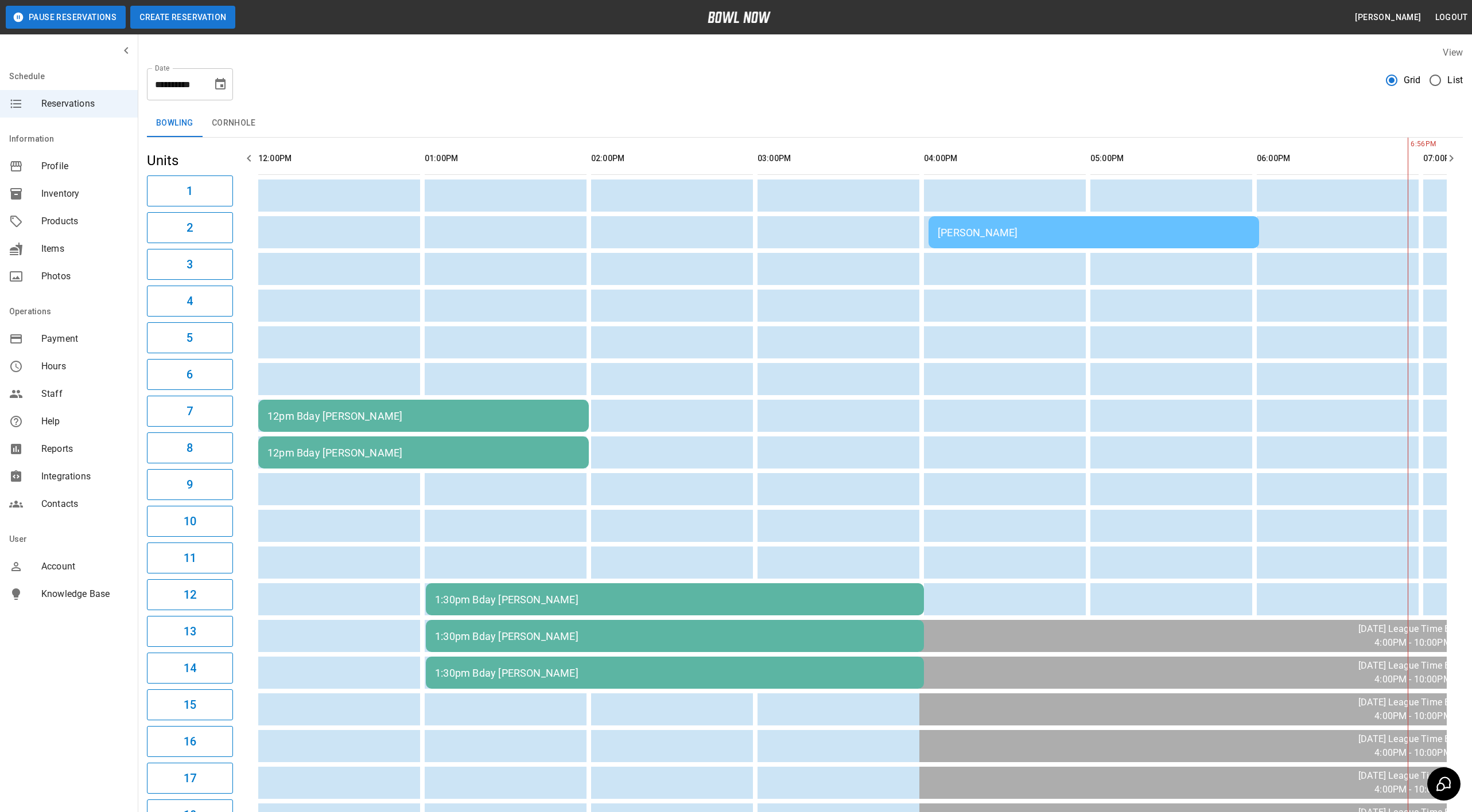
click at [174, 14] on button "Create Reservation" at bounding box center [182, 17] width 105 height 23
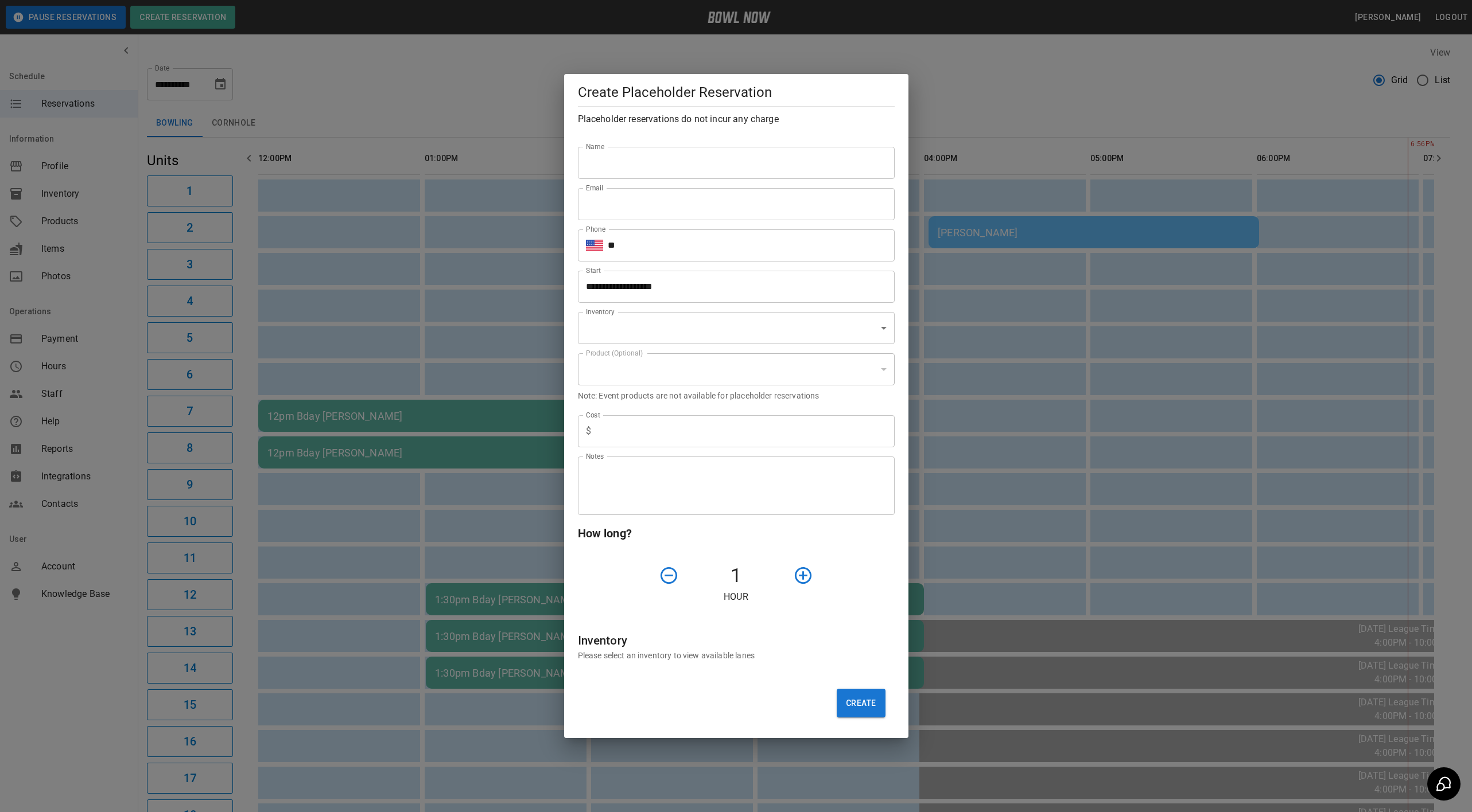
type input "**********"
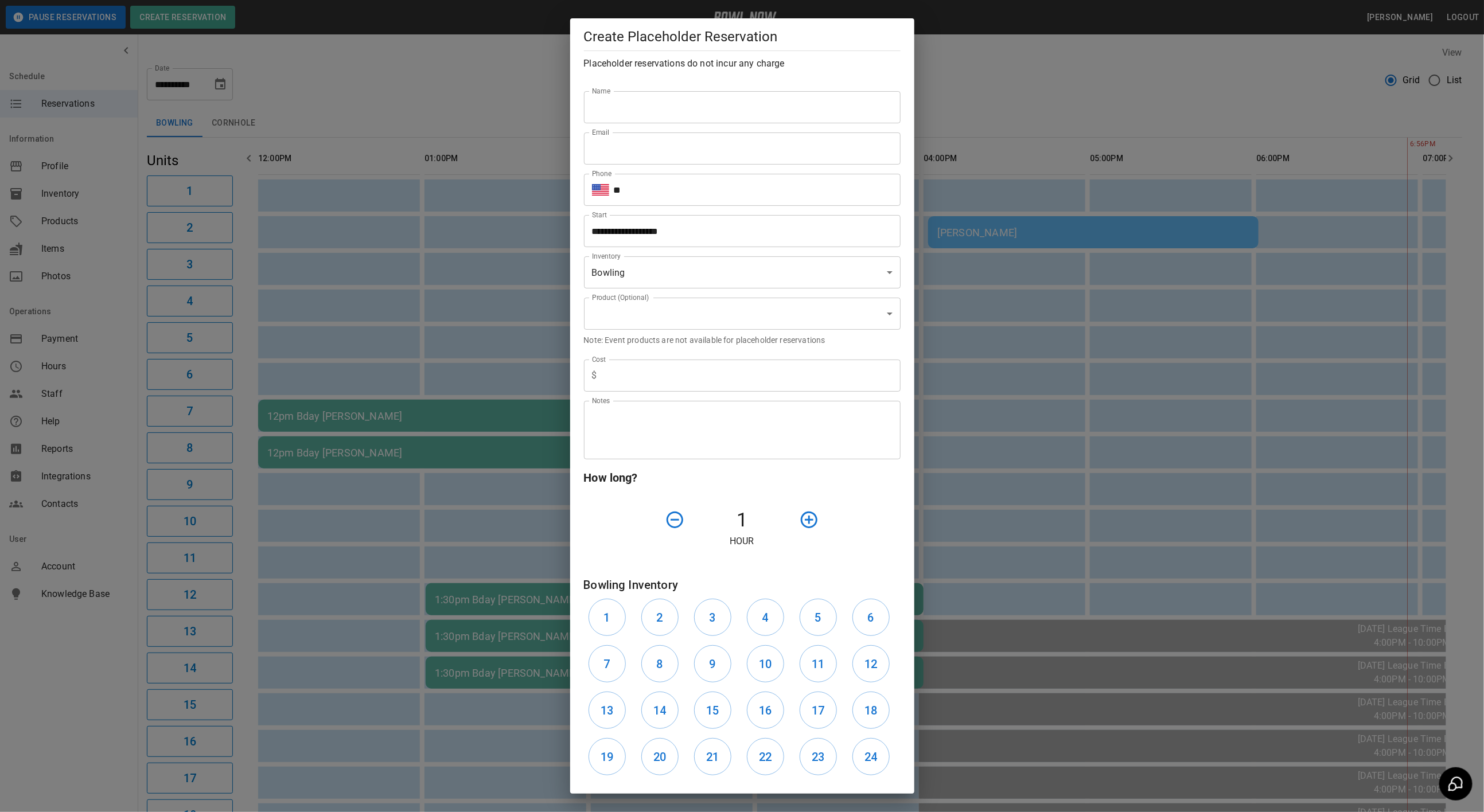
click at [683, 165] on div "Phone ​ ** Phone" at bounding box center [737, 185] width 326 height 41
click at [665, 117] on input "Name" at bounding box center [742, 107] width 317 height 32
type input "**********"
drag, startPoint x: 665, startPoint y: 148, endPoint x: 666, endPoint y: 157, distance: 9.1
click at [665, 148] on input "Email" at bounding box center [742, 148] width 317 height 32
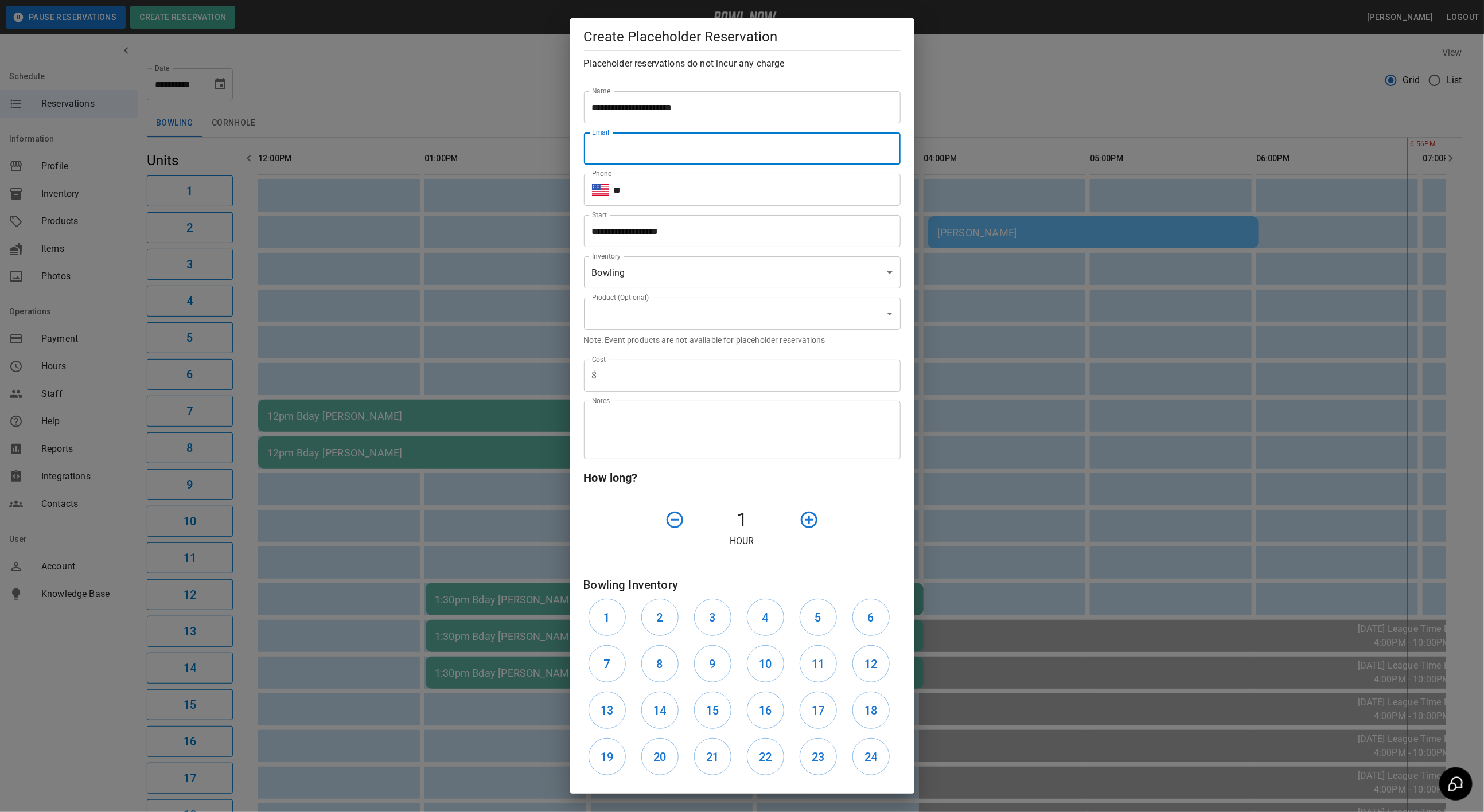
type input "**********"
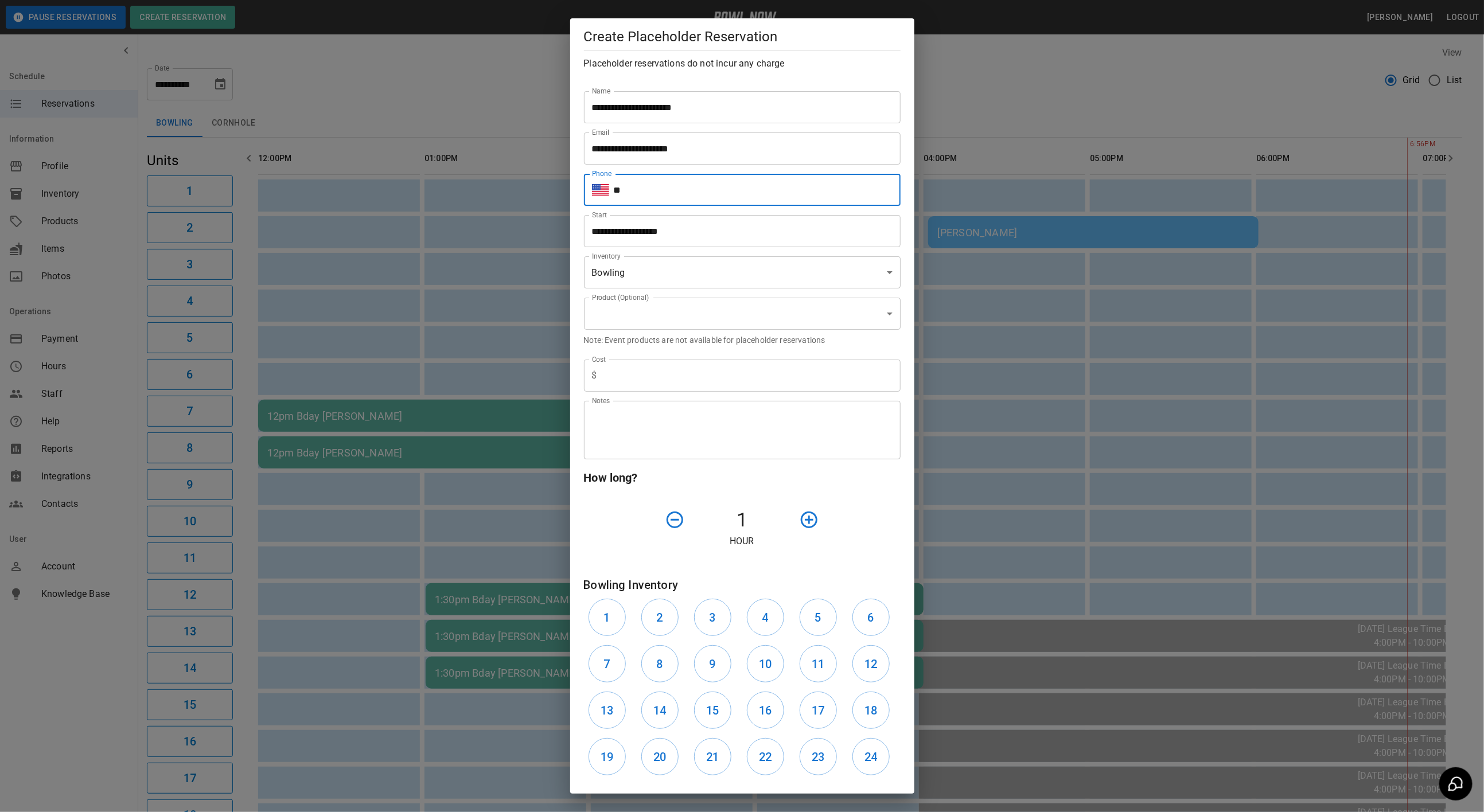
click at [709, 195] on input "**" at bounding box center [757, 190] width 287 height 32
type input "**********"
click at [718, 314] on body "**********" at bounding box center [742, 565] width 1484 height 1131
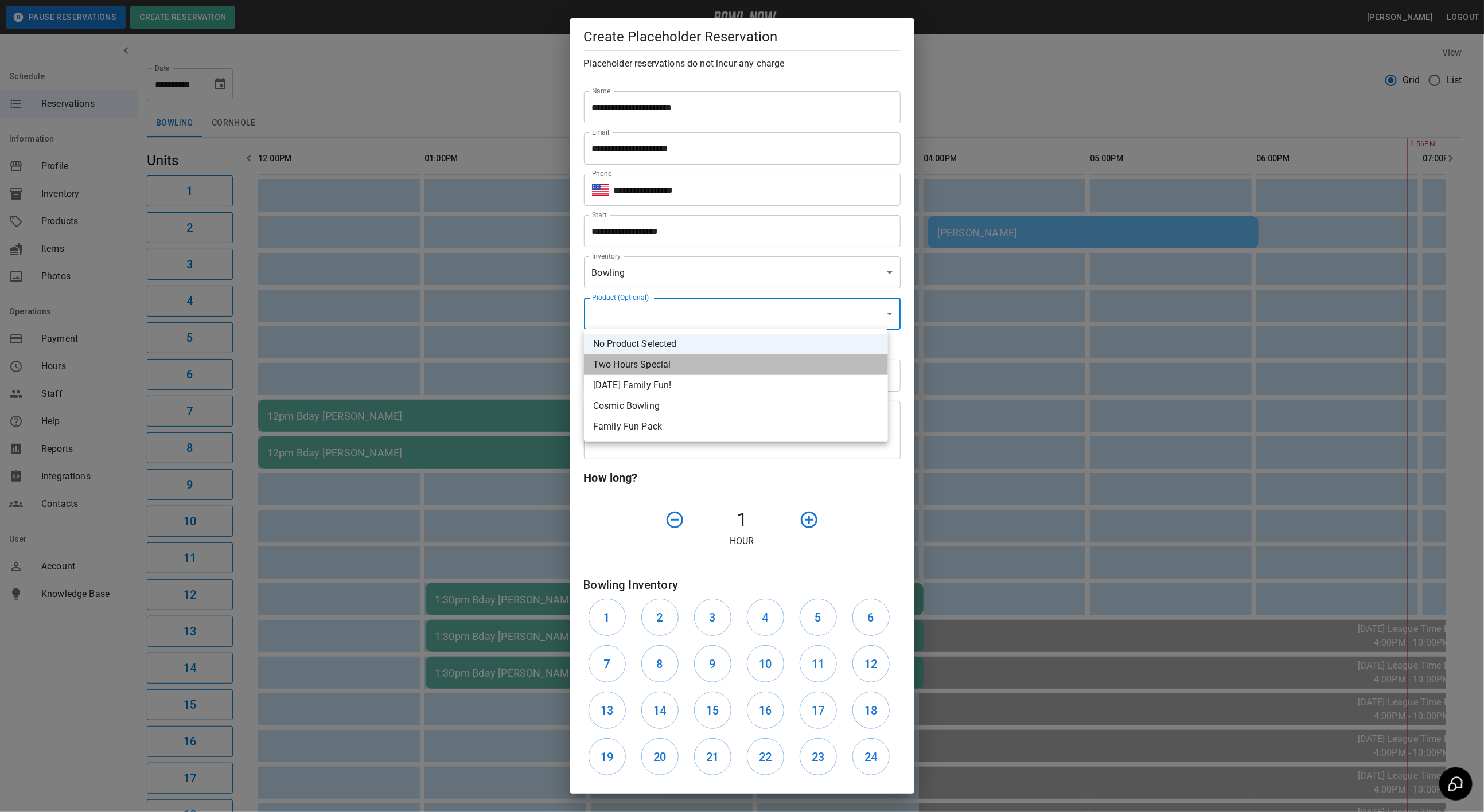
click at [689, 358] on li "Two Hours Special" at bounding box center [736, 365] width 304 height 21
type input "**********"
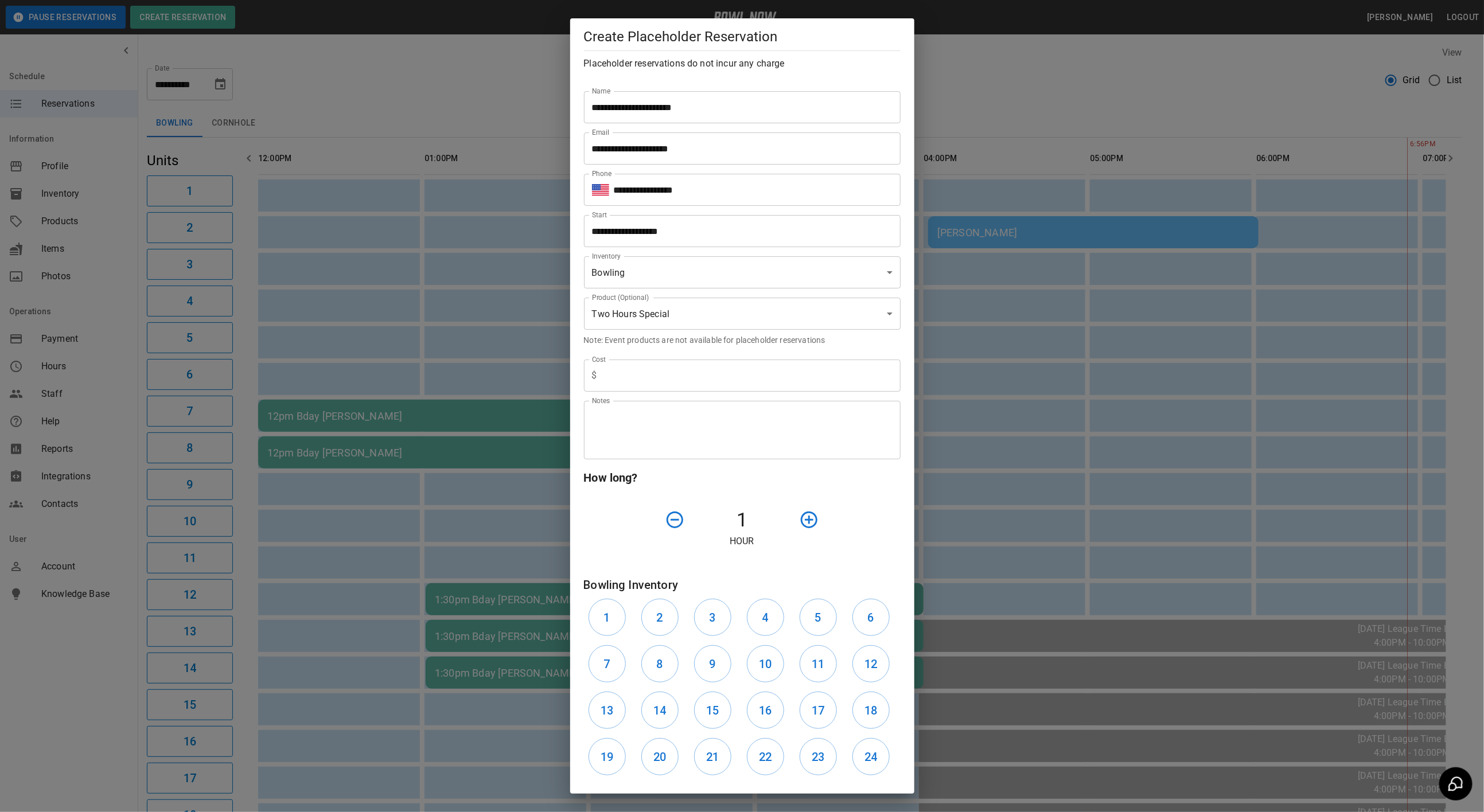
click at [688, 344] on p "Note: Event products are not available for placeholder reservations" at bounding box center [742, 340] width 317 height 11
click at [683, 363] on input "text" at bounding box center [751, 375] width 299 height 32
type input "*"
click at [802, 518] on icon "button" at bounding box center [809, 520] width 20 height 20
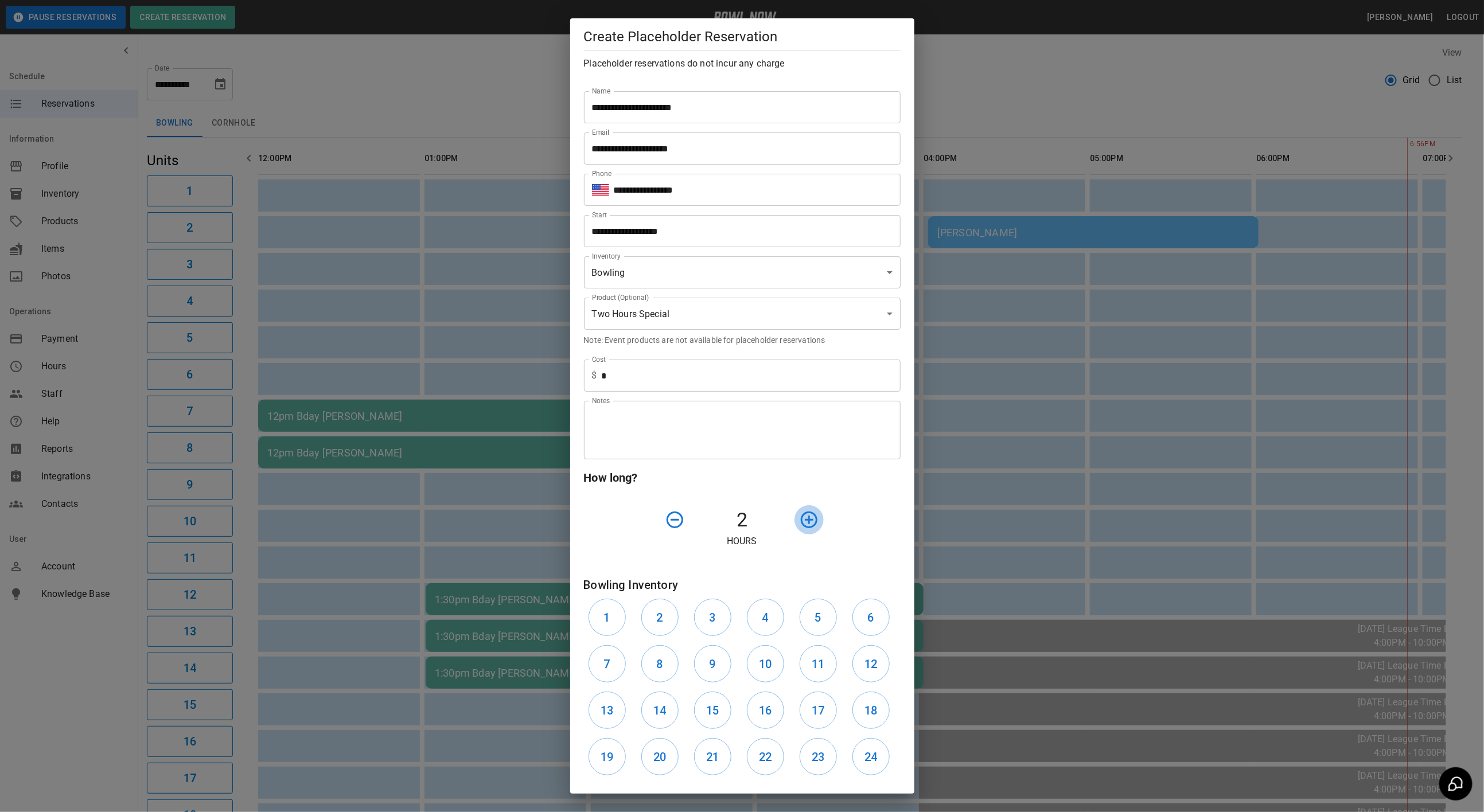
click at [802, 518] on icon "button" at bounding box center [809, 520] width 20 height 20
click at [703, 666] on button "9" at bounding box center [712, 663] width 37 height 37
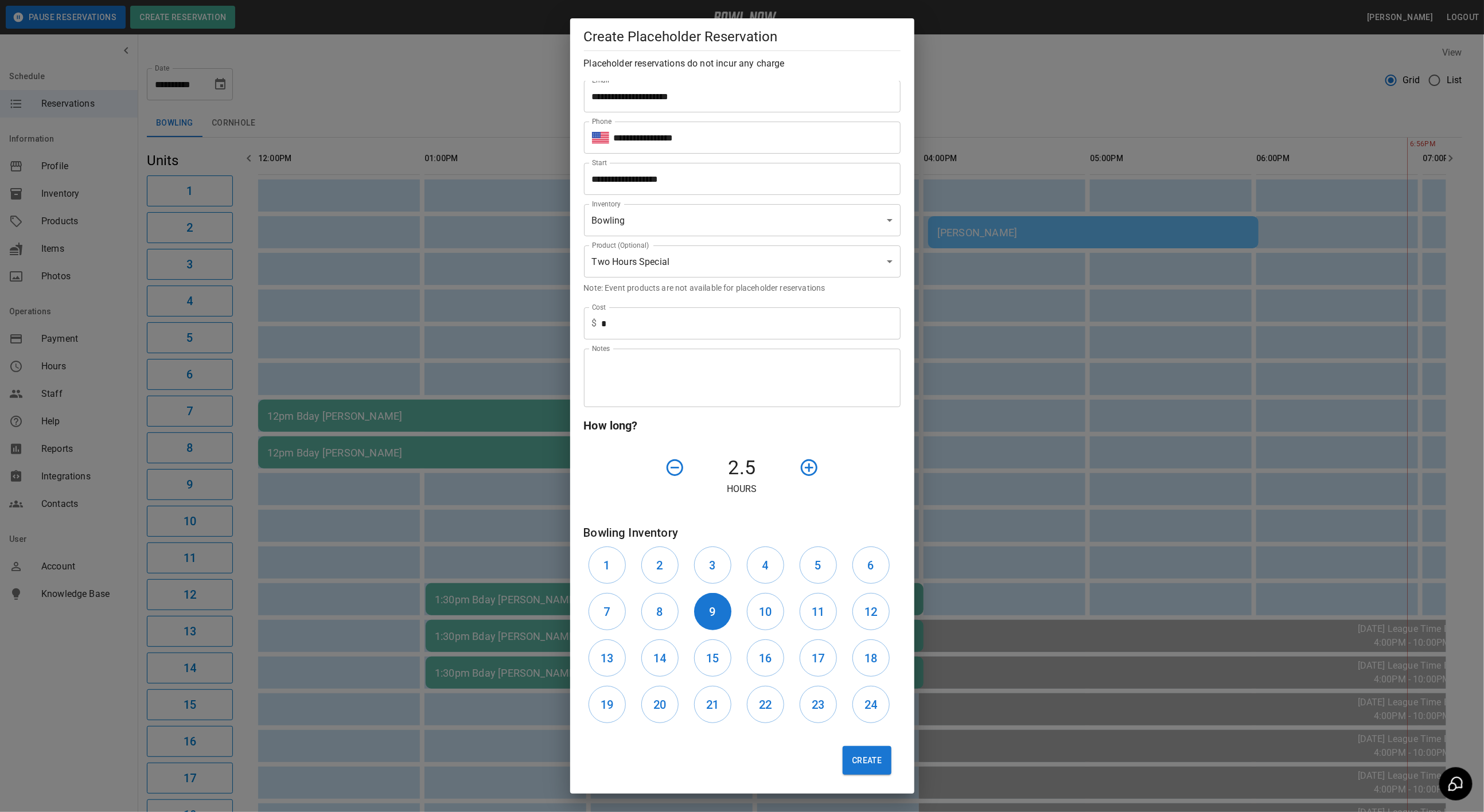
click at [671, 459] on icon "button" at bounding box center [674, 467] width 17 height 17
click at [843, 752] on button "Create" at bounding box center [867, 761] width 48 height 29
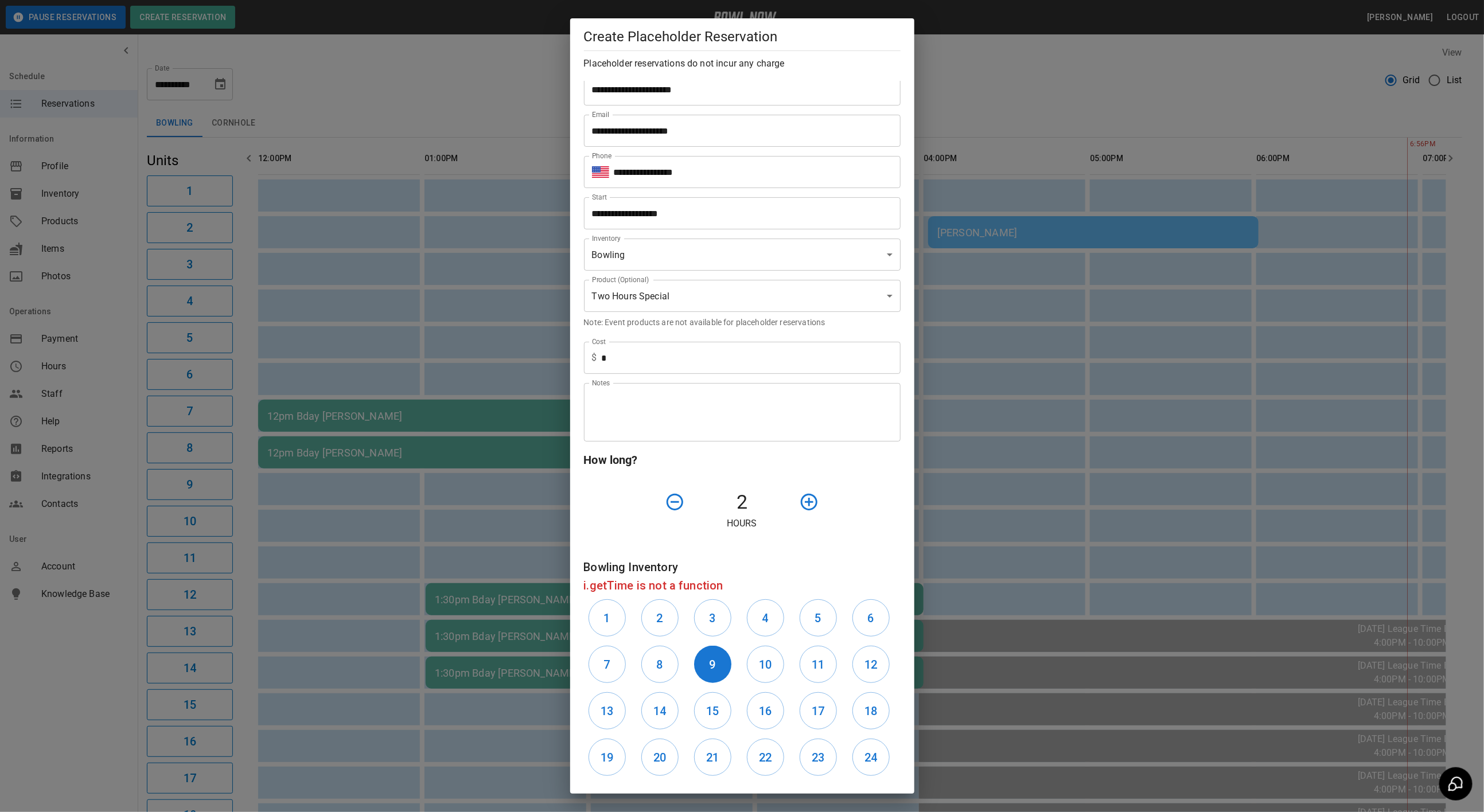
scroll to position [0, 0]
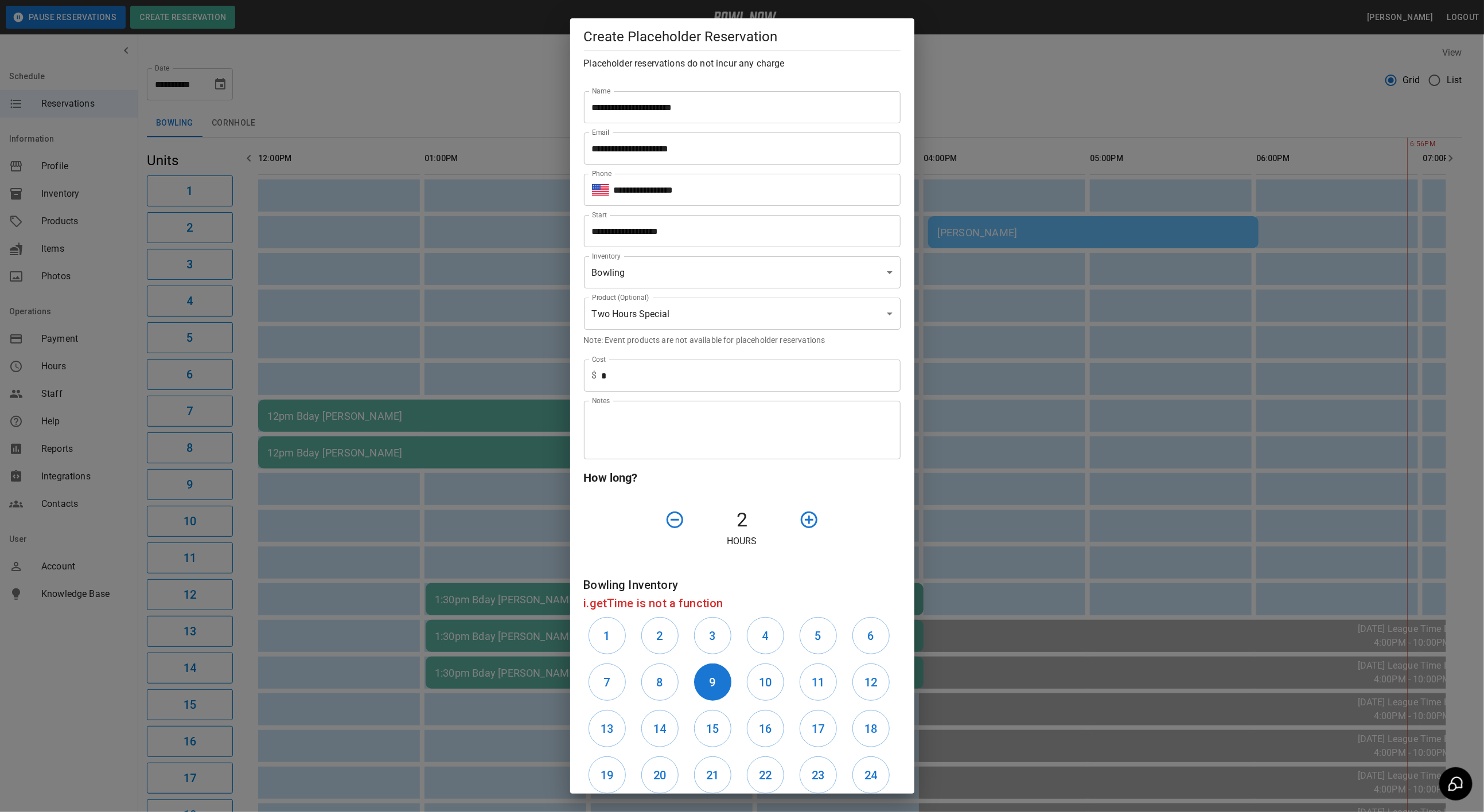
click at [642, 377] on input "*" at bounding box center [751, 375] width 299 height 32
click at [689, 238] on input "**********" at bounding box center [739, 231] width 309 height 32
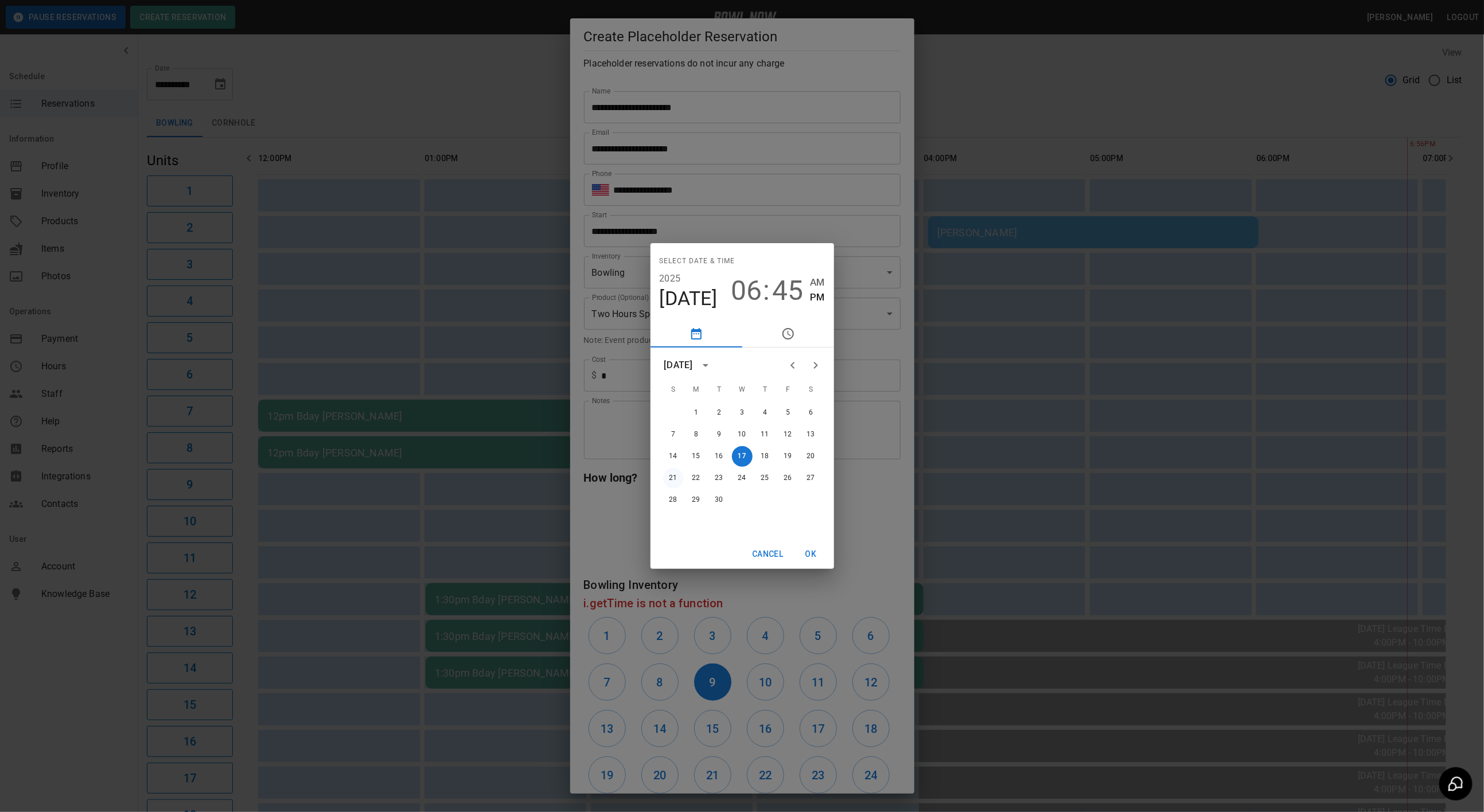
click at [671, 474] on button "21" at bounding box center [673, 478] width 21 height 21
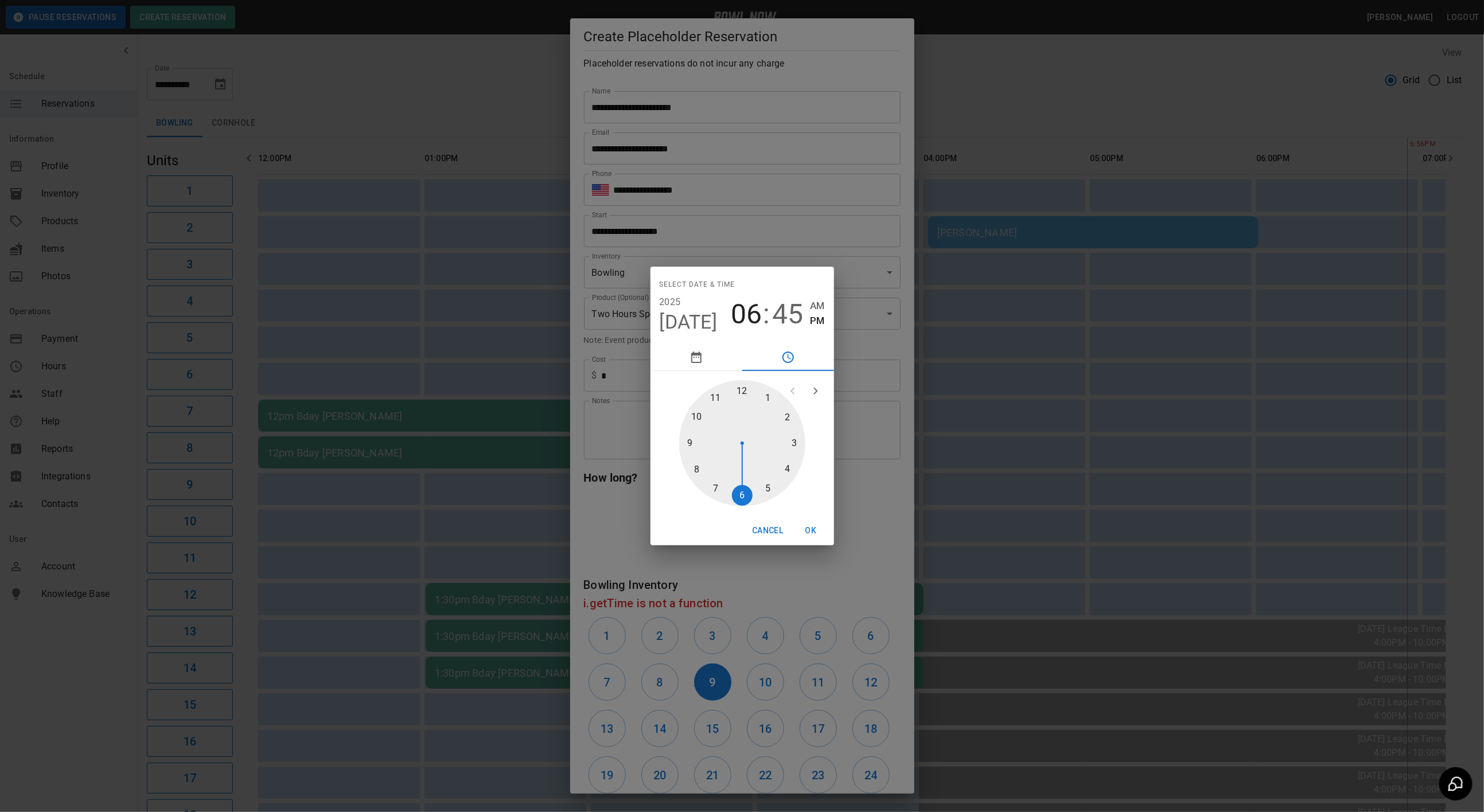
click at [747, 390] on div at bounding box center [742, 443] width 126 height 126
click at [744, 390] on div at bounding box center [742, 443] width 126 height 126
type input "**********"
click at [803, 531] on button "OK" at bounding box center [811, 531] width 37 height 21
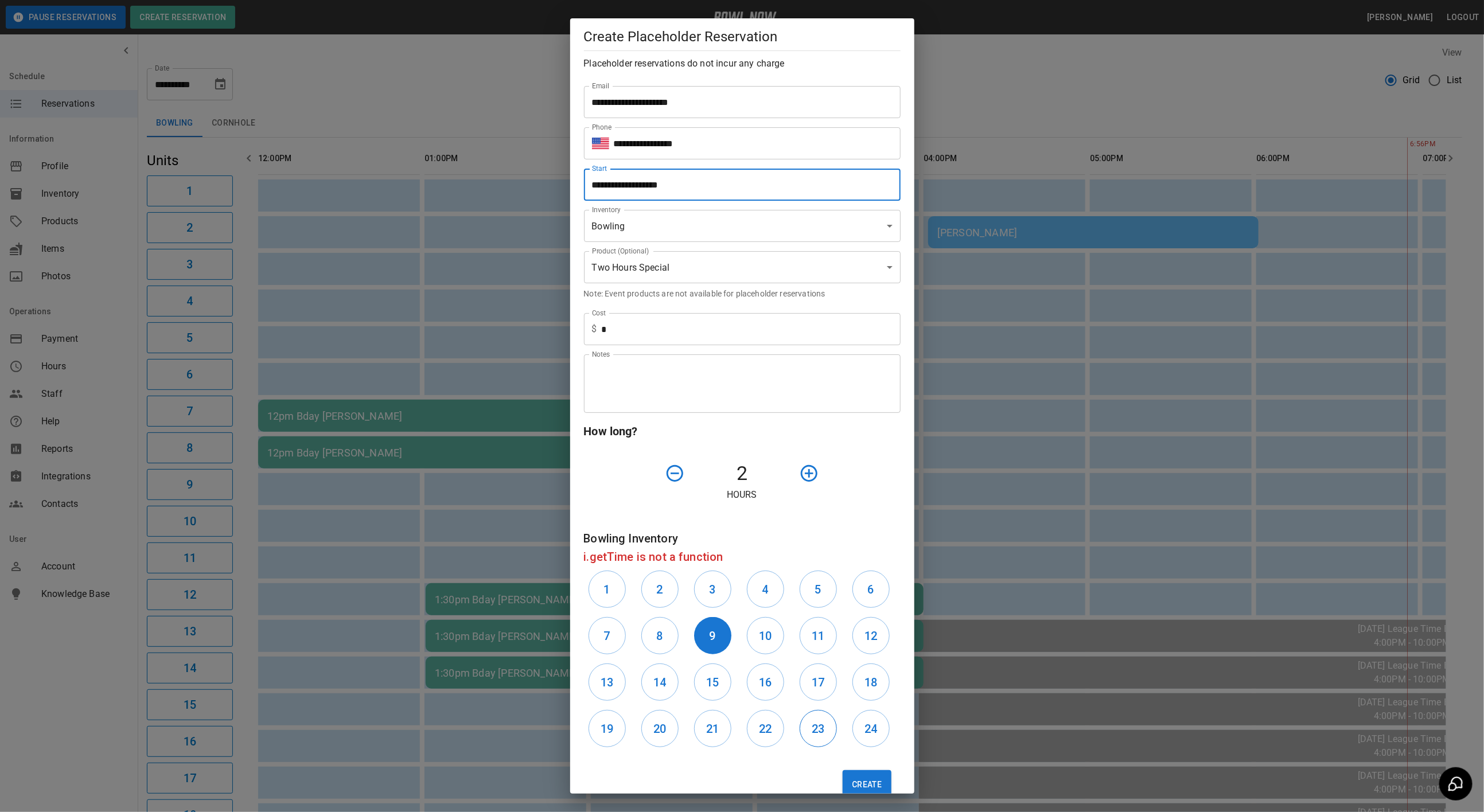
scroll to position [71, 0]
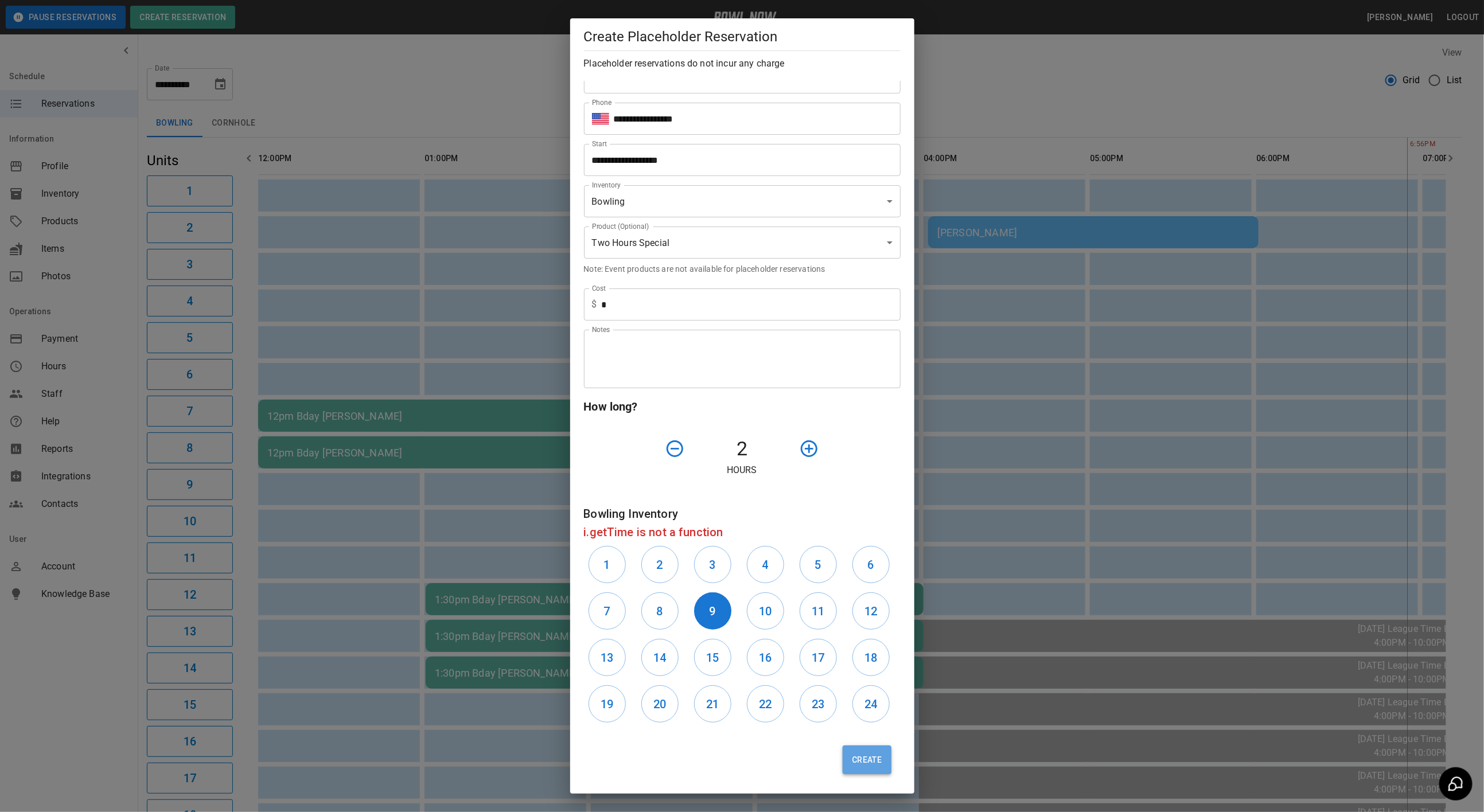
click at [850, 756] on button "Create" at bounding box center [867, 760] width 48 height 29
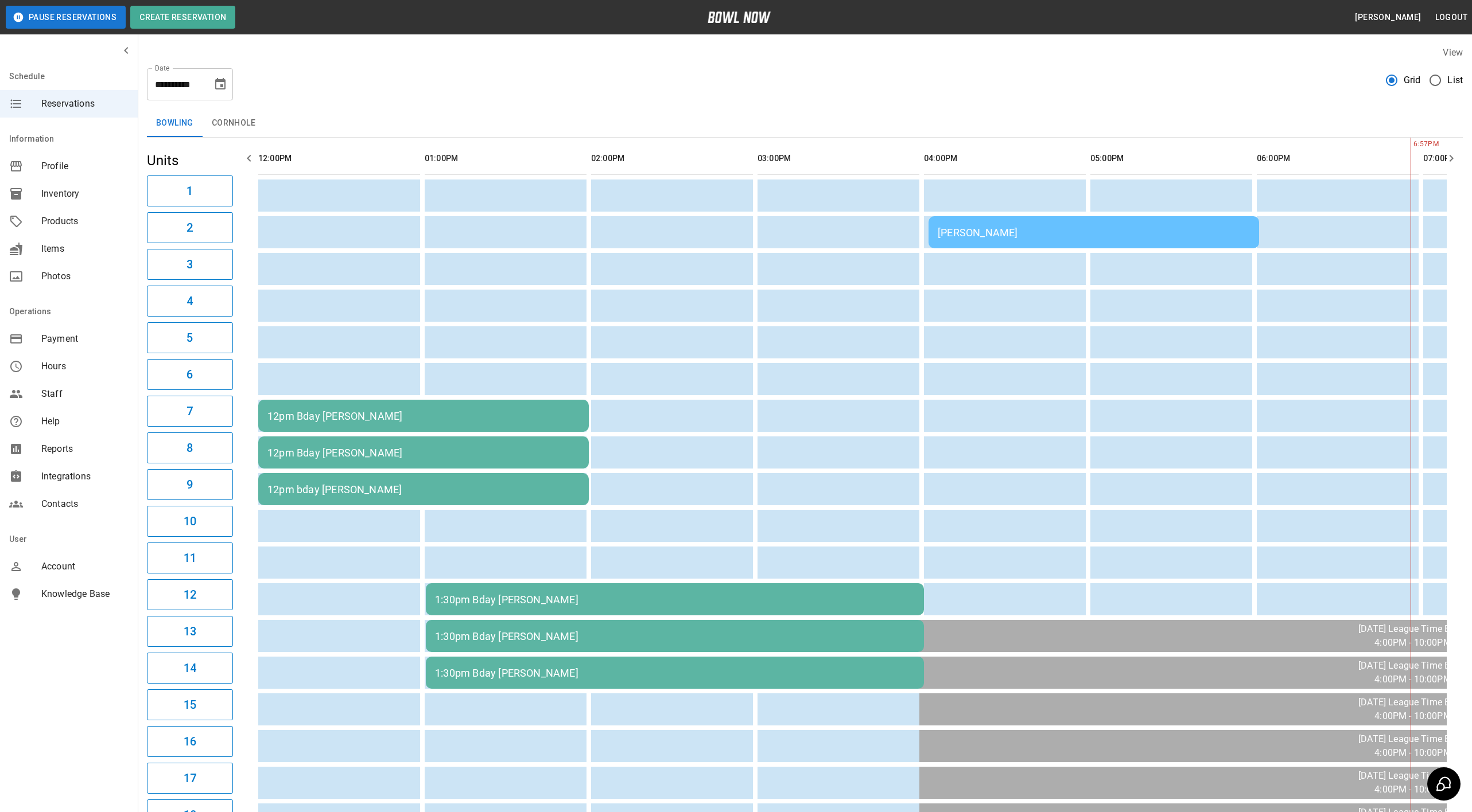
click at [690, 599] on div "1:30pm Bday [PERSON_NAME]" at bounding box center [675, 599] width 480 height 12
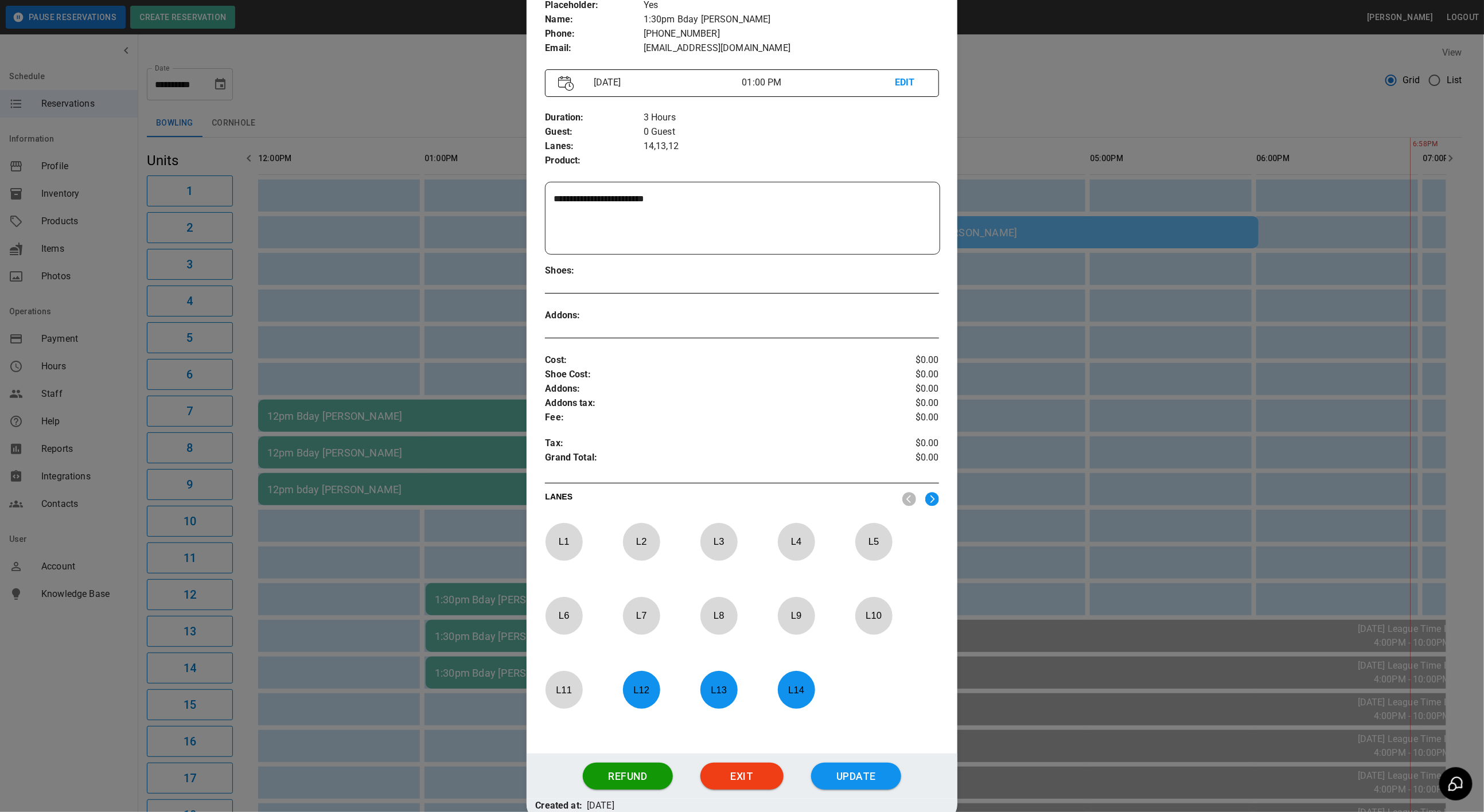
scroll to position [160, 0]
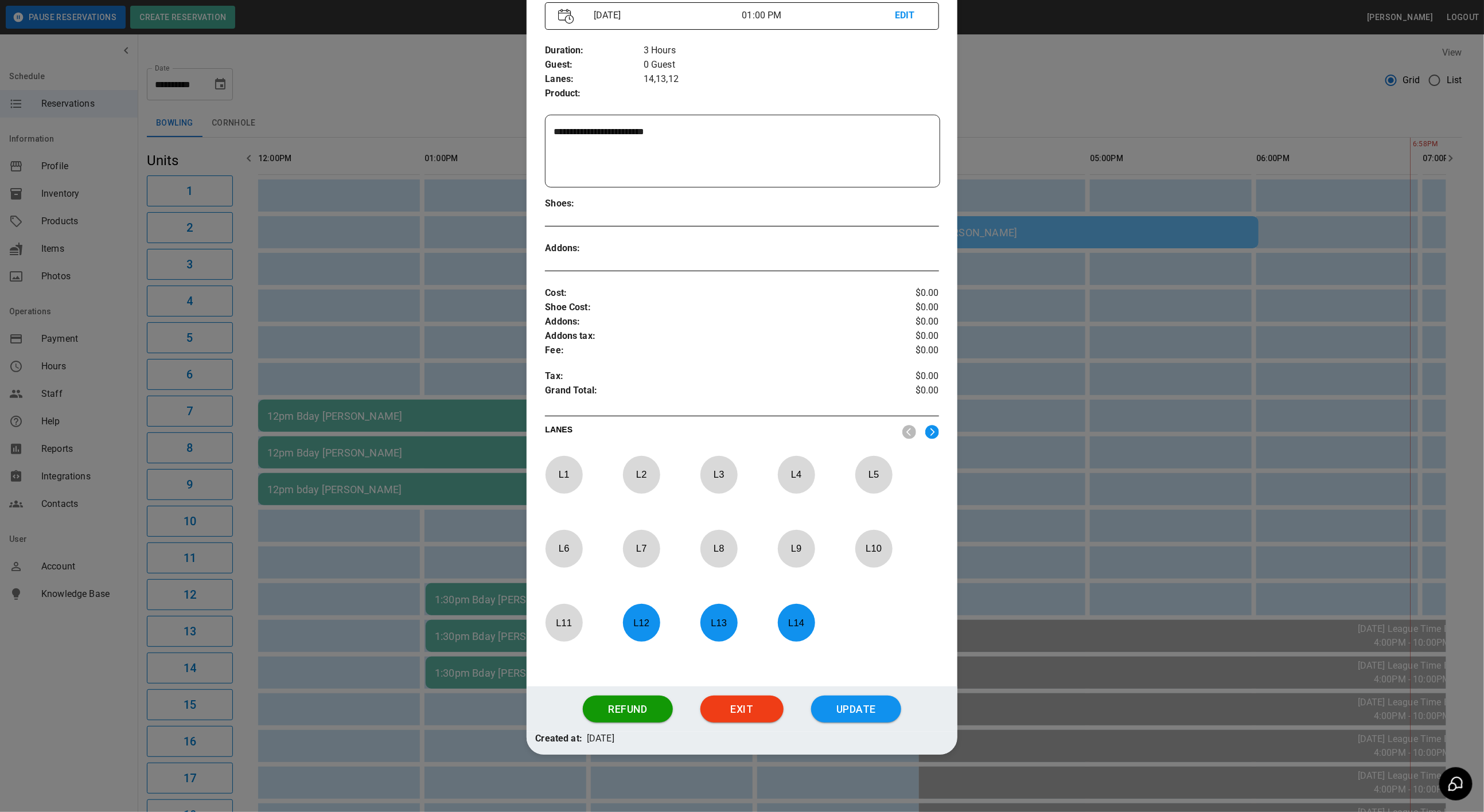
drag, startPoint x: 777, startPoint y: 611, endPoint x: 739, endPoint y: 617, distance: 38.5
click at [771, 611] on div "L 1 L 2 L 3 L 4 L 5 L 6 L 7 L 8 L 9 L 10 L 11 L 12 L 13 L 14" at bounding box center [741, 563] width 393 height 213
drag, startPoint x: 721, startPoint y: 618, endPoint x: 705, endPoint y: 620, distance: 16.1
click at [714, 620] on p "L 13" at bounding box center [718, 622] width 38 height 27
click at [639, 620] on p "L 12" at bounding box center [641, 622] width 38 height 27
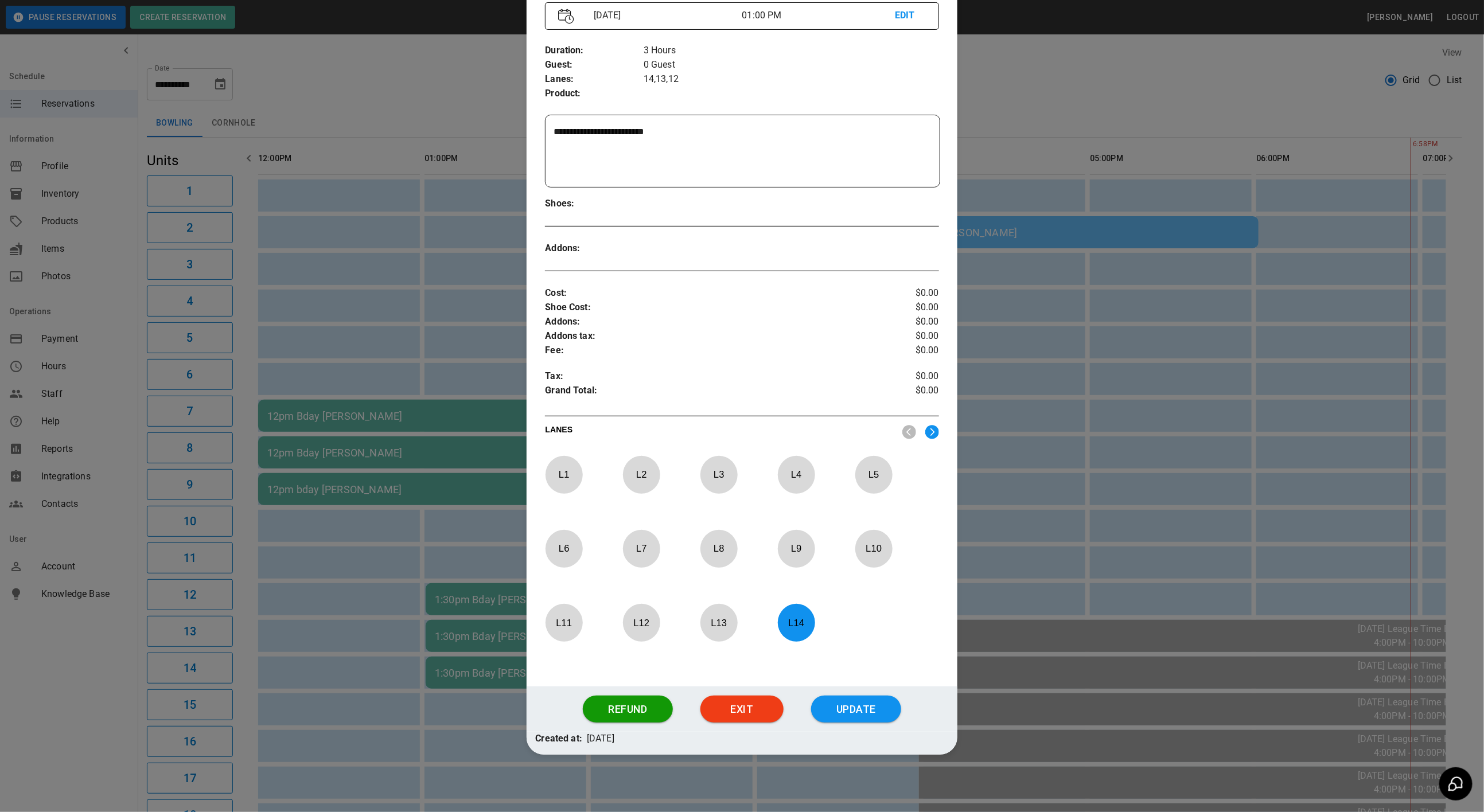
click at [809, 627] on p "L 14" at bounding box center [796, 622] width 38 height 27
click at [569, 473] on p "L 1" at bounding box center [563, 474] width 38 height 27
click at [634, 482] on p "L 2" at bounding box center [641, 474] width 38 height 27
click at [718, 471] on p "L 3" at bounding box center [718, 474] width 38 height 27
click at [816, 718] on button "Update" at bounding box center [857, 710] width 90 height 28
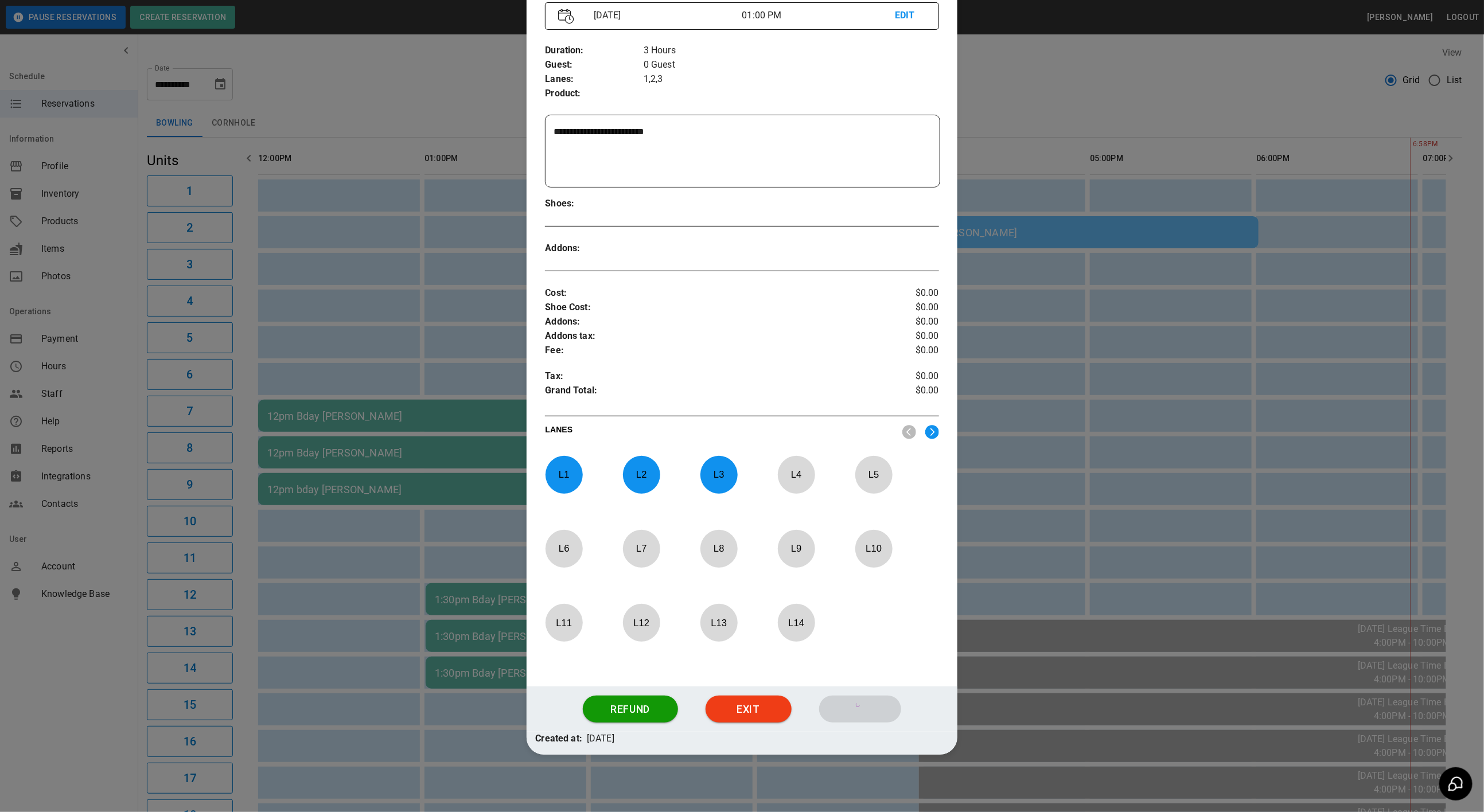
scroll to position [102, 0]
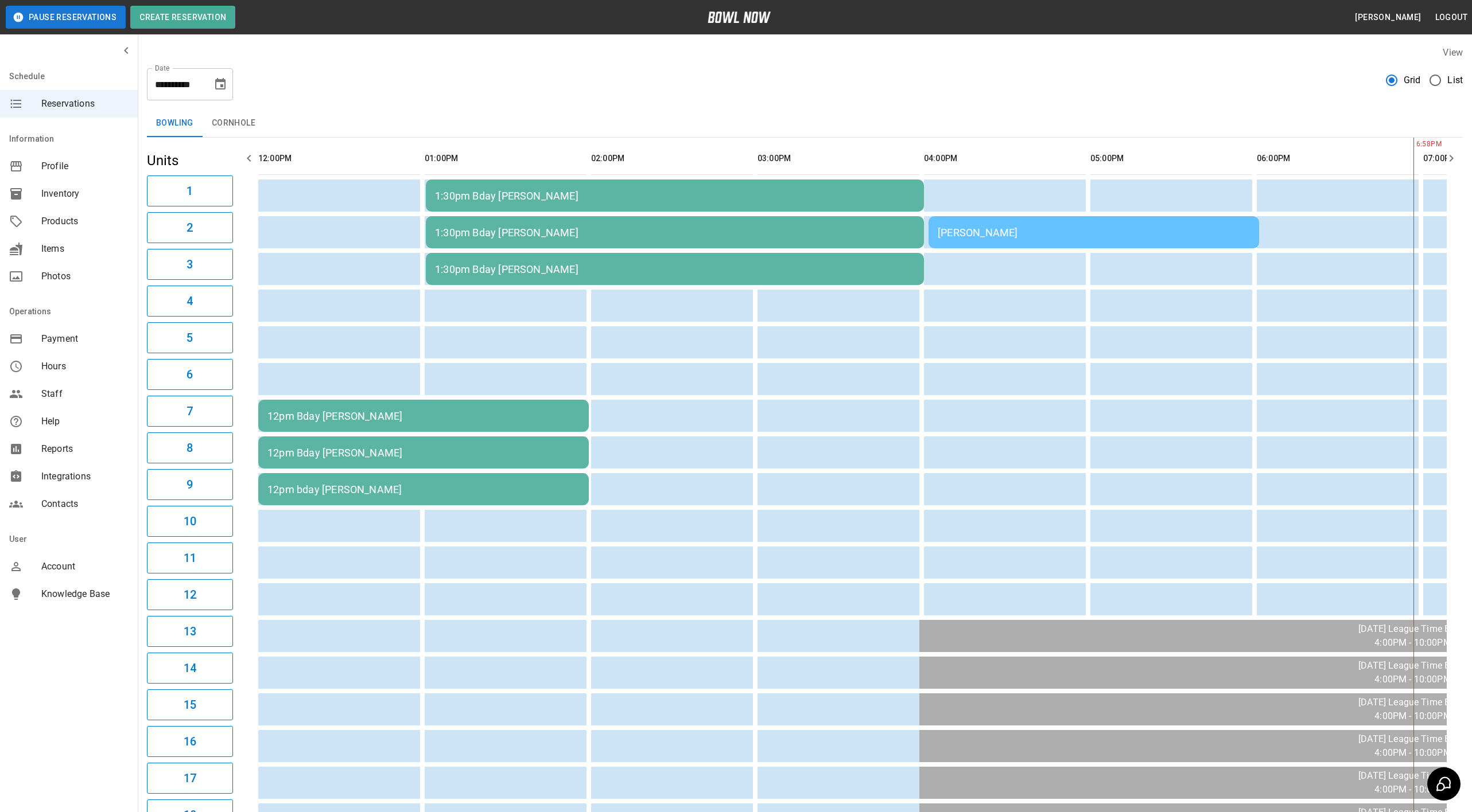
click at [618, 257] on td "1:30pm Bday [PERSON_NAME]" at bounding box center [674, 269] width 498 height 32
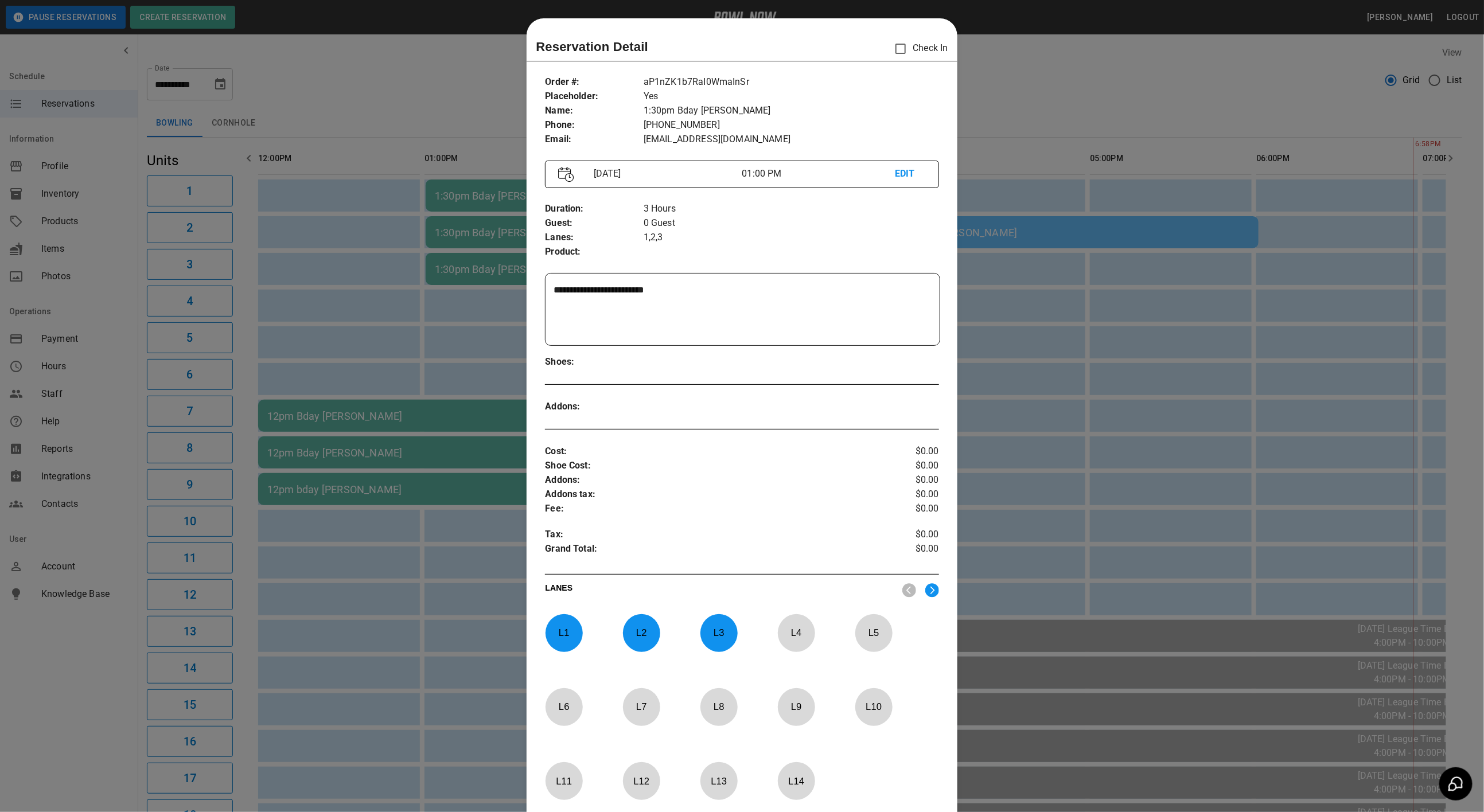
scroll to position [18, 0]
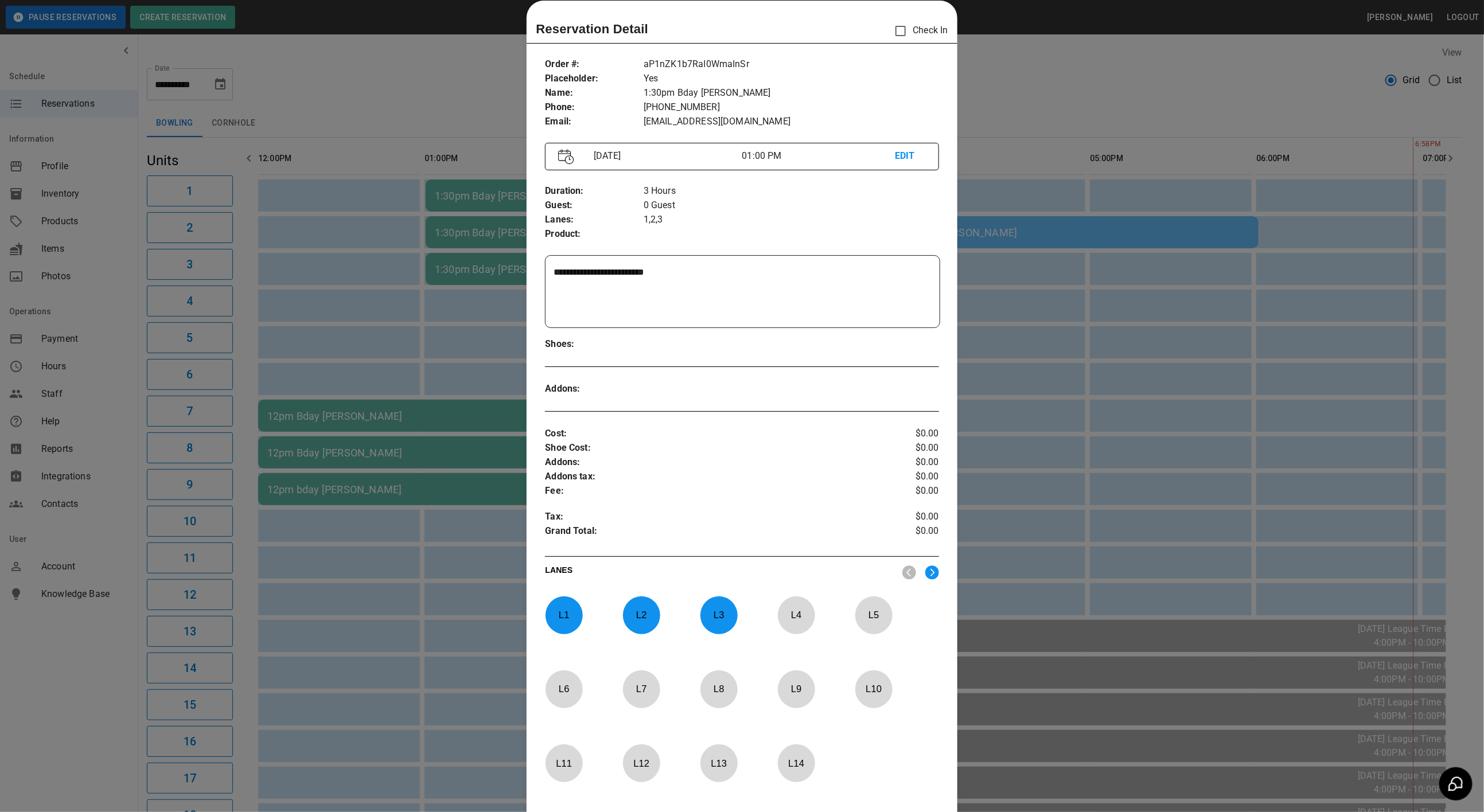
click at [1024, 104] on div at bounding box center [742, 406] width 1484 height 812
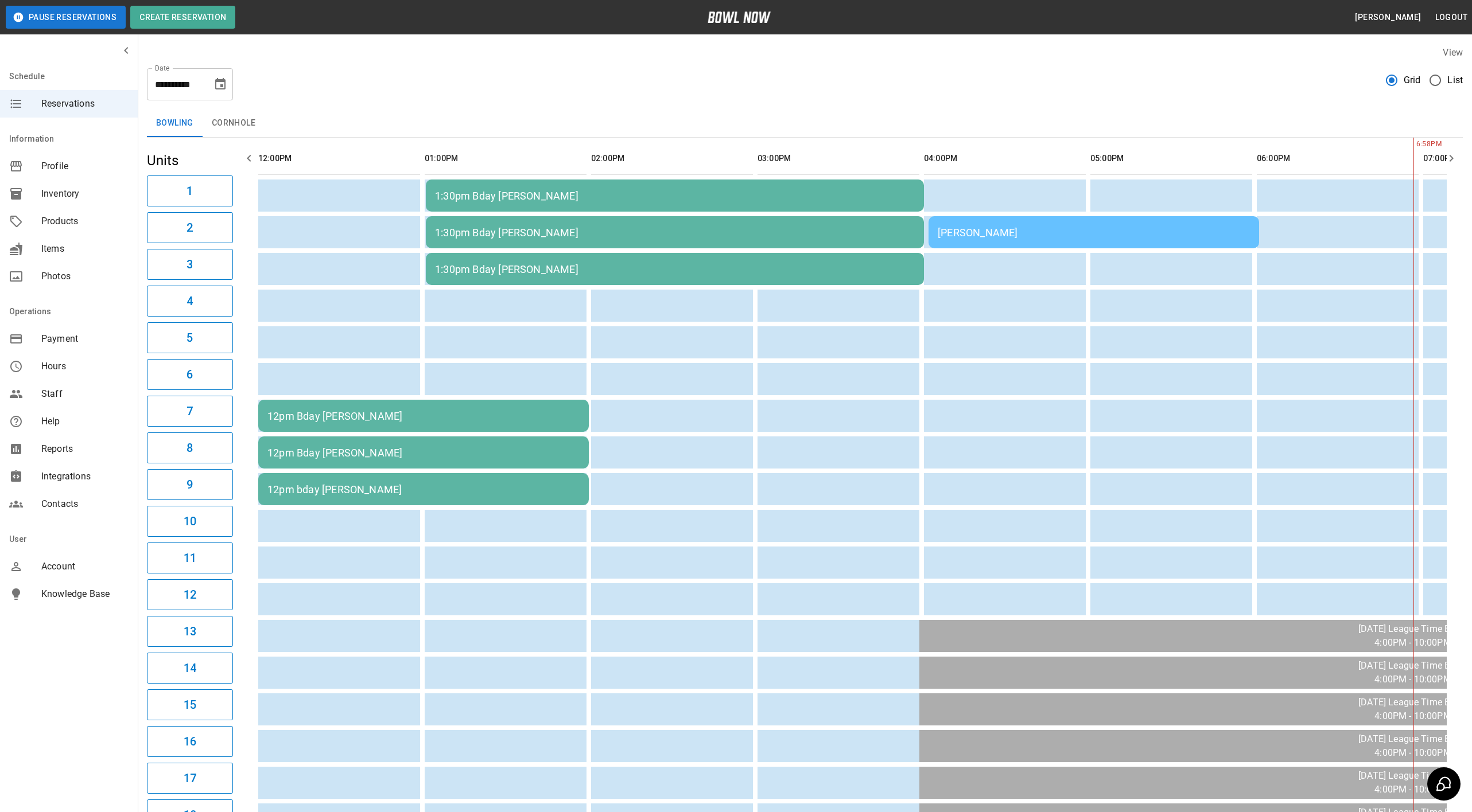
click at [477, 195] on div "1:30pm Bday [PERSON_NAME]" at bounding box center [675, 196] width 480 height 12
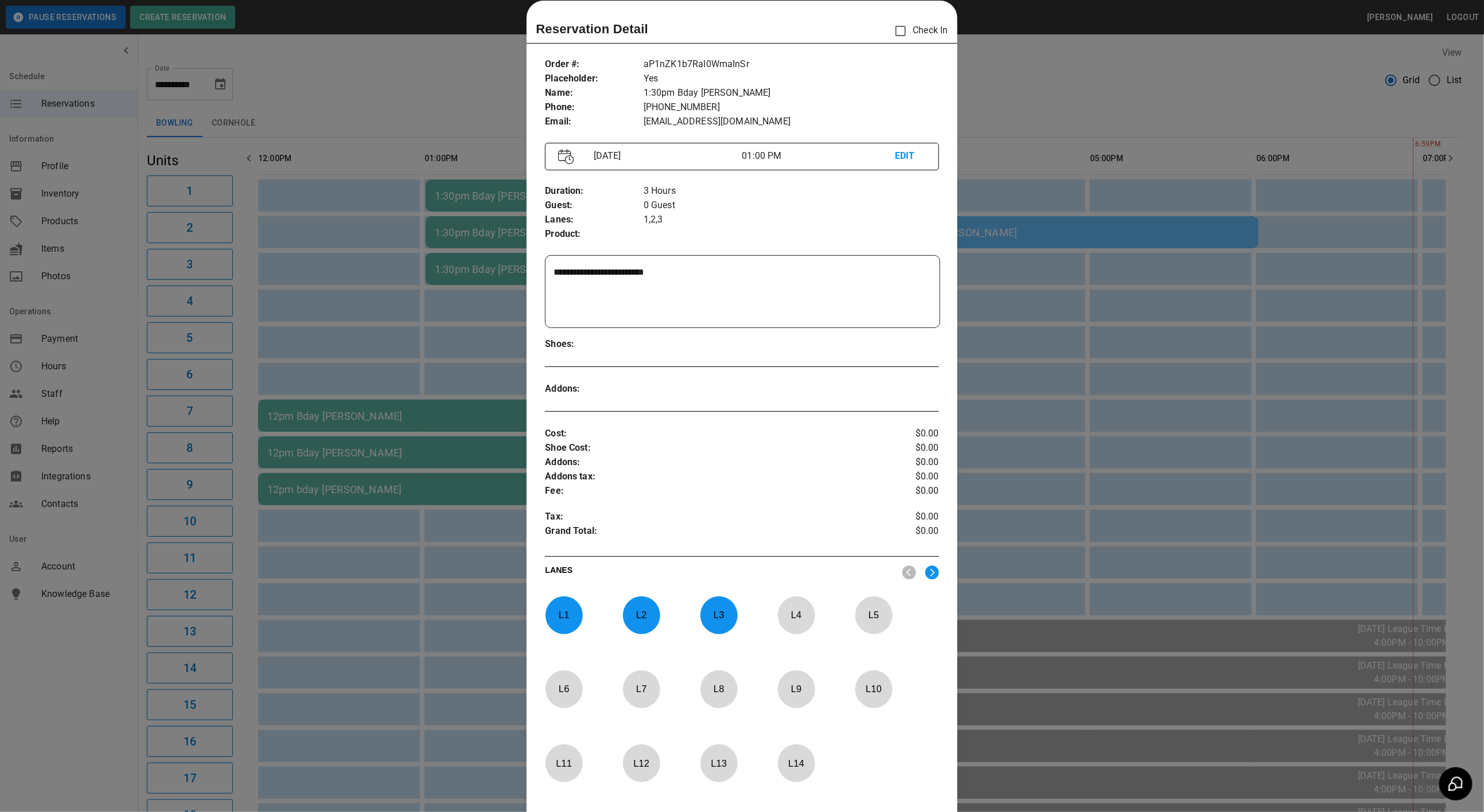
click at [358, 77] on div at bounding box center [742, 406] width 1484 height 812
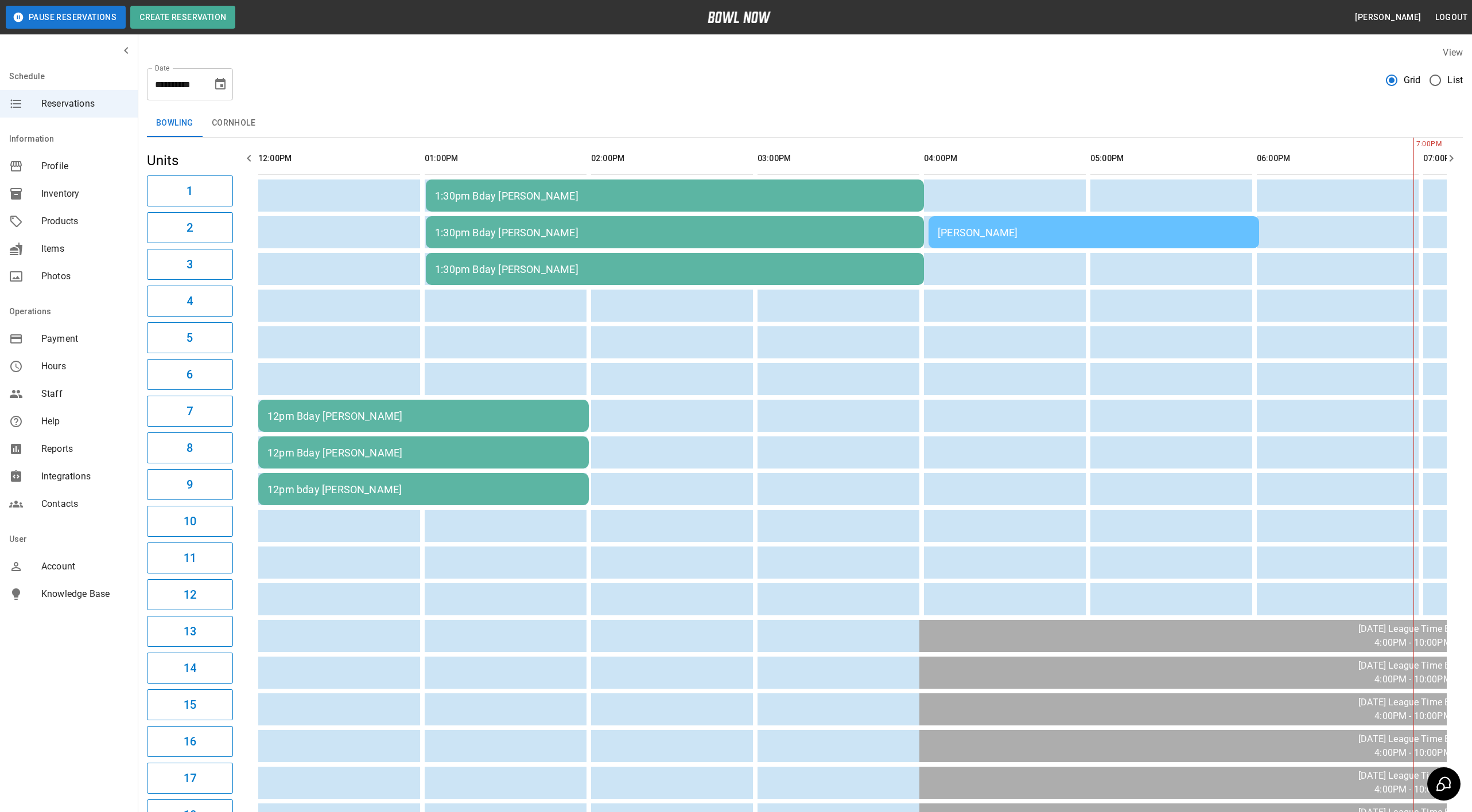
click at [228, 86] on button "Choose date, selected date is Sep 21, 2025" at bounding box center [220, 84] width 23 height 23
click at [224, 210] on button "19" at bounding box center [221, 210] width 21 height 21
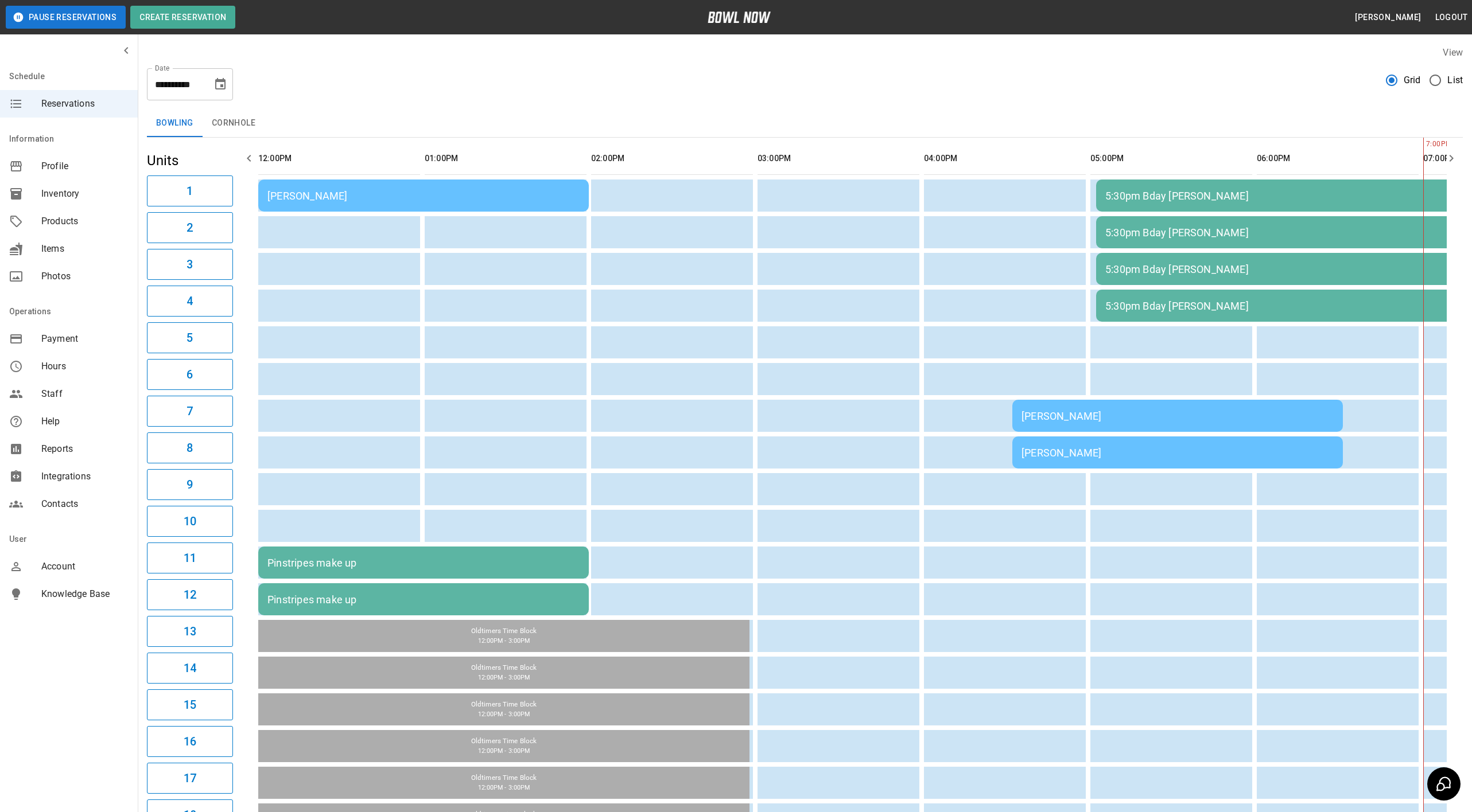
click at [510, 98] on div "**********" at bounding box center [805, 80] width 1316 height 41
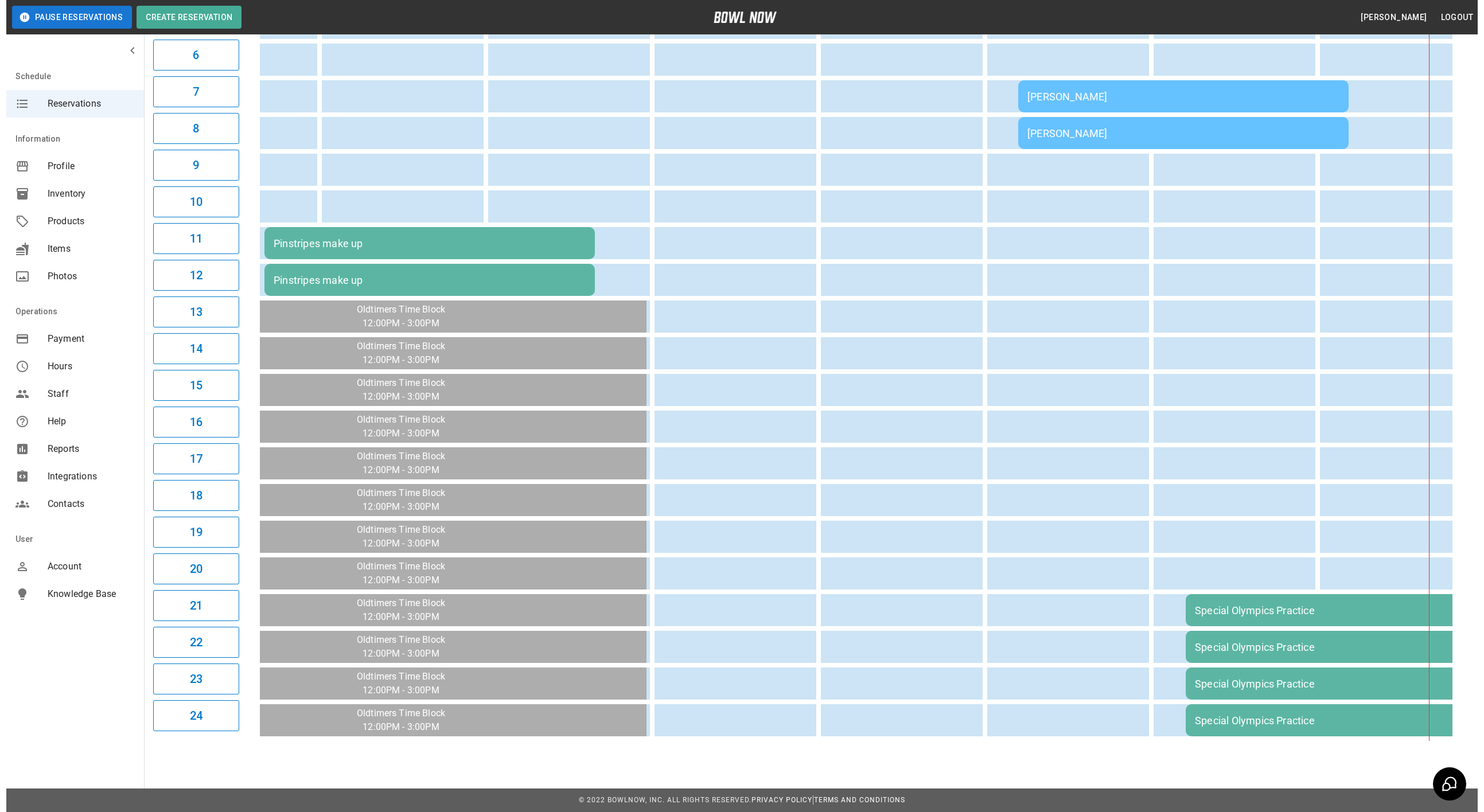
scroll to position [0, 0]
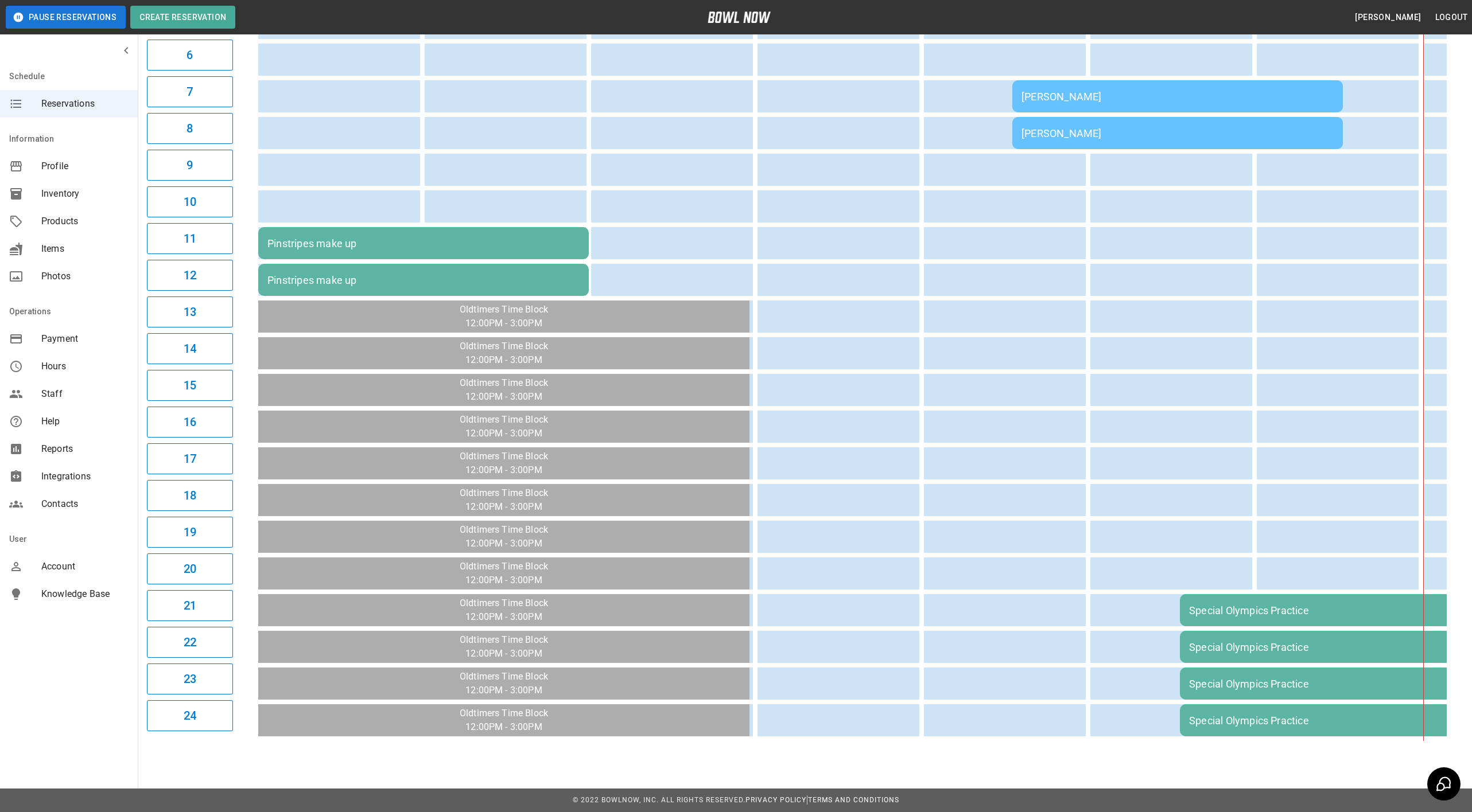
click at [1297, 606] on td "Special Olympics Practice" at bounding box center [1345, 610] width 331 height 32
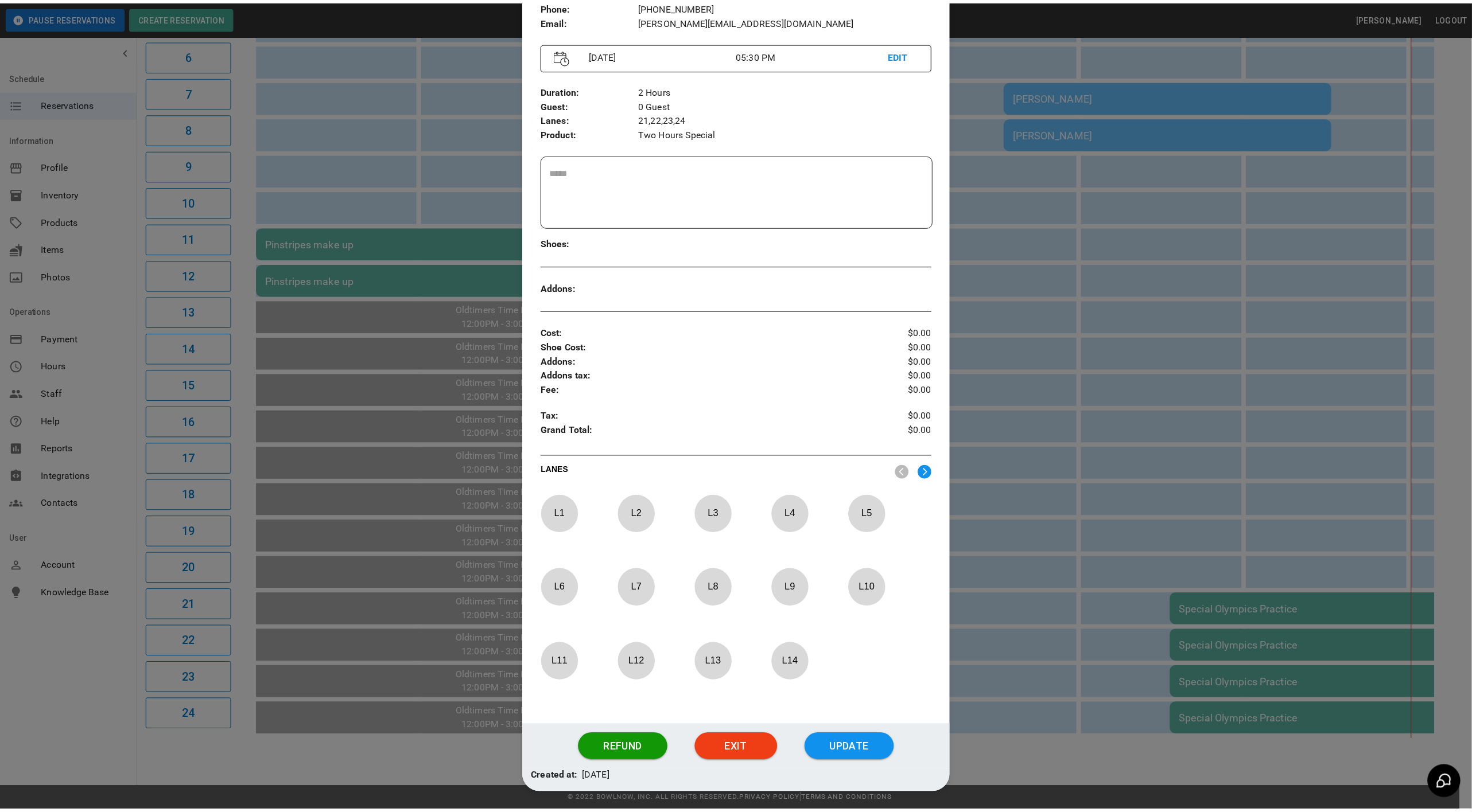
scroll to position [160, 0]
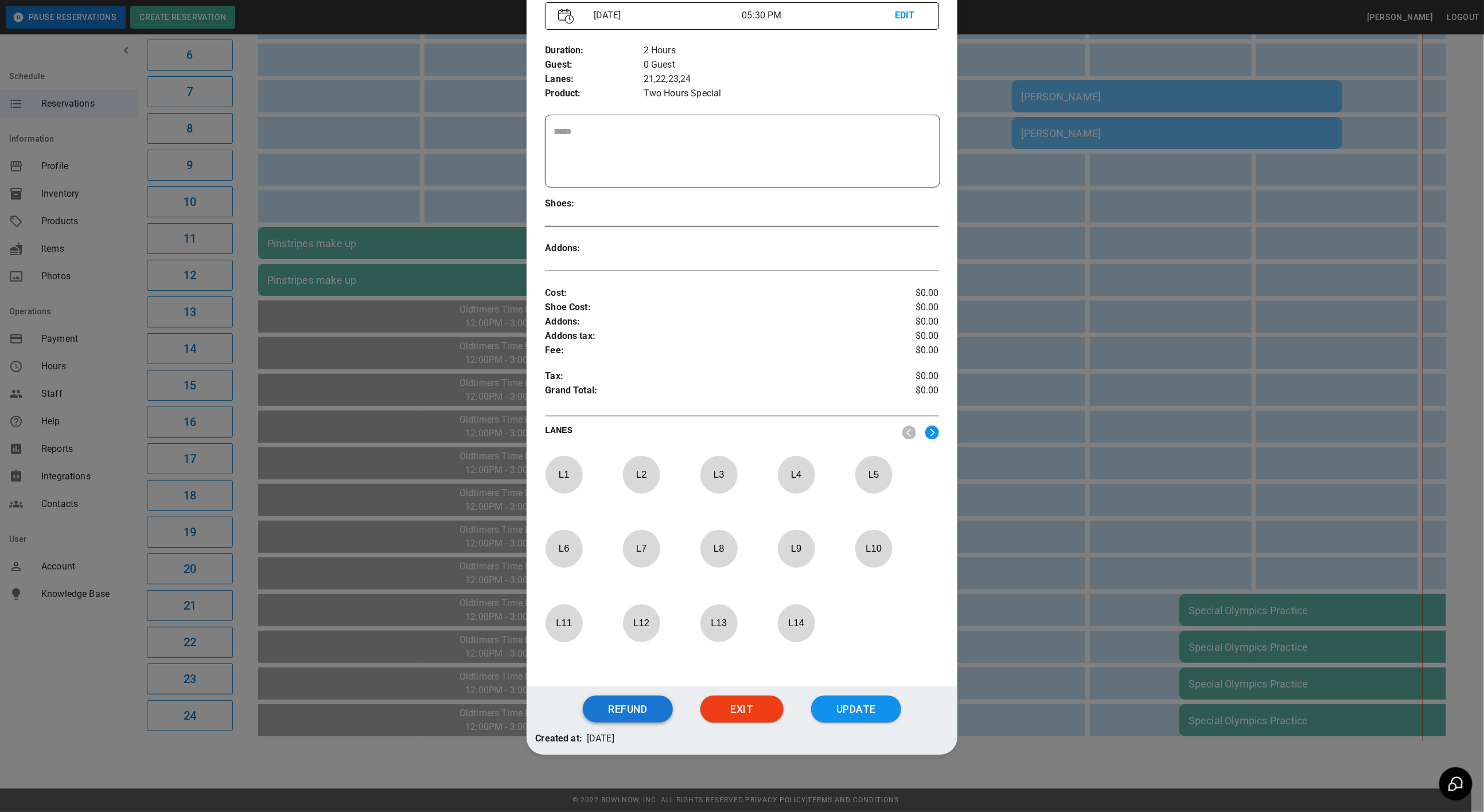
click at [642, 709] on button "Refund" at bounding box center [628, 710] width 90 height 28
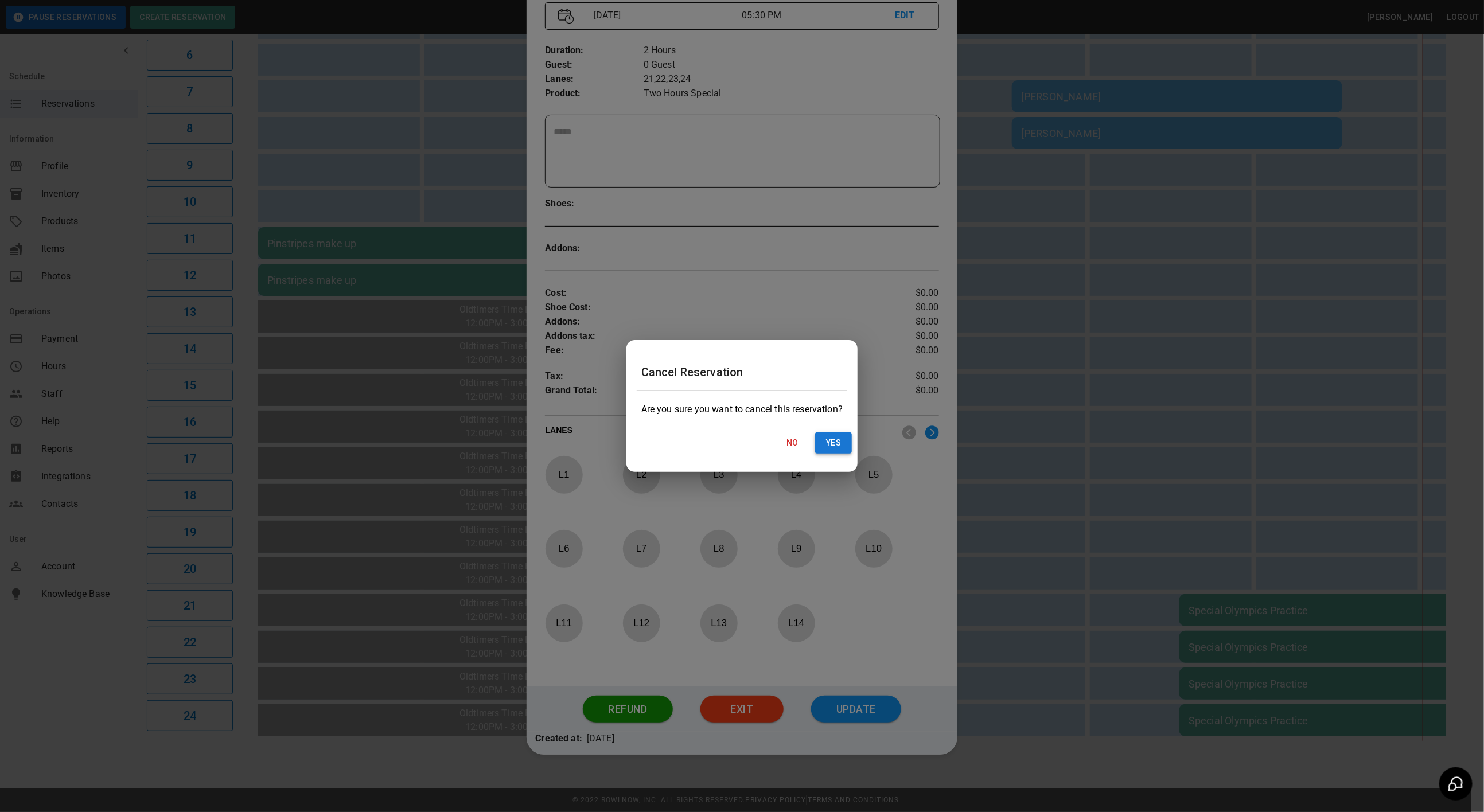
click at [840, 442] on button "Yes" at bounding box center [833, 443] width 37 height 21
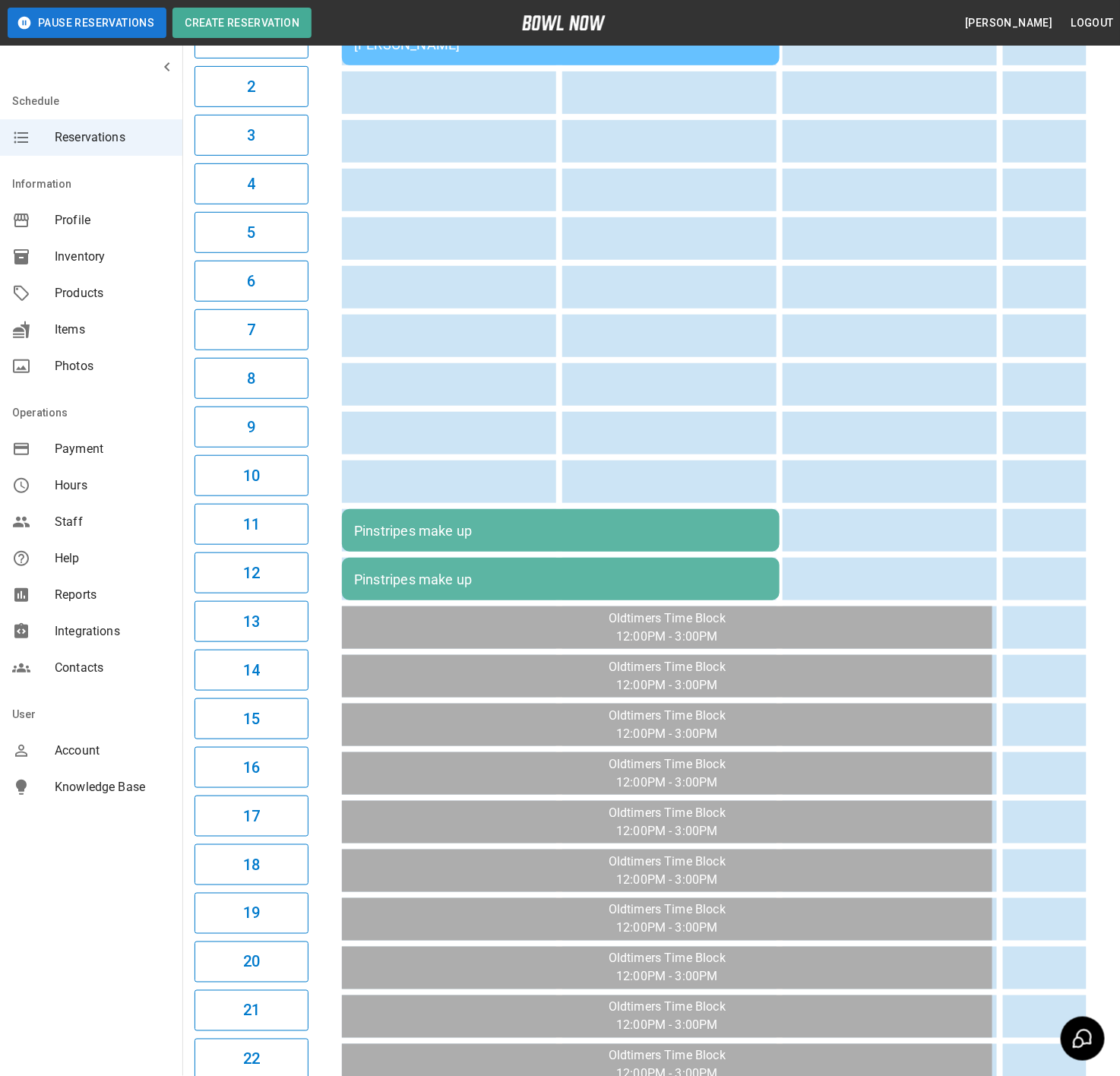
scroll to position [0, 0]
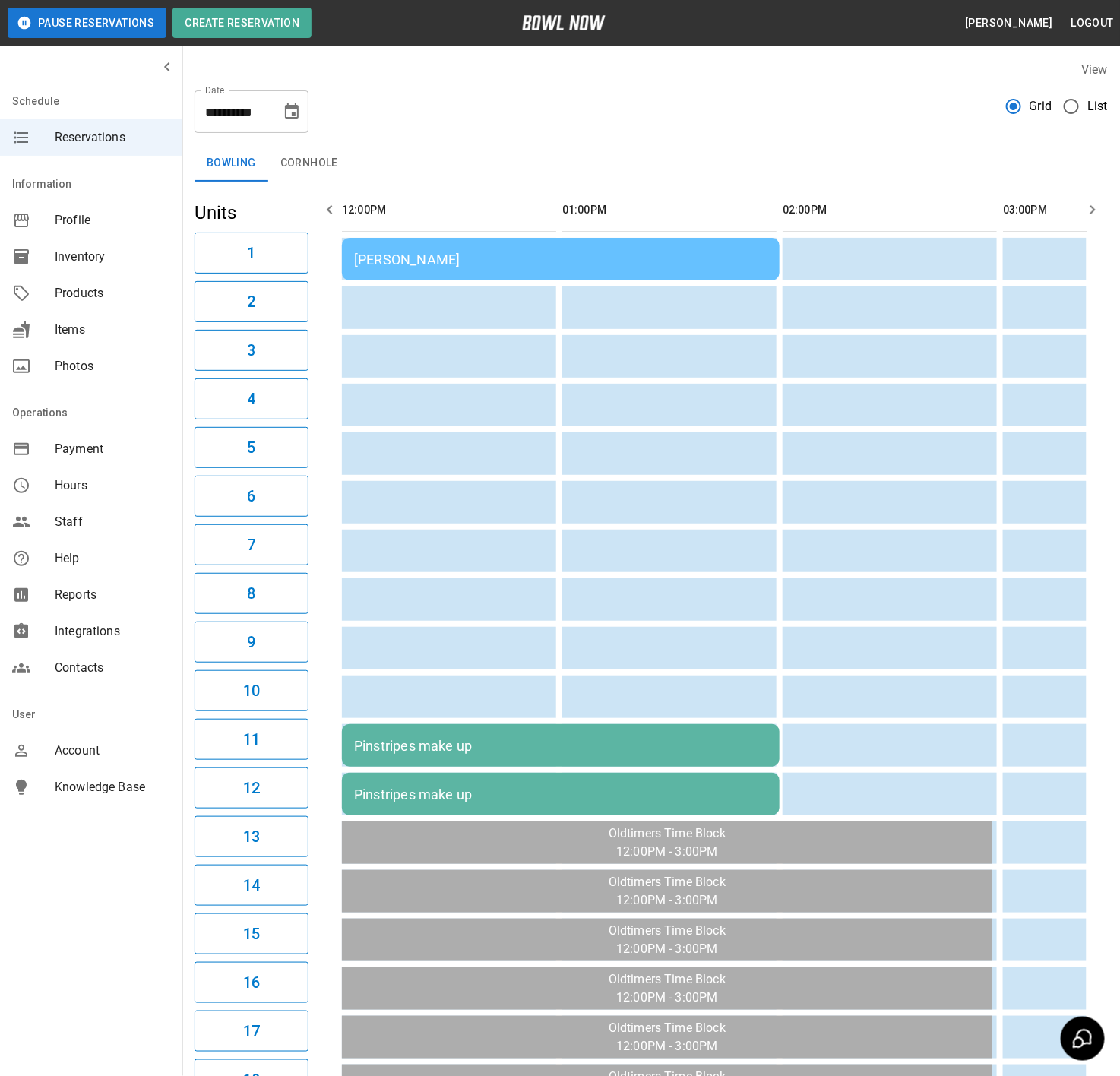
click at [299, 115] on icon "Choose date, selected date is Sep 19, 2025" at bounding box center [292, 111] width 13 height 15
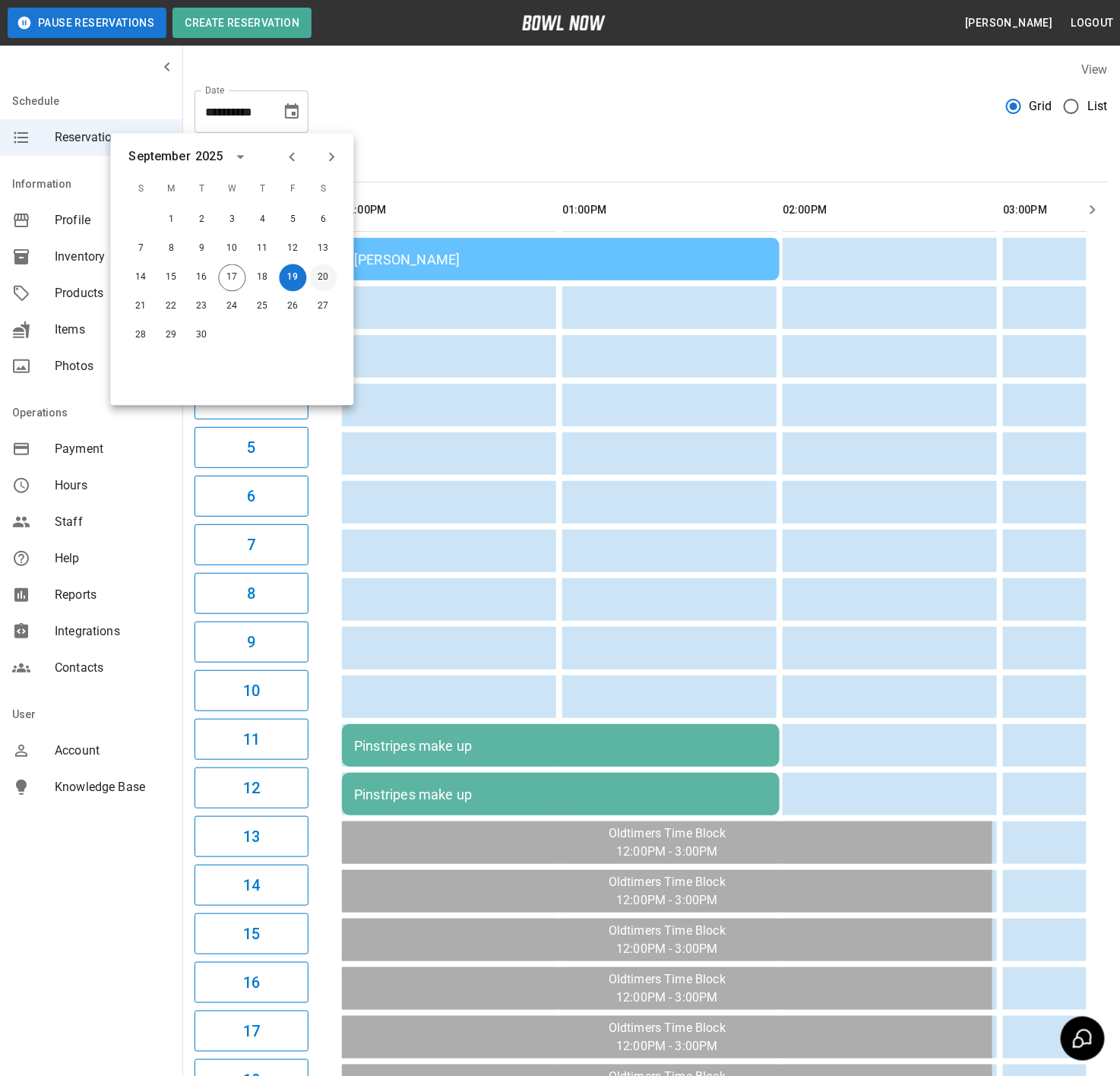
click at [320, 281] on button "20" at bounding box center [323, 278] width 27 height 27
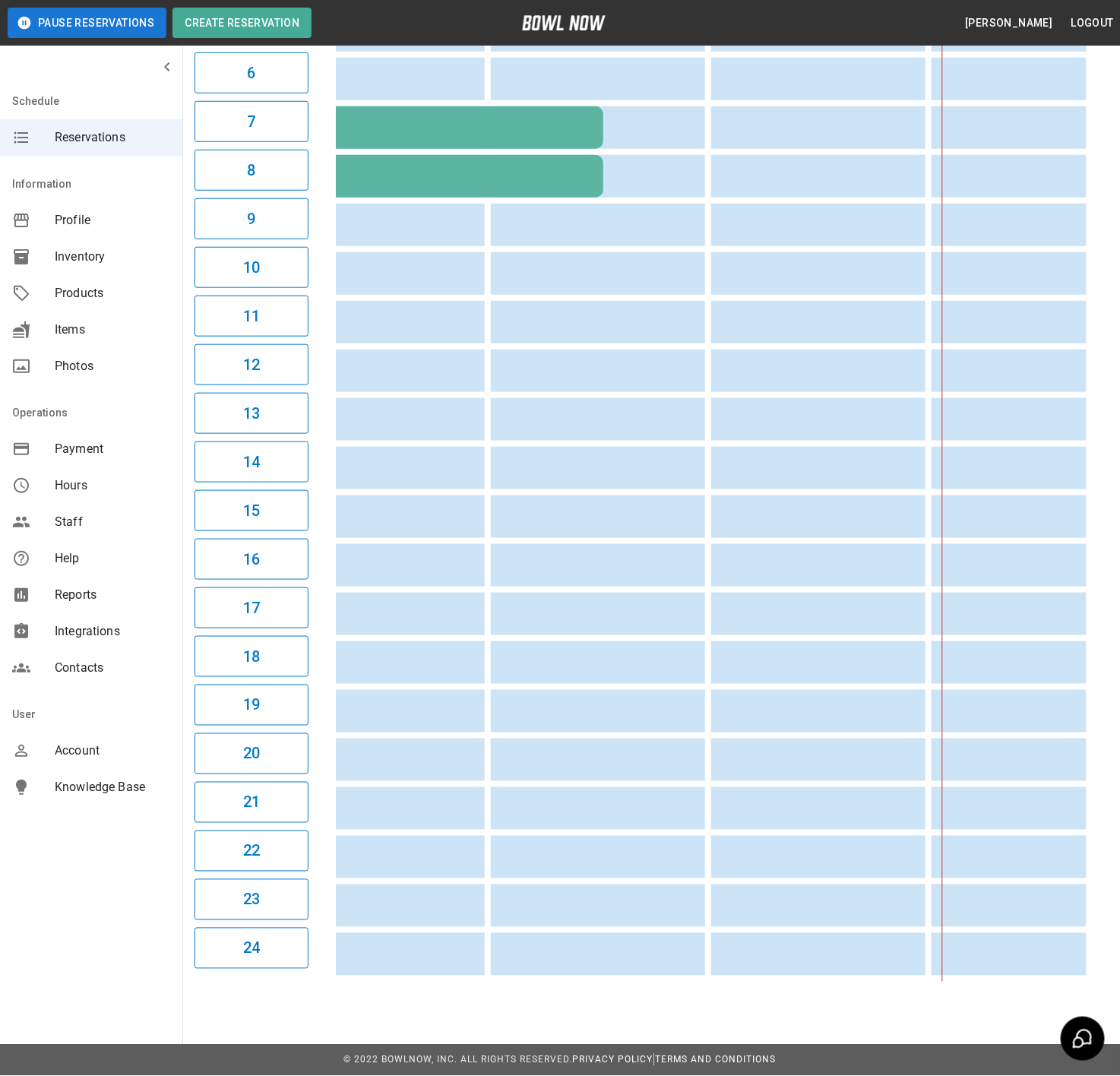
scroll to position [0, 1272]
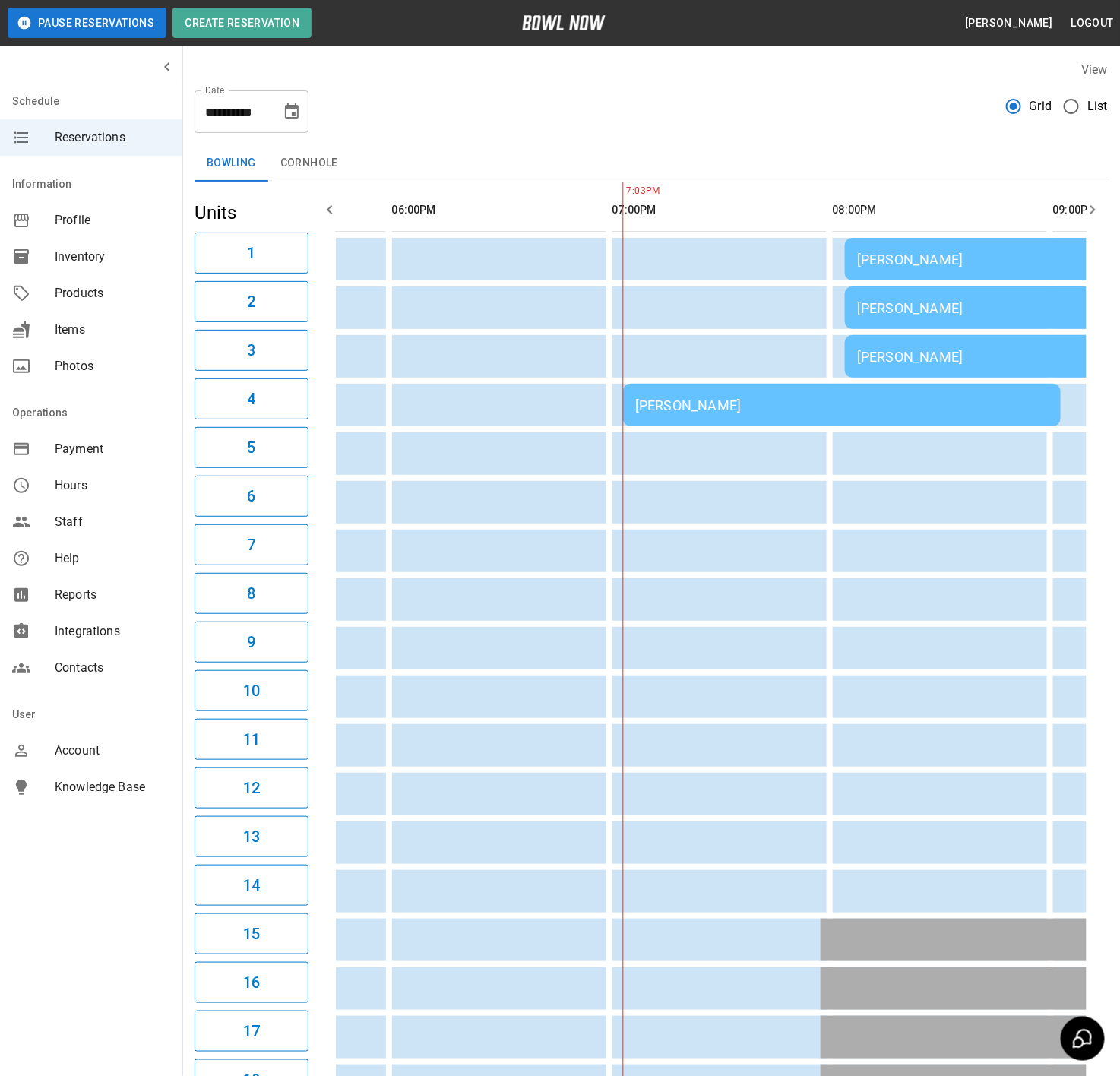
click at [295, 120] on icon "Choose date, selected date is Sep 20, 2025" at bounding box center [292, 111] width 18 height 18
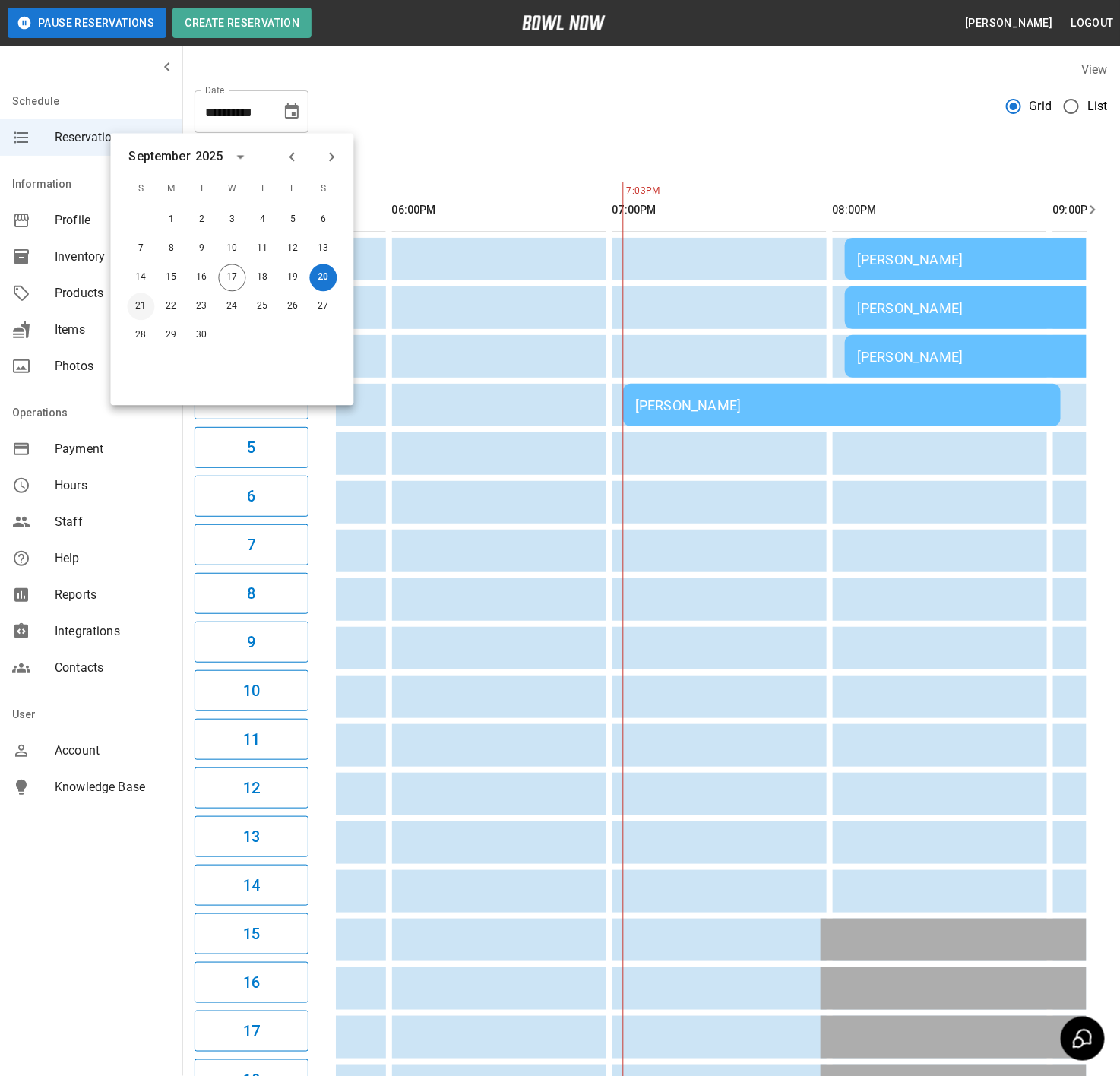
click at [141, 299] on button "21" at bounding box center [141, 307] width 27 height 27
type input "**********"
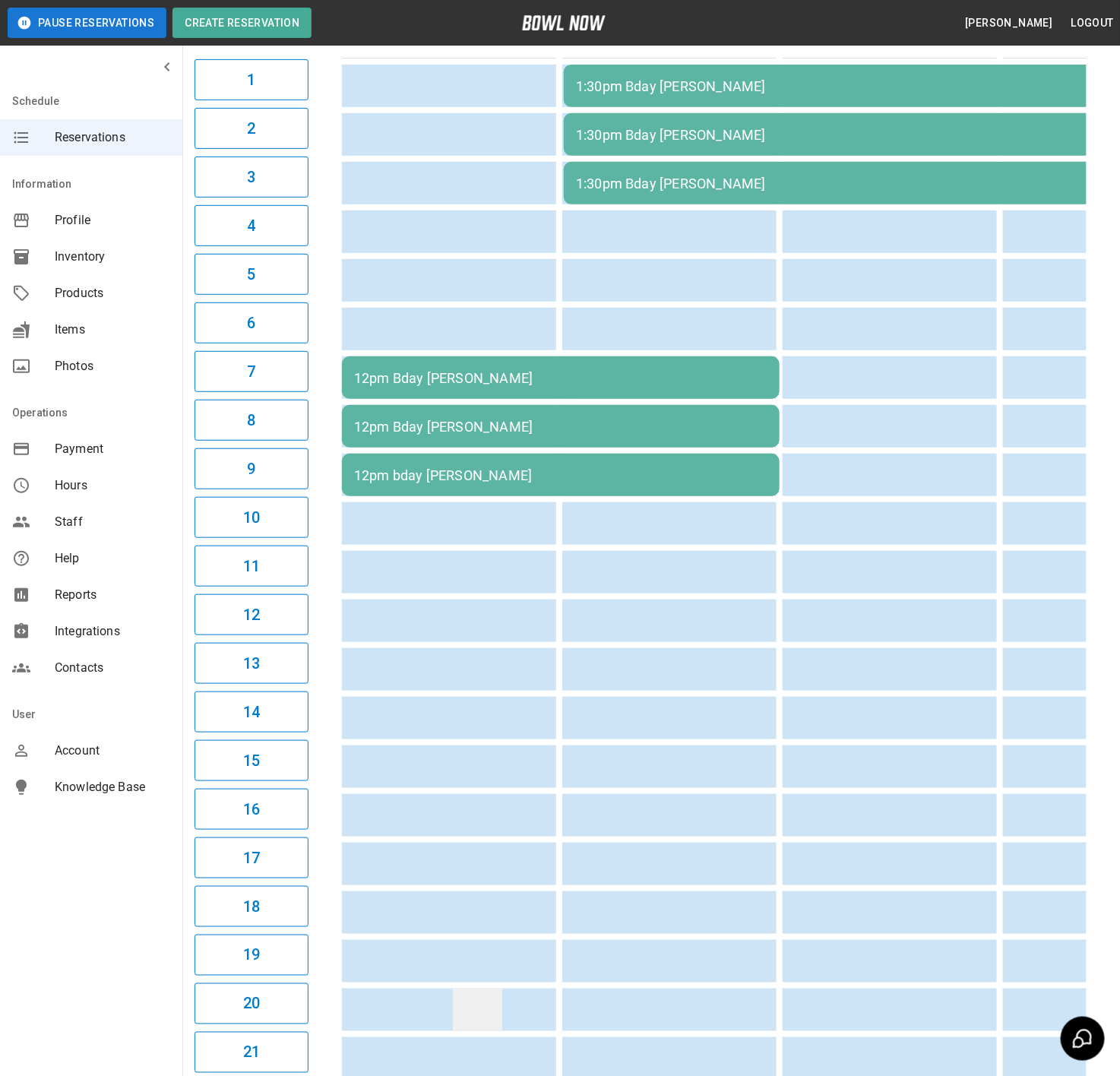
scroll to position [0, 0]
